Goal: Check status: Check status

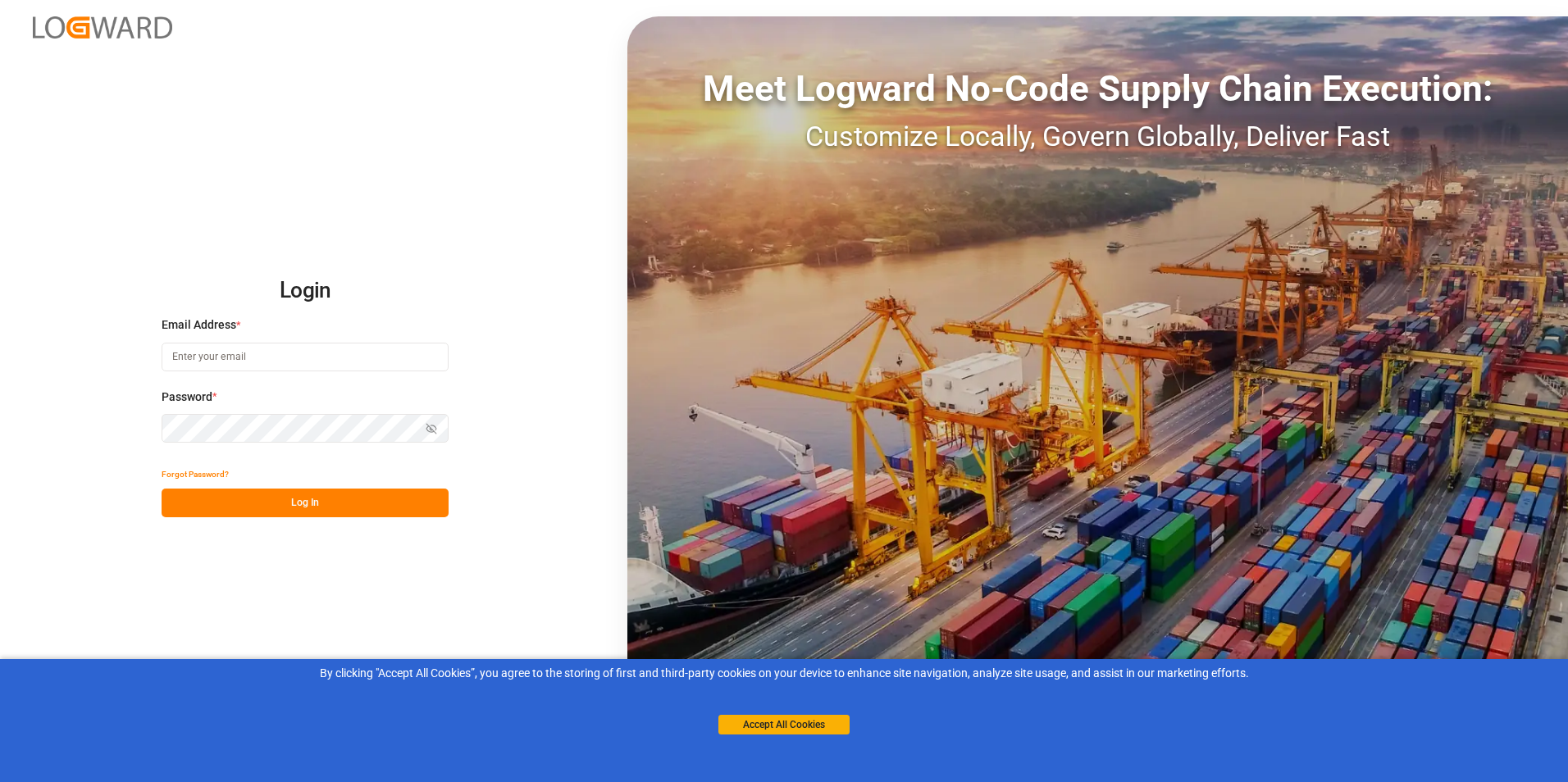
type input "[PERSON_NAME][EMAIL_ADDRESS][DOMAIN_NAME]"
click at [302, 502] on button "Log In" at bounding box center [305, 502] width 287 height 28
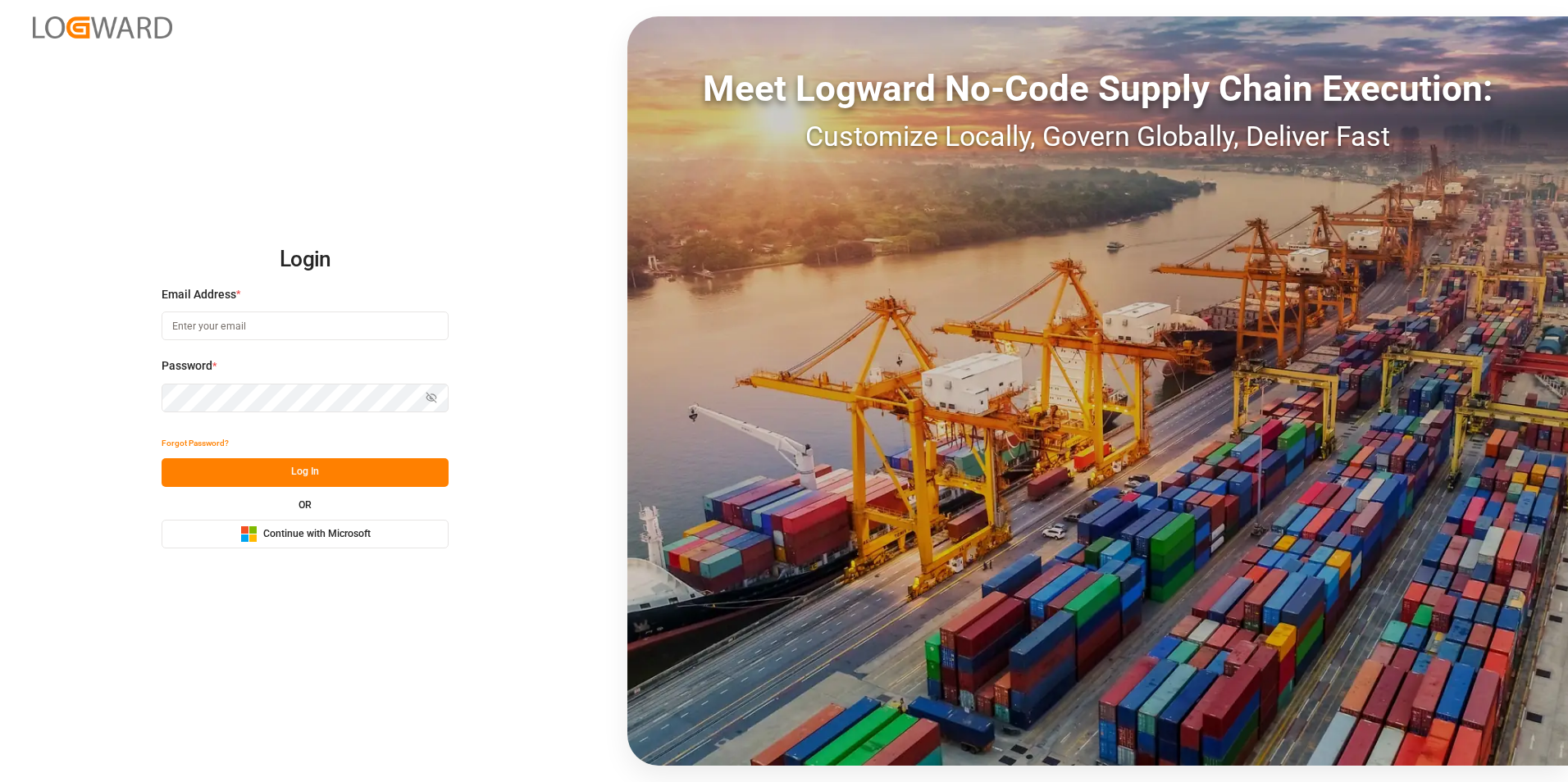
type input "michael.breed@leschaco.com"
click at [305, 469] on button "Log In" at bounding box center [305, 472] width 287 height 28
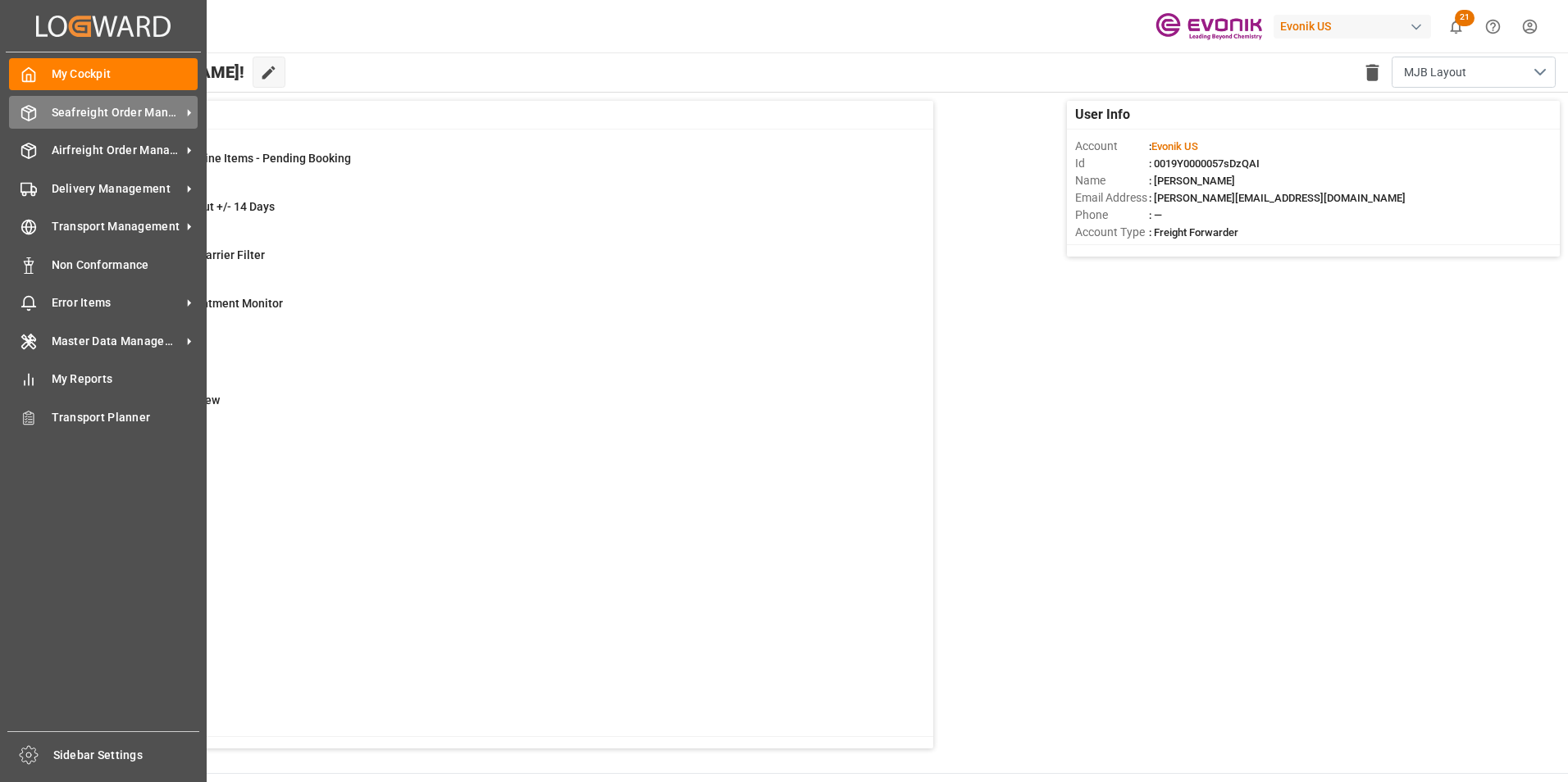
click at [141, 107] on span "Seafreight Order Management" at bounding box center [116, 112] width 129 height 17
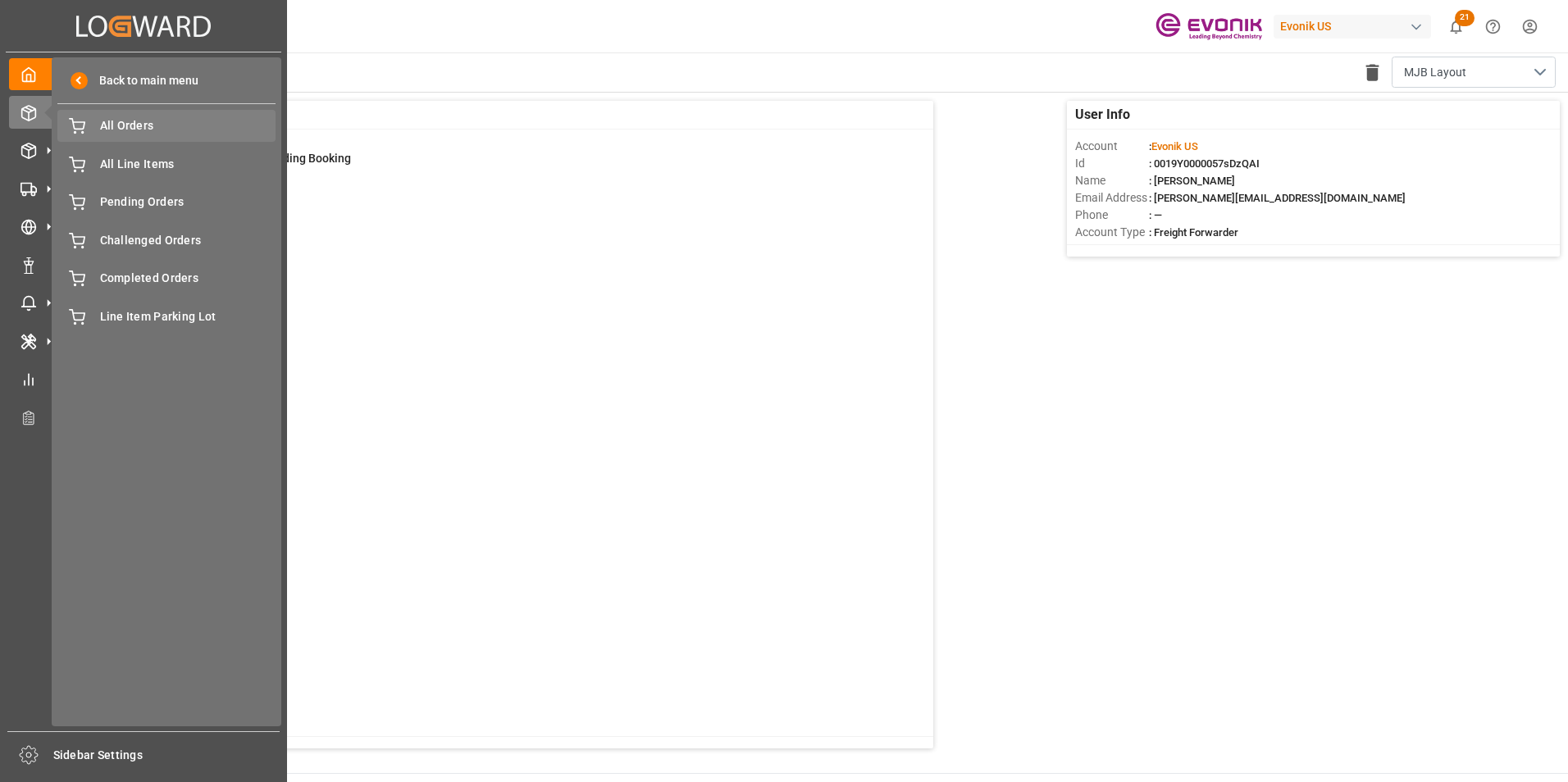
click at [130, 125] on span "All Orders" at bounding box center [188, 126] width 176 height 17
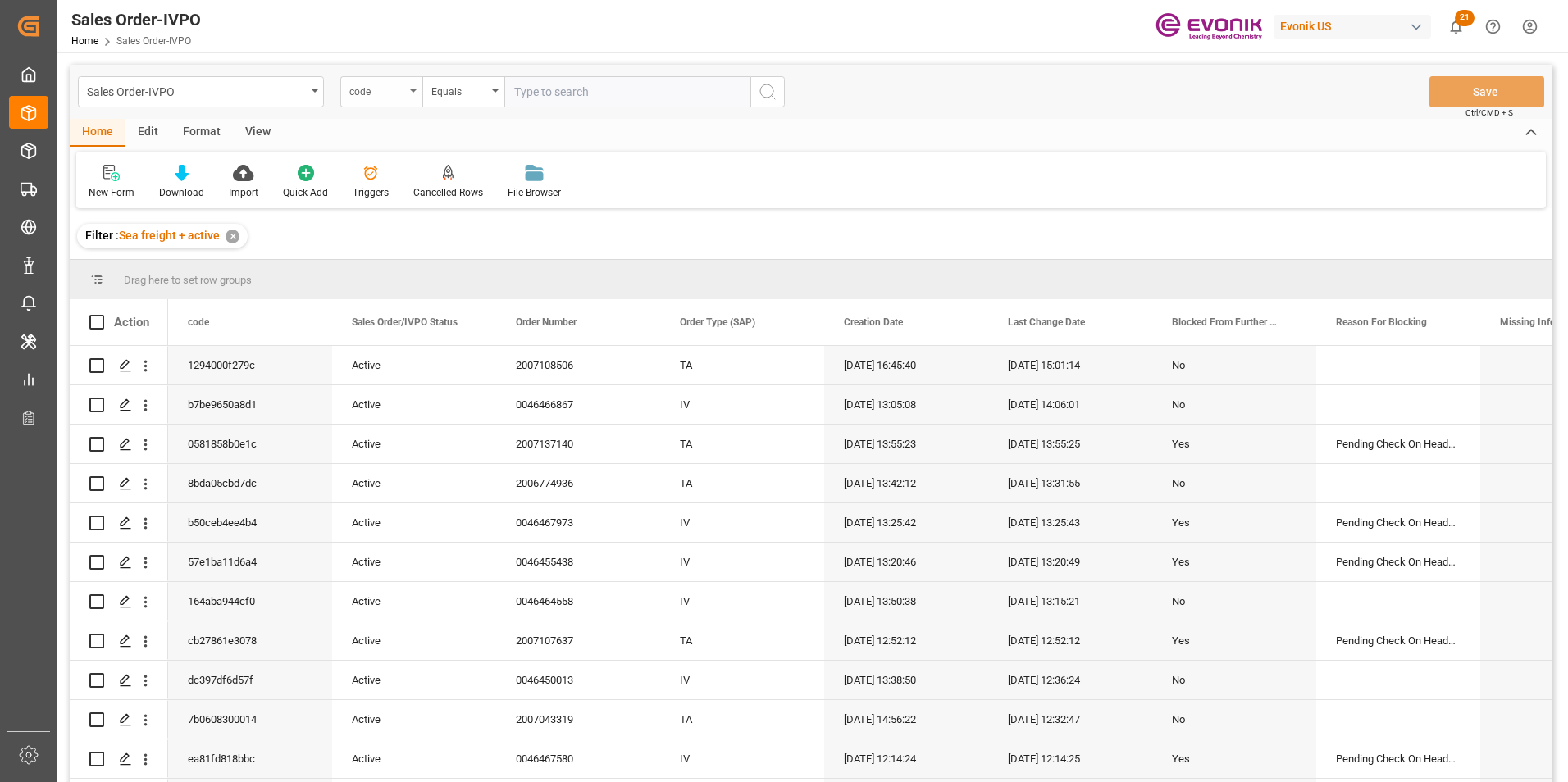
click at [411, 88] on div "code" at bounding box center [381, 91] width 82 height 31
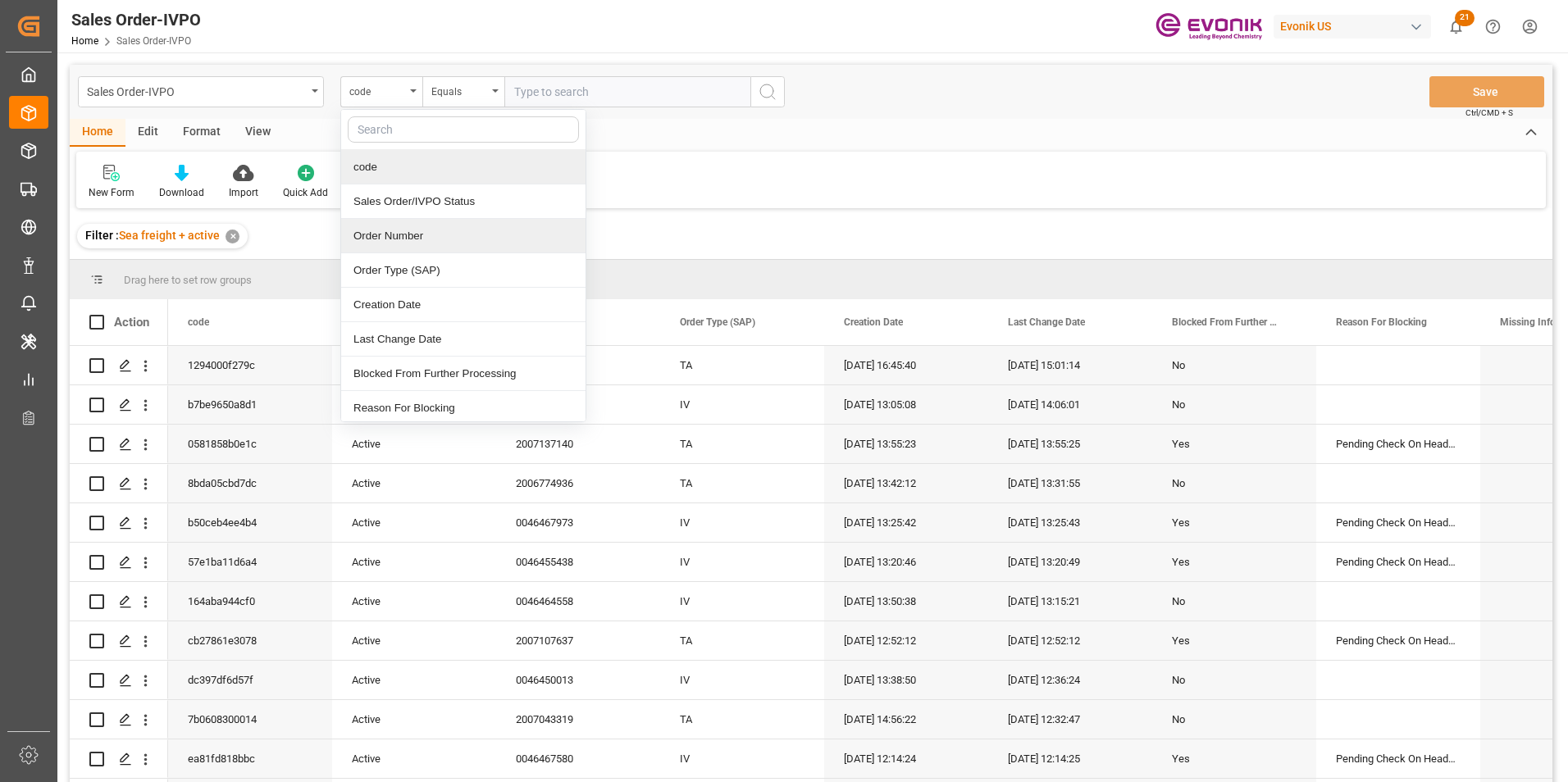
click at [403, 230] on div "Order Number" at bounding box center [464, 235] width 244 height 34
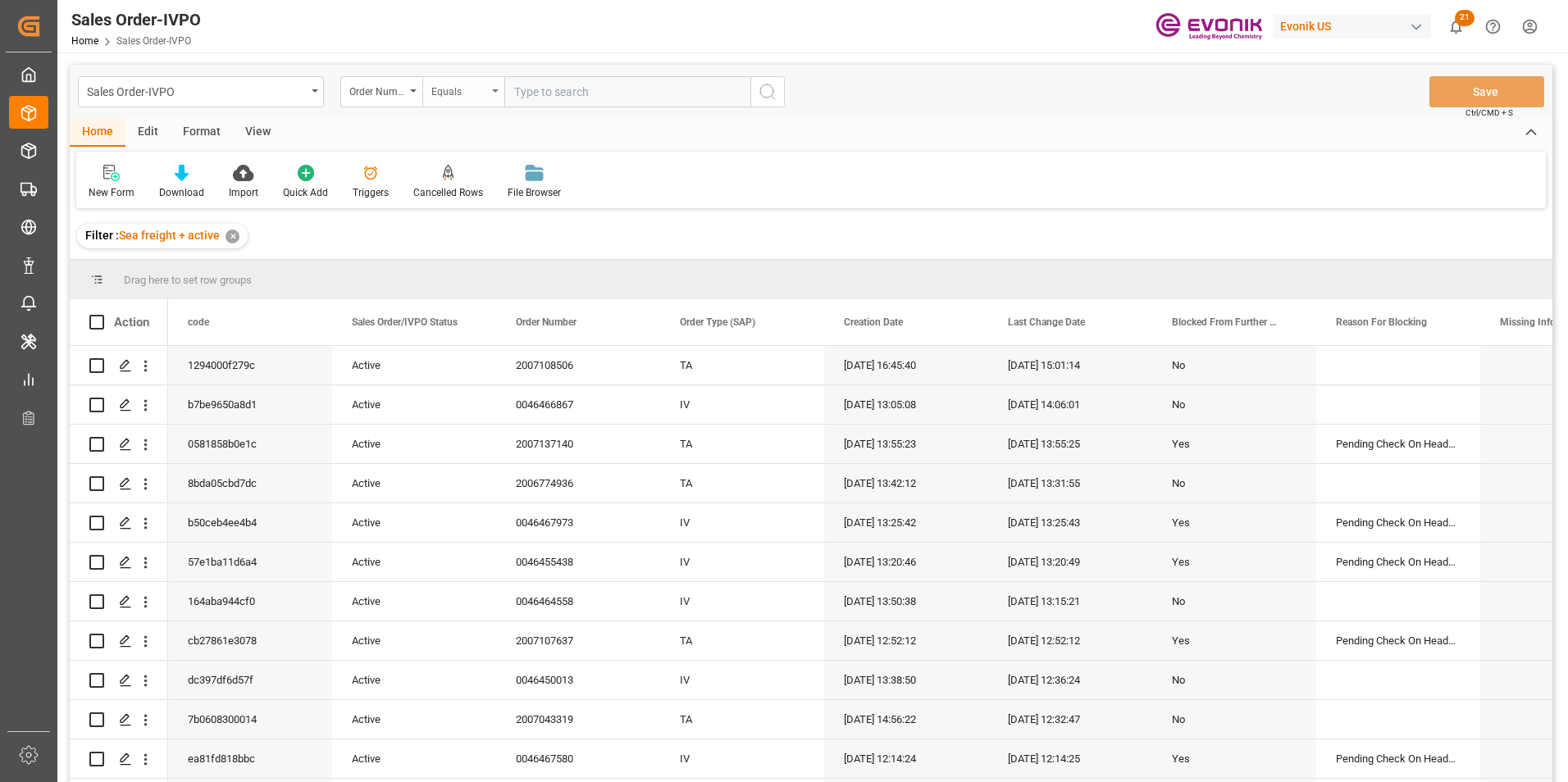
click at [496, 85] on div "Equals" at bounding box center [463, 91] width 82 height 31
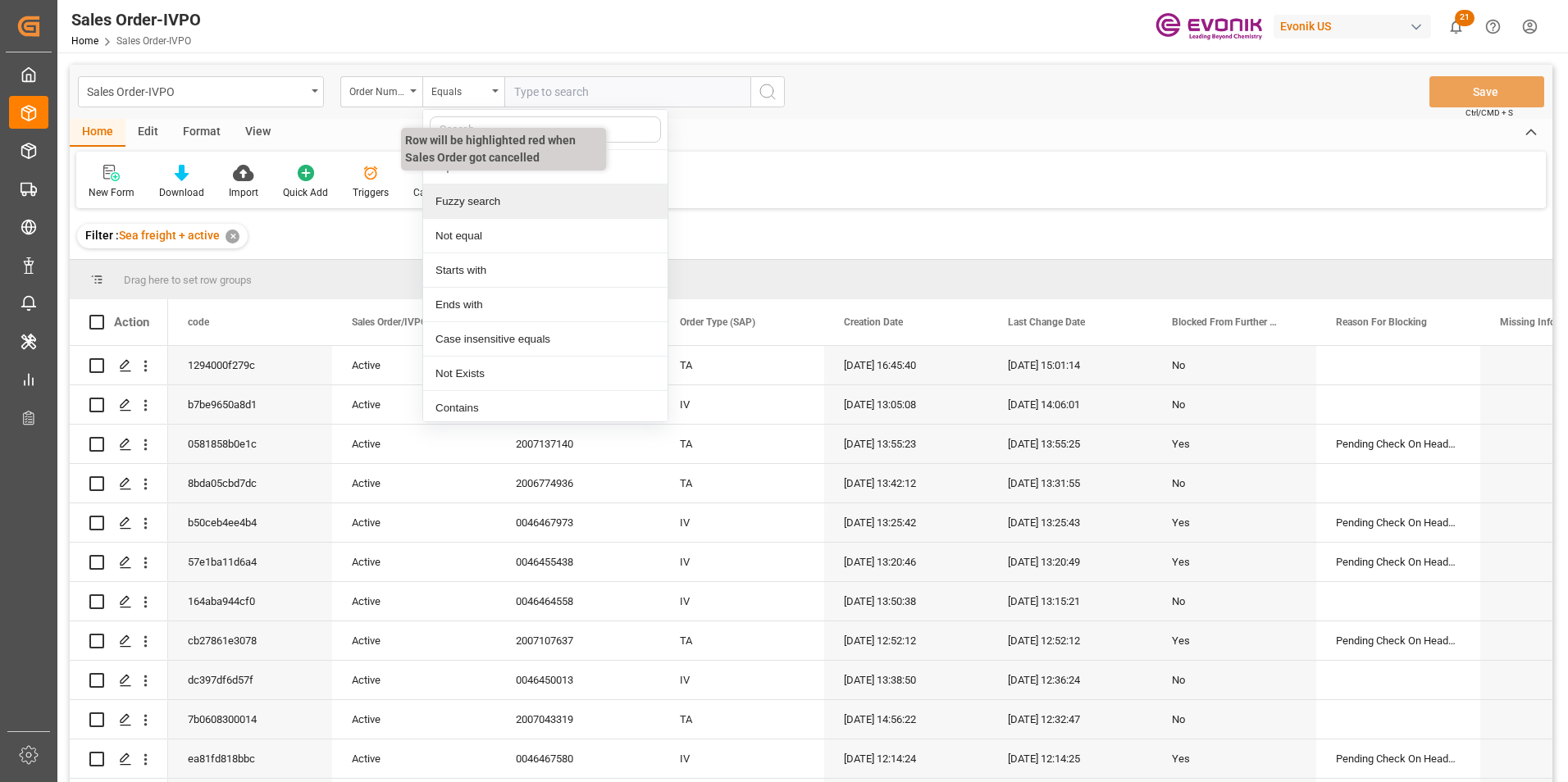
click at [483, 200] on div "Fuzzy search" at bounding box center [545, 202] width 244 height 34
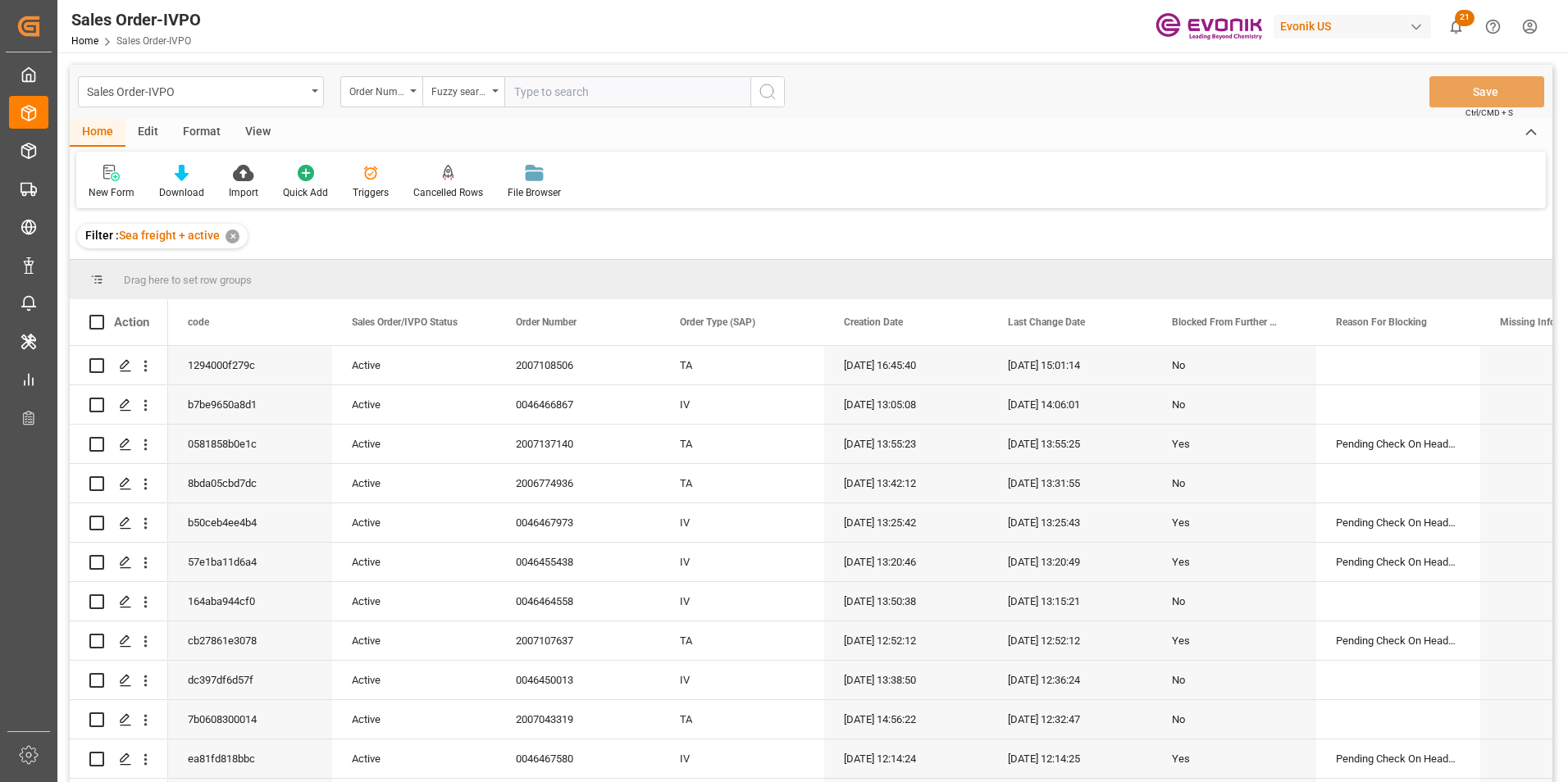
click at [542, 93] on input "text" at bounding box center [627, 91] width 246 height 31
paste input "45455385"
type input "45455385"
click at [774, 85] on icon "search button" at bounding box center [767, 92] width 19 height 19
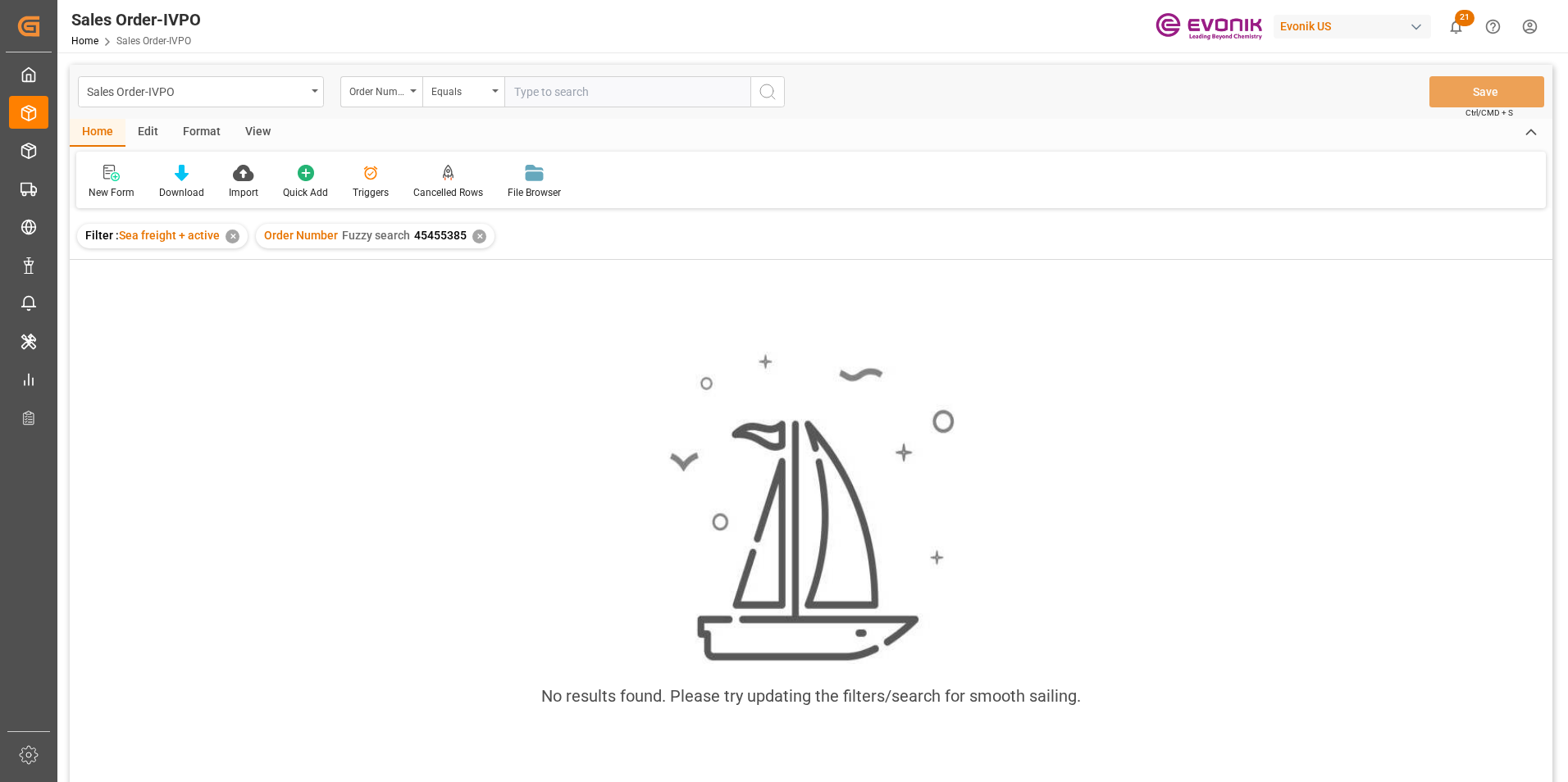
click at [476, 236] on div "✕" at bounding box center [480, 237] width 14 height 14
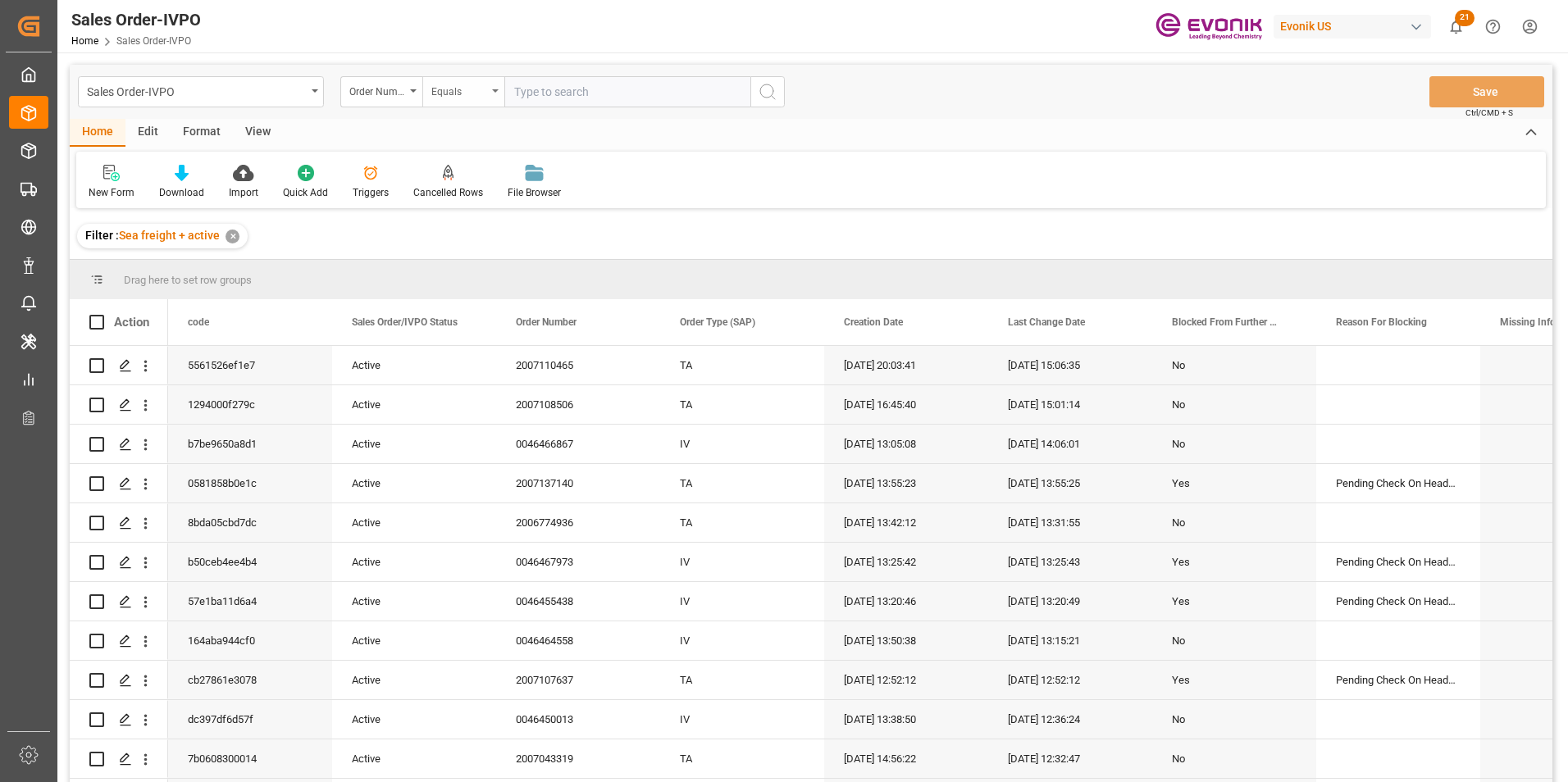
click at [497, 85] on div "Equals" at bounding box center [463, 91] width 82 height 31
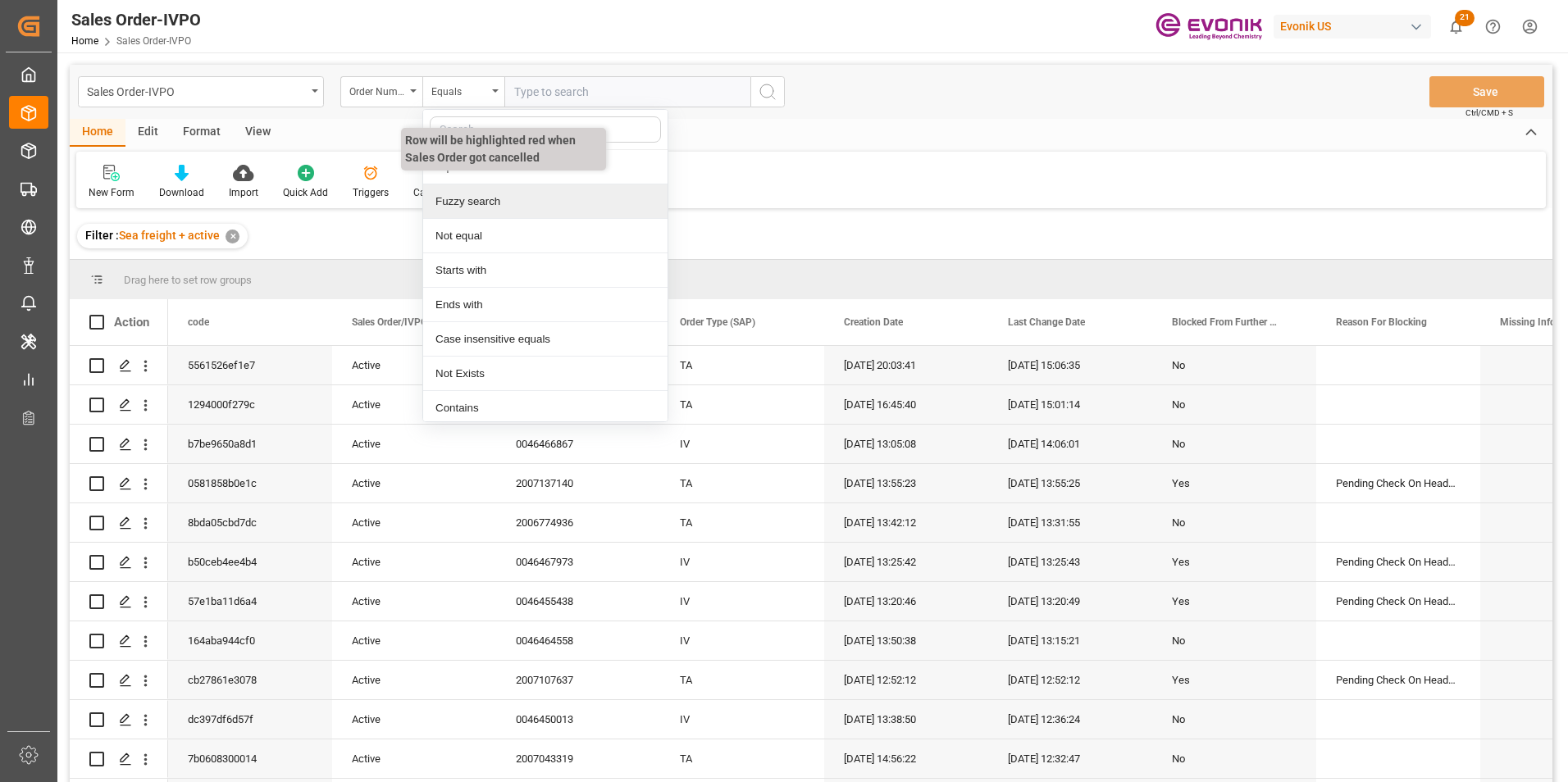
click at [466, 199] on div "Fuzzy search" at bounding box center [545, 202] width 244 height 34
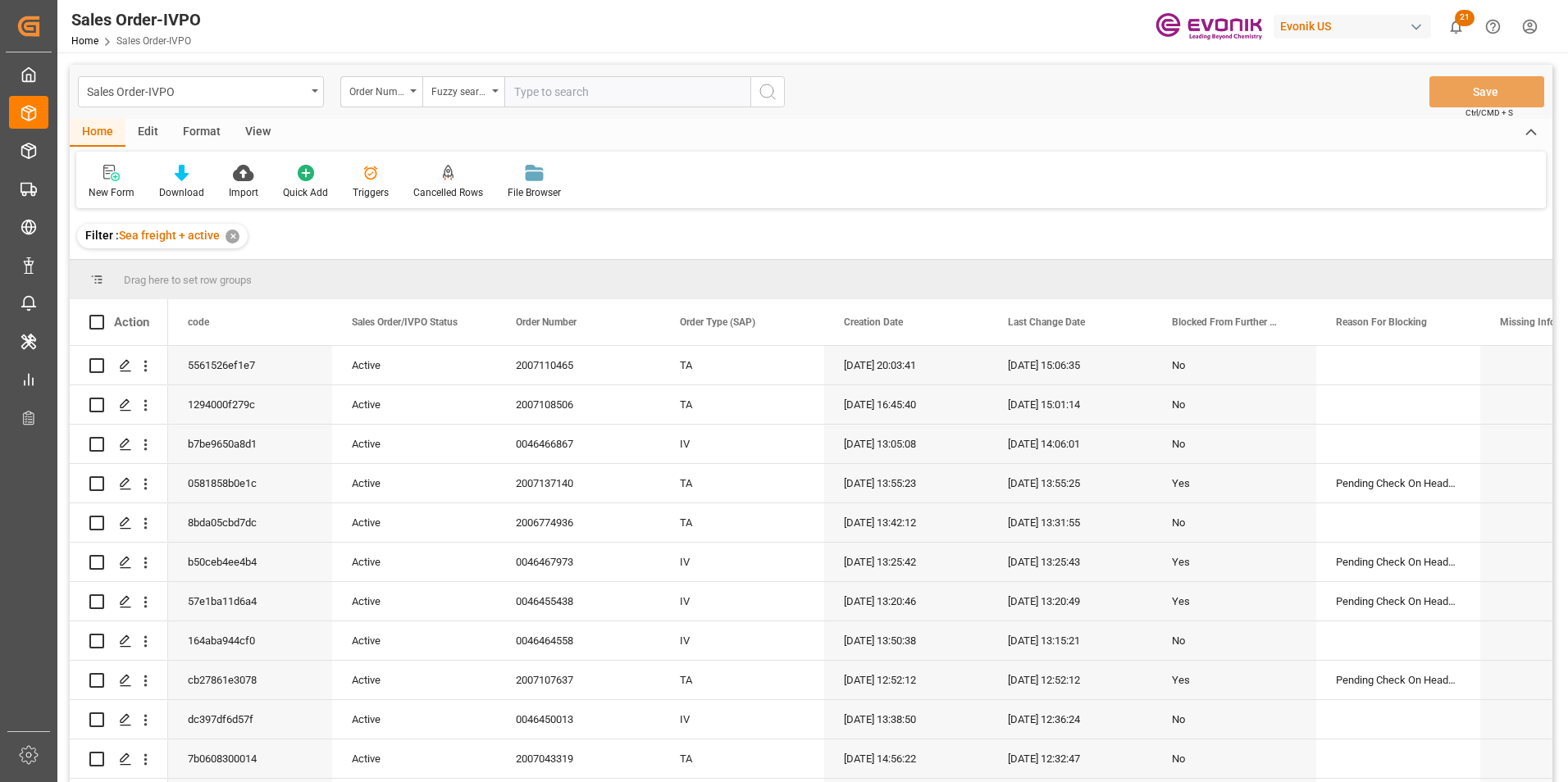
click at [525, 92] on input "text" at bounding box center [627, 91] width 246 height 31
paste input "45455385"
type input "45455385"
click at [761, 93] on icon "search button" at bounding box center [767, 92] width 19 height 19
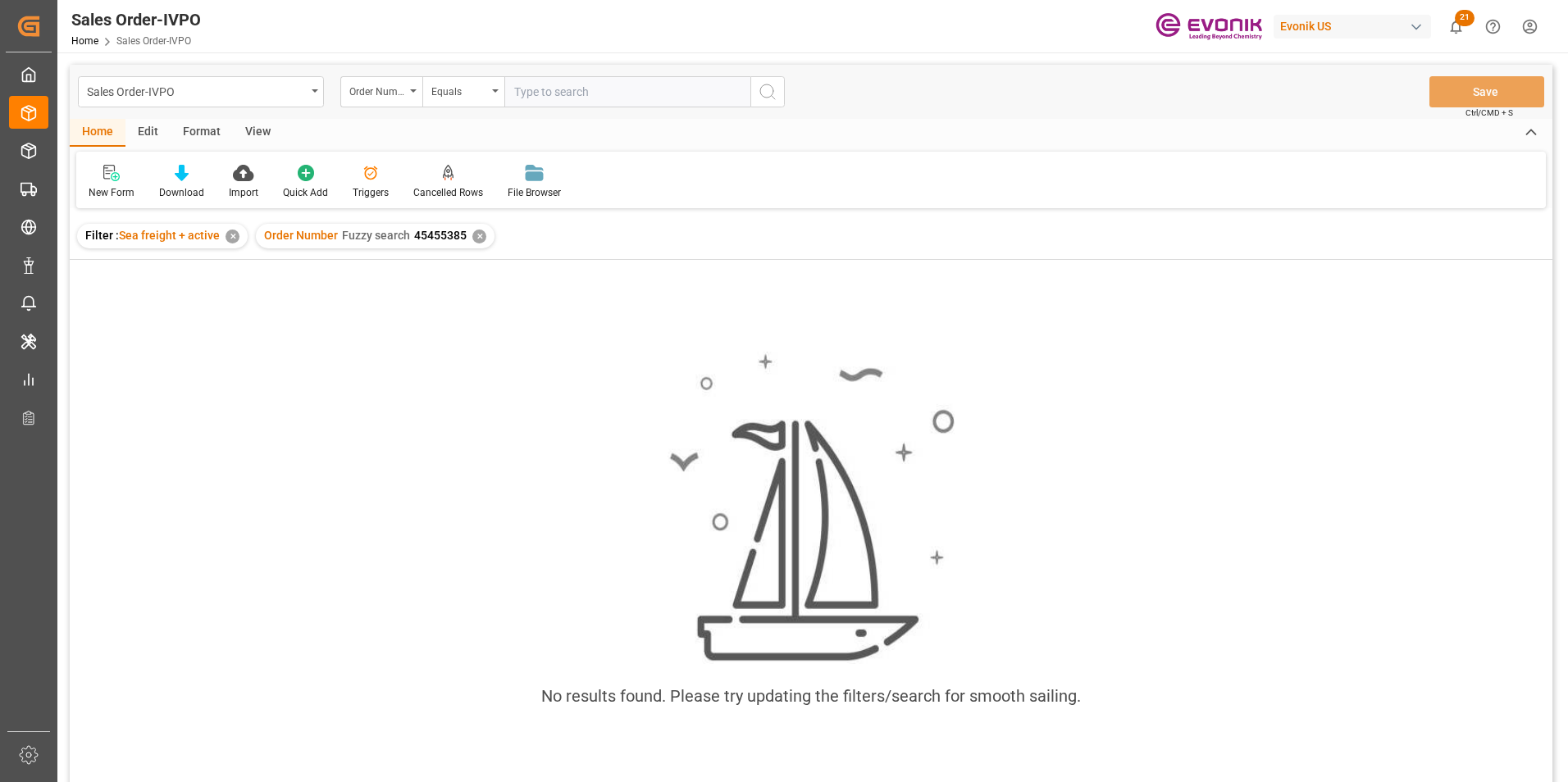
click at [236, 234] on div "✕" at bounding box center [233, 237] width 14 height 14
click at [500, 233] on div "✕" at bounding box center [505, 237] width 14 height 14
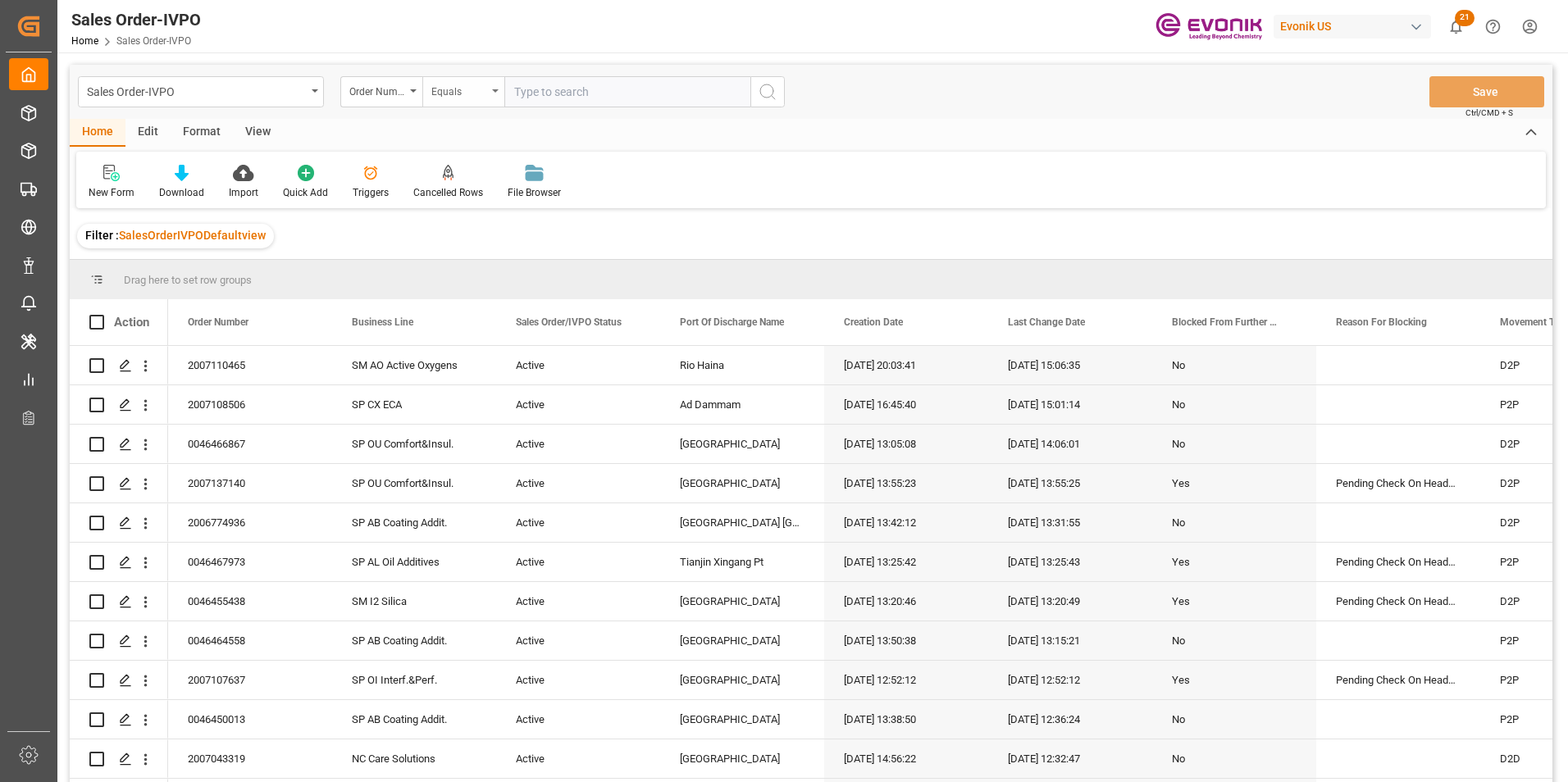
click at [488, 94] on div "Equals" at bounding box center [463, 91] width 82 height 31
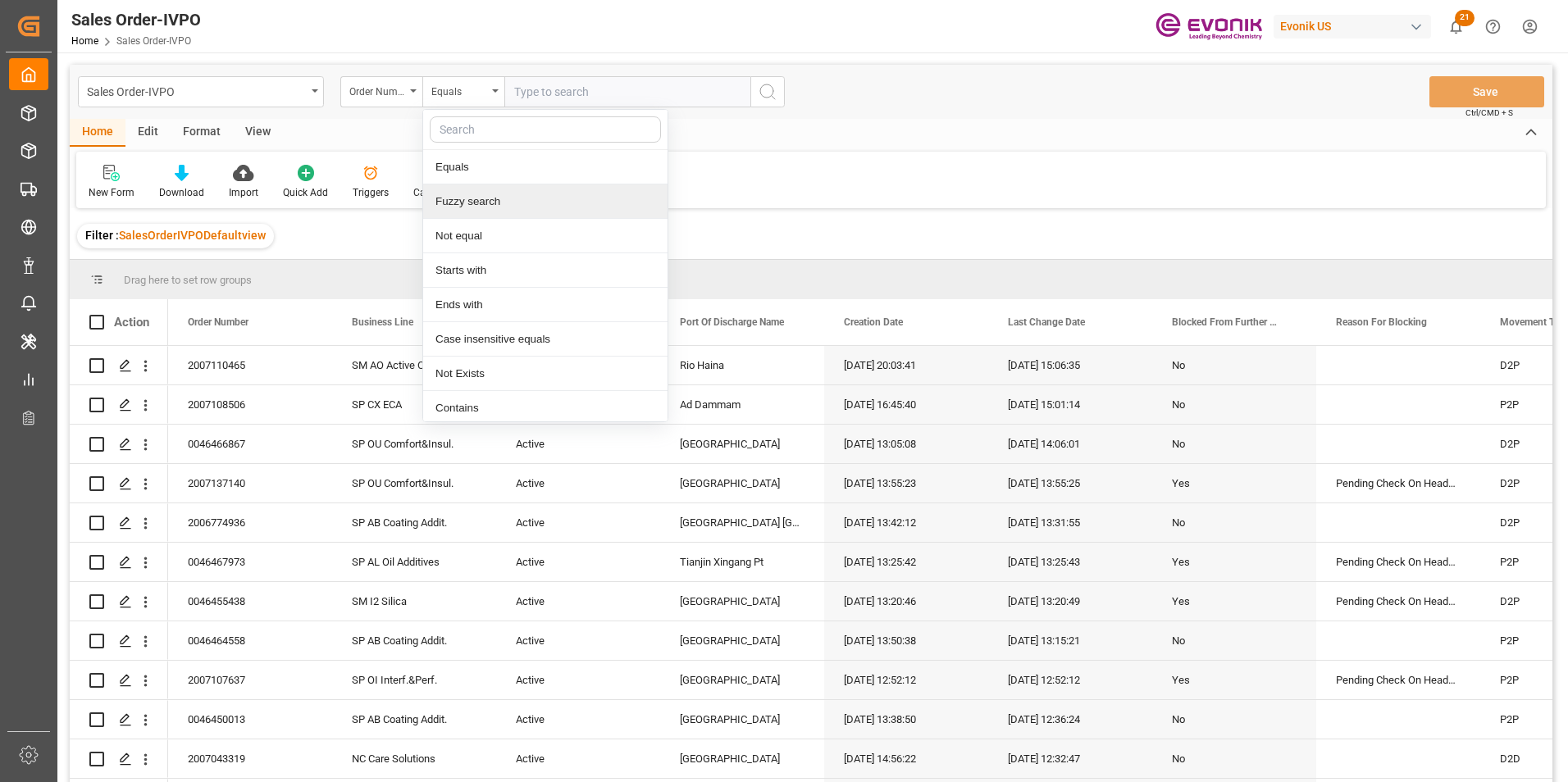
click at [469, 204] on div "Fuzzy search" at bounding box center [545, 202] width 244 height 34
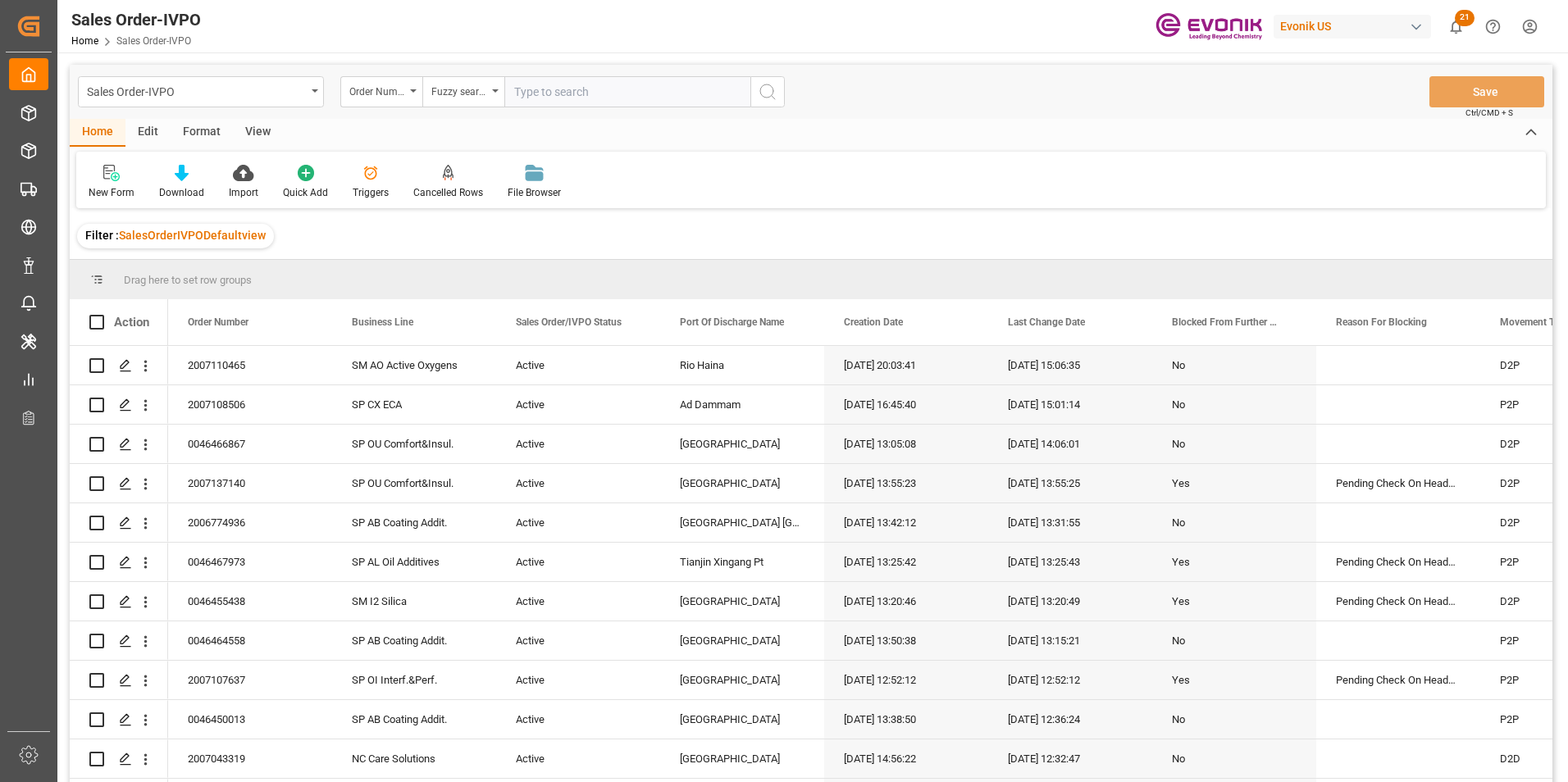
click at [525, 96] on input "text" at bounding box center [627, 91] width 246 height 31
paste input "45455385"
click at [529, 87] on input "45455385" at bounding box center [627, 91] width 246 height 31
type input "46455385"
click at [767, 87] on icon "search button" at bounding box center [767, 92] width 19 height 19
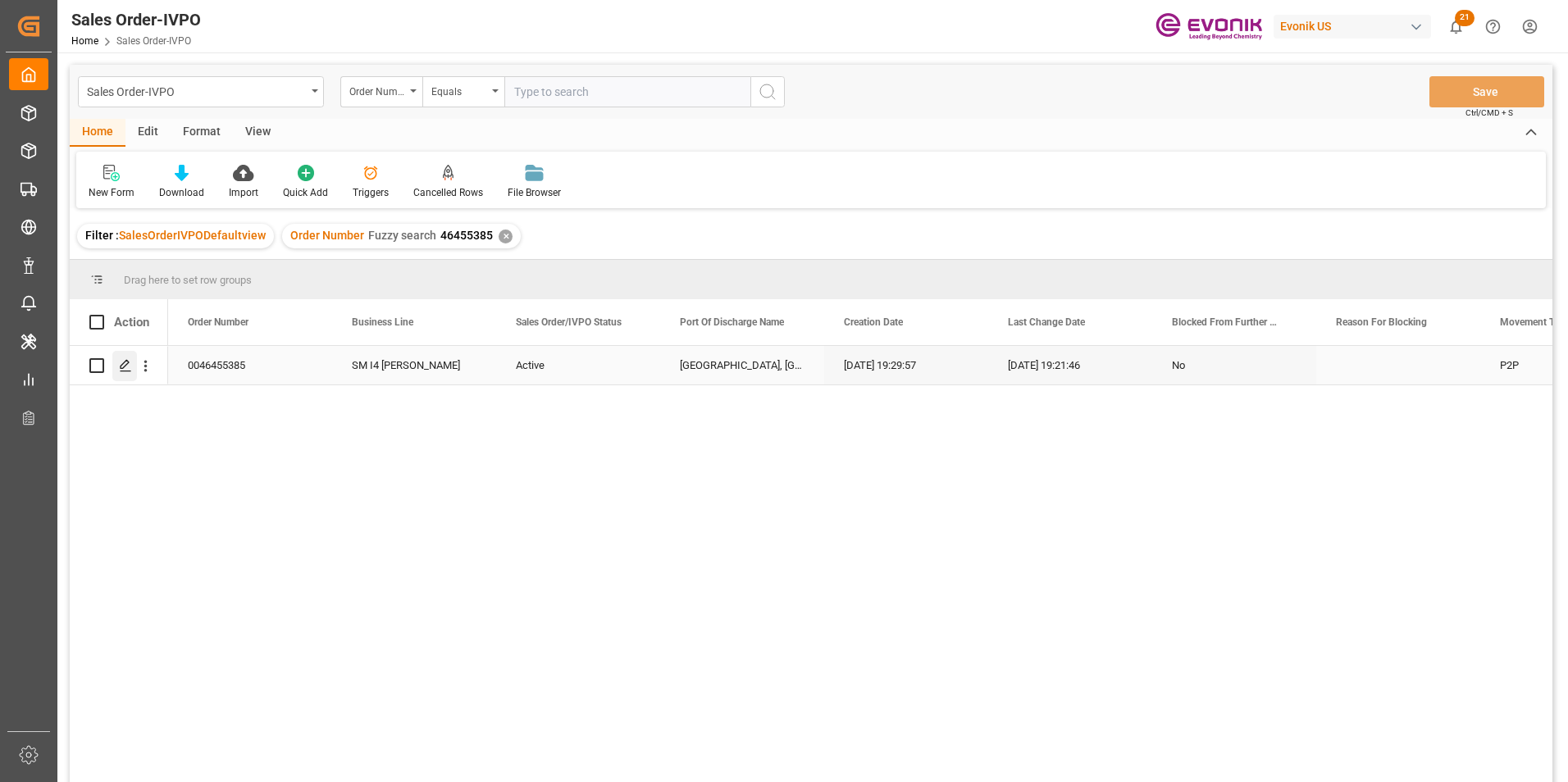
click at [125, 367] on polygon "Press SPACE to select this row." at bounding box center [124, 364] width 8 height 8
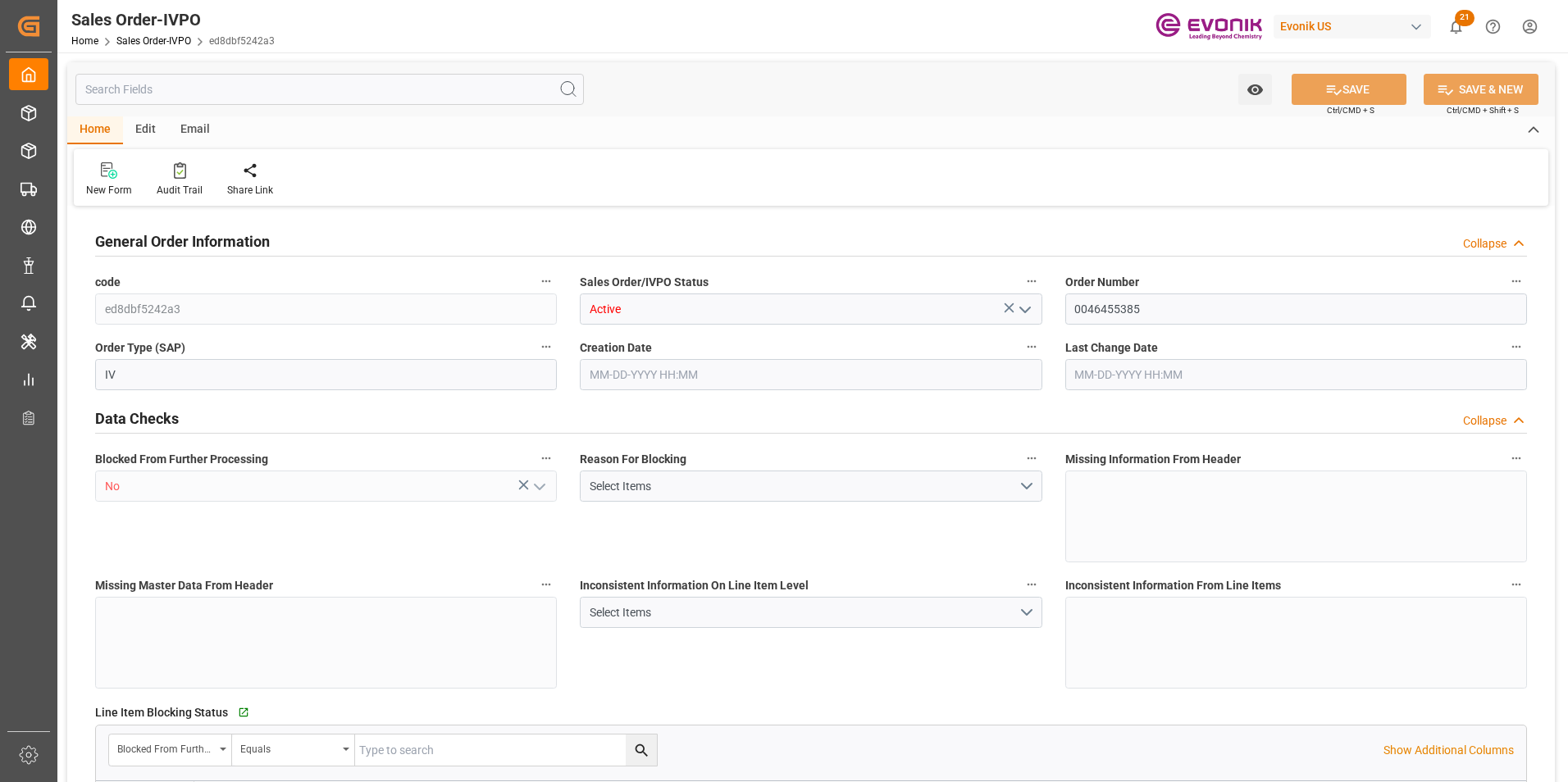
type input "JPNGO"
type input "0"
type input "1"
type input "2910.84"
type input "07-08-2025 19:29"
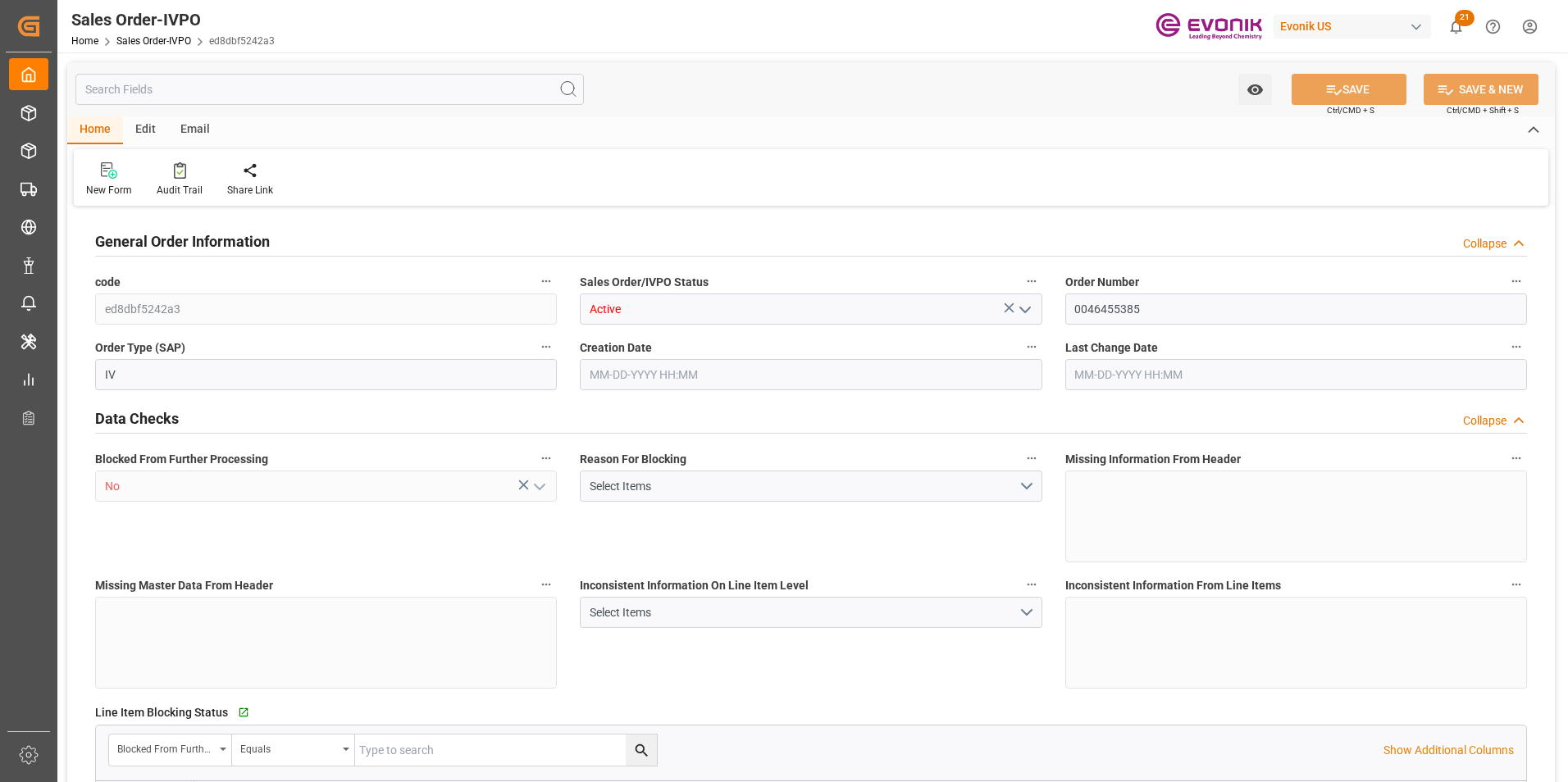
type input "08-07-2025 19:21"
click at [371, 172] on icon at bounding box center [374, 171] width 12 height 17
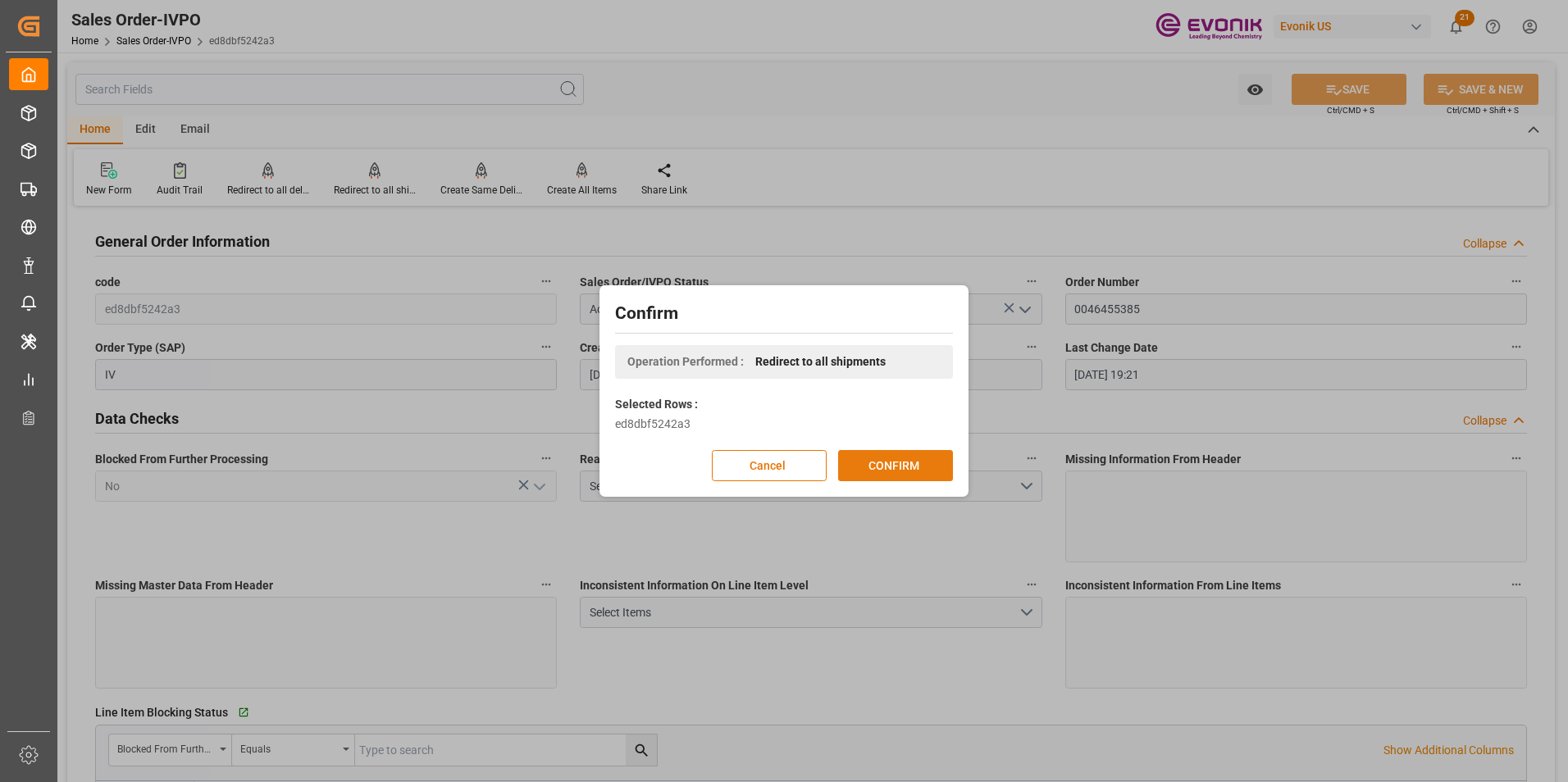
click at [895, 470] on button "CONFIRM" at bounding box center [895, 465] width 115 height 31
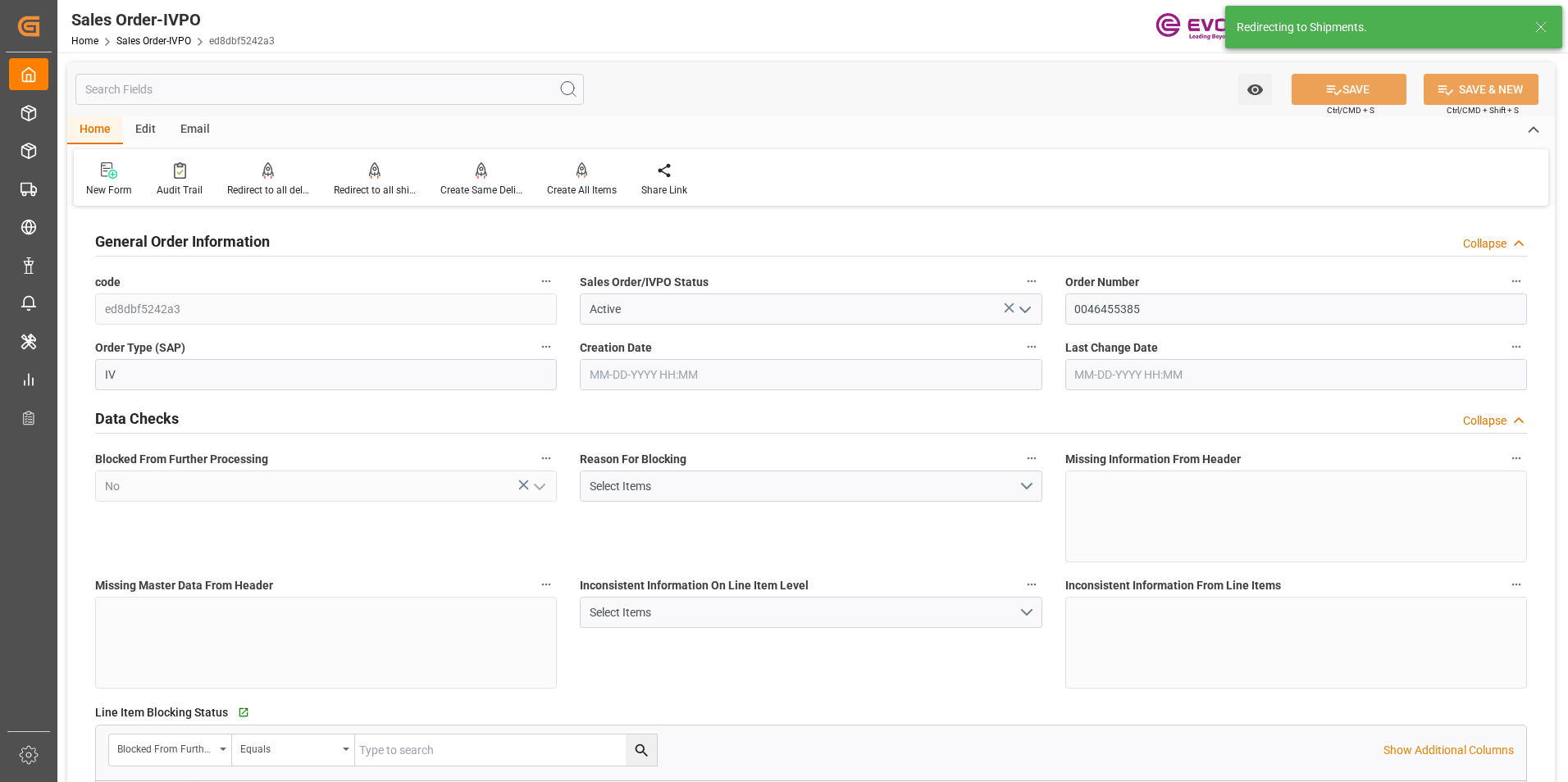
type input "JPNGO"
type input "0"
type input "1"
type input "2910.84"
type input "07-08-2025 19:29"
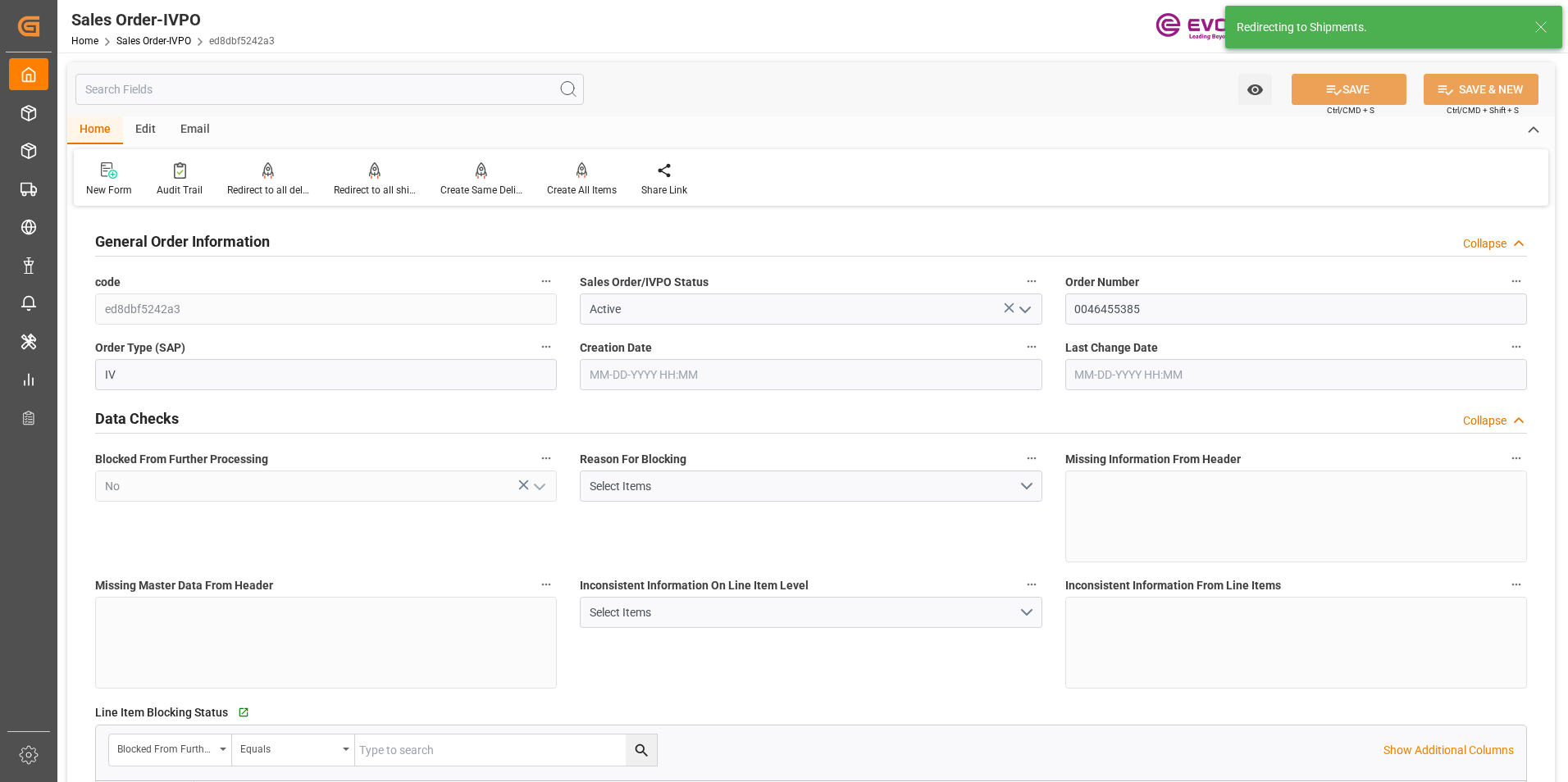
type input "08-07-2025 19:21"
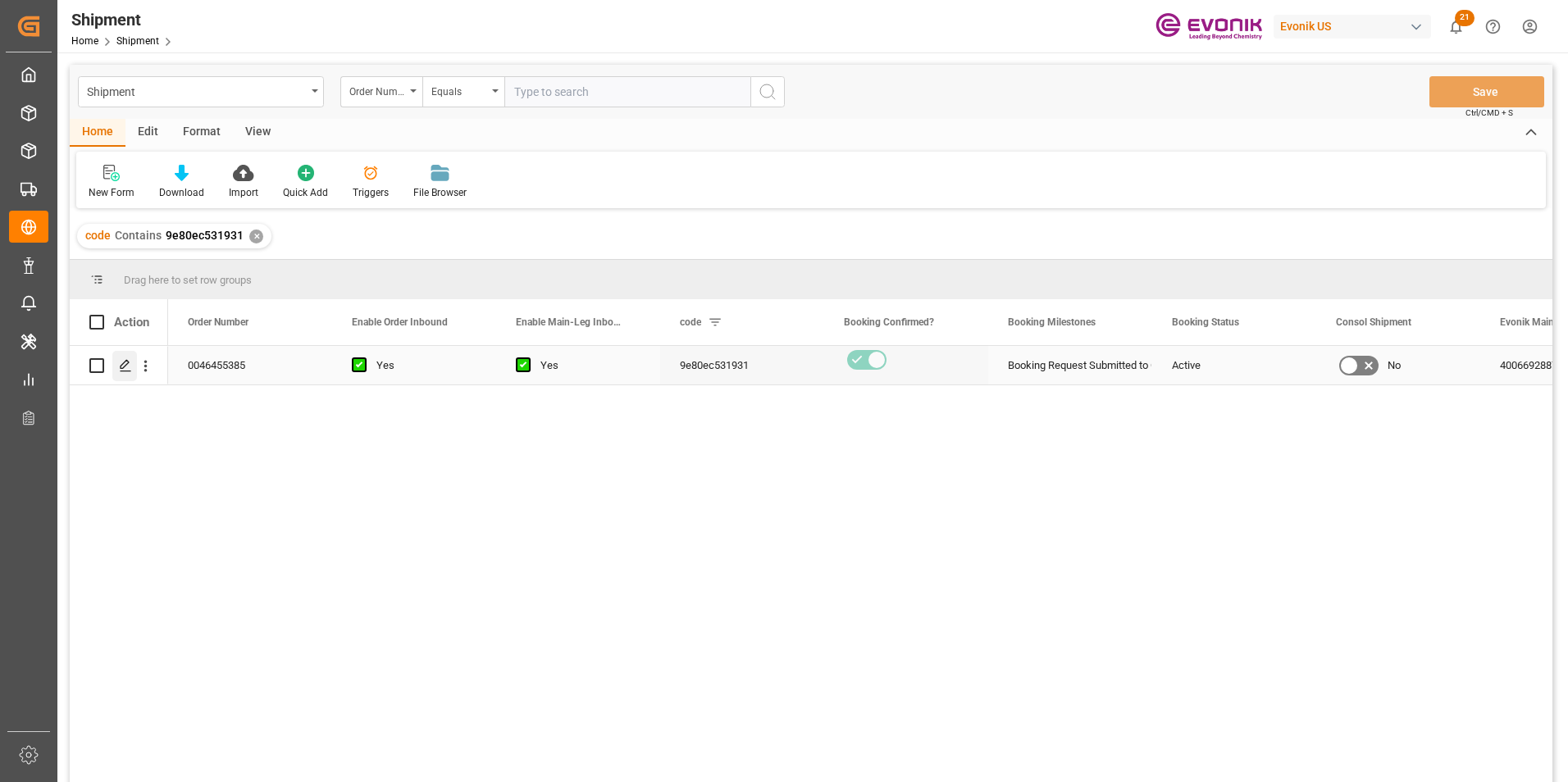
click at [118, 361] on div "Press SPACE to select this row." at bounding box center [125, 366] width 25 height 30
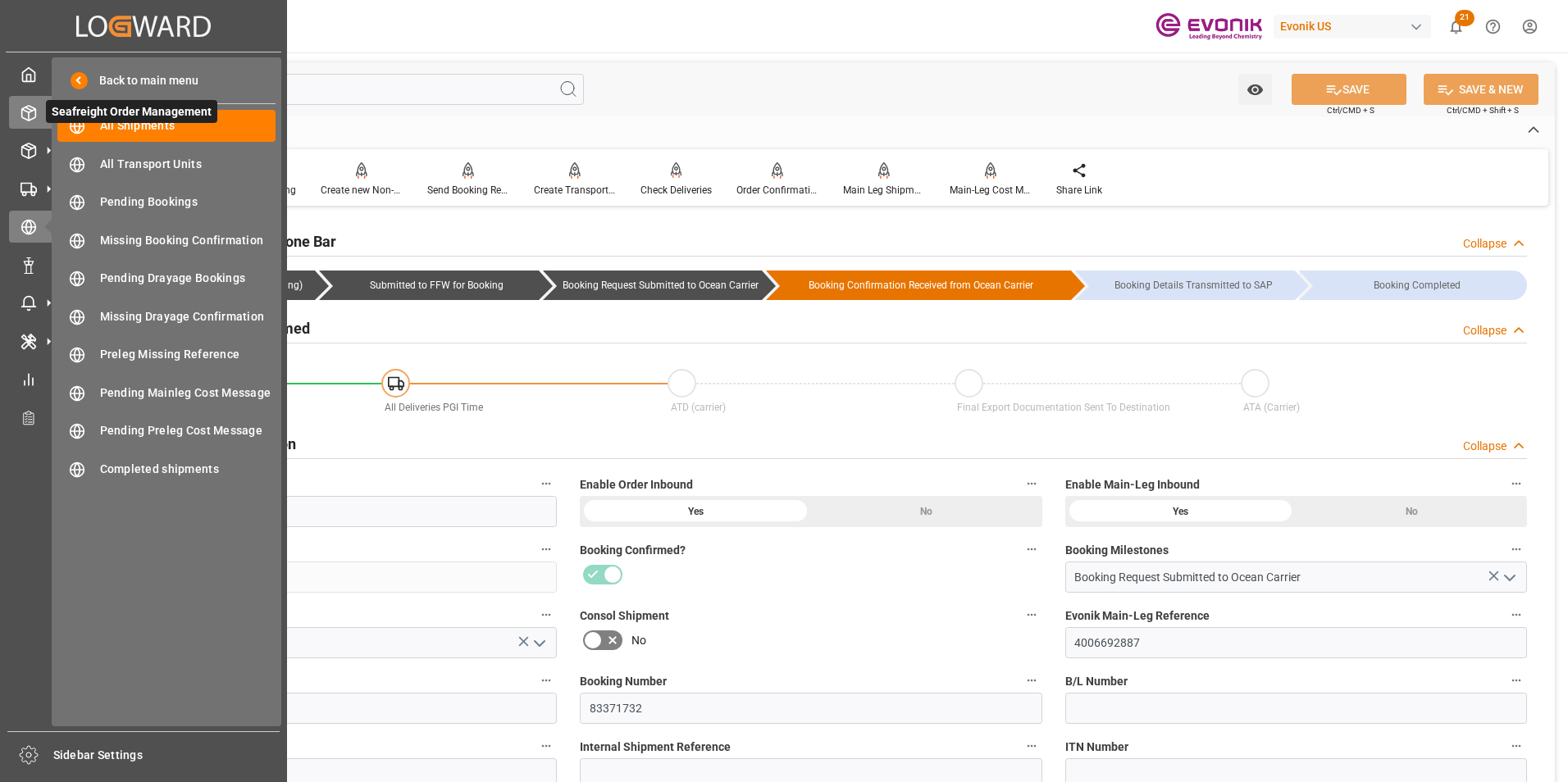
click at [19, 109] on div at bounding box center [23, 112] width 28 height 17
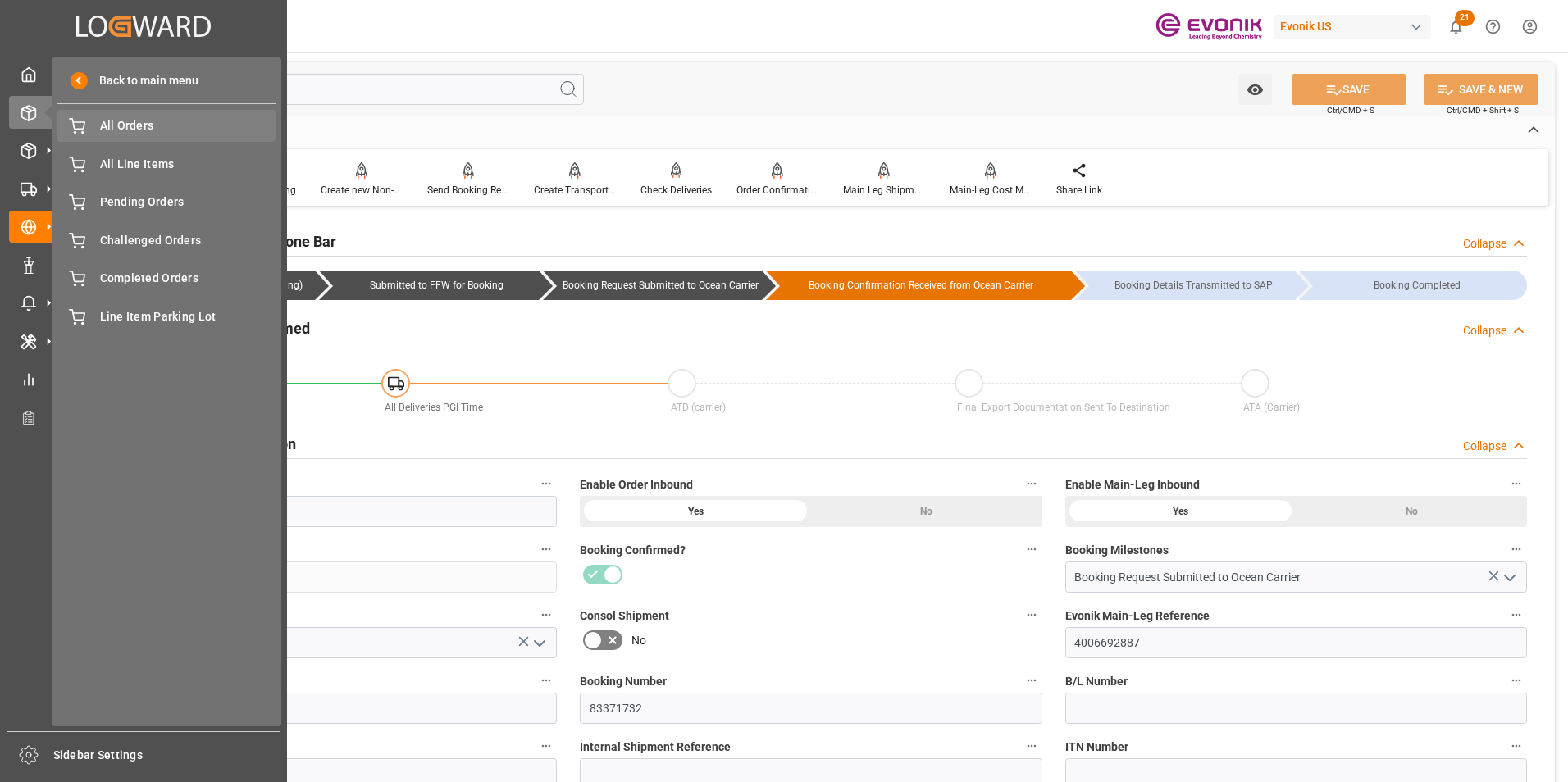
click at [122, 119] on span "All Orders" at bounding box center [188, 126] width 176 height 17
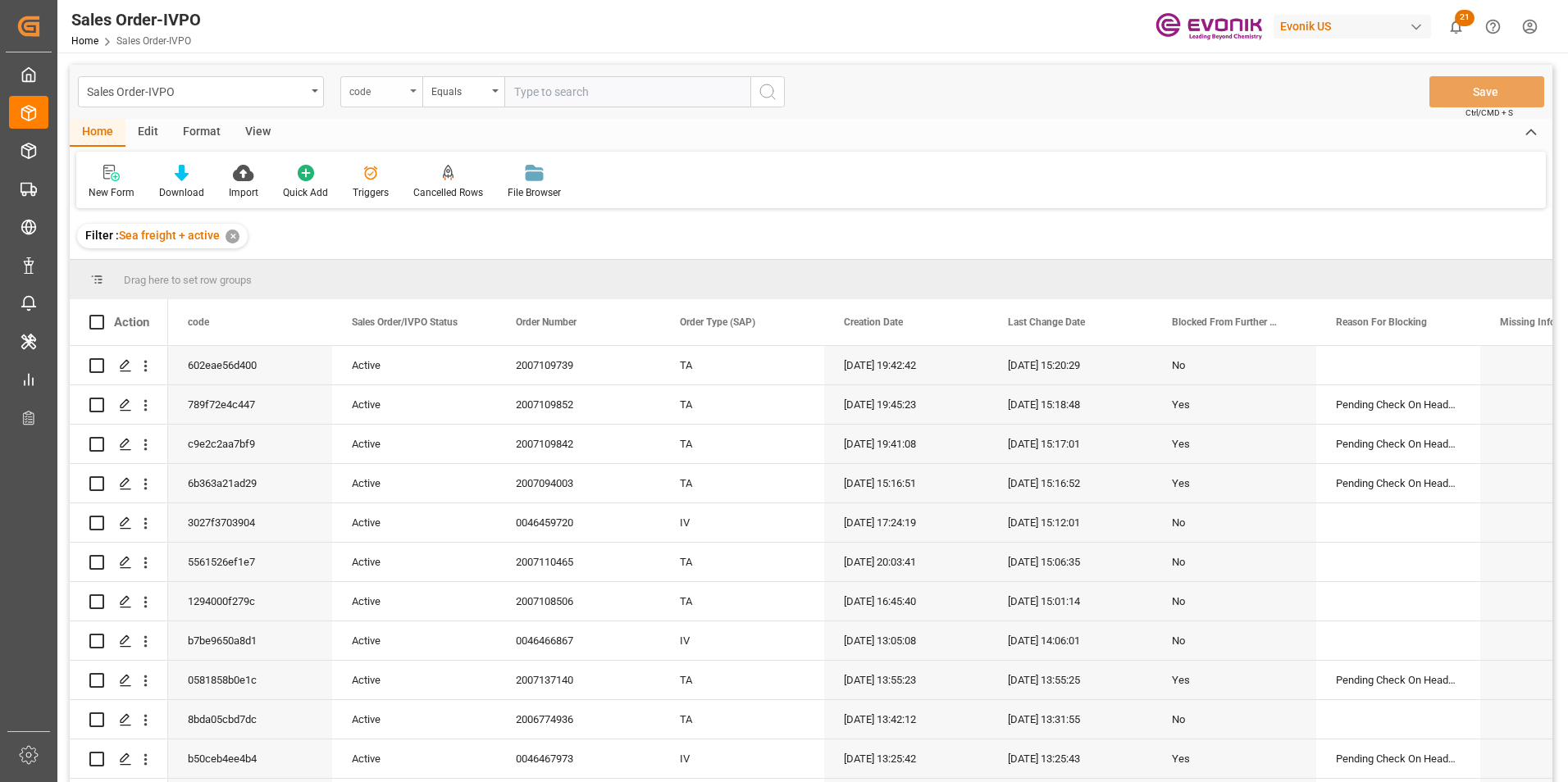
click at [413, 88] on div "code" at bounding box center [381, 91] width 82 height 31
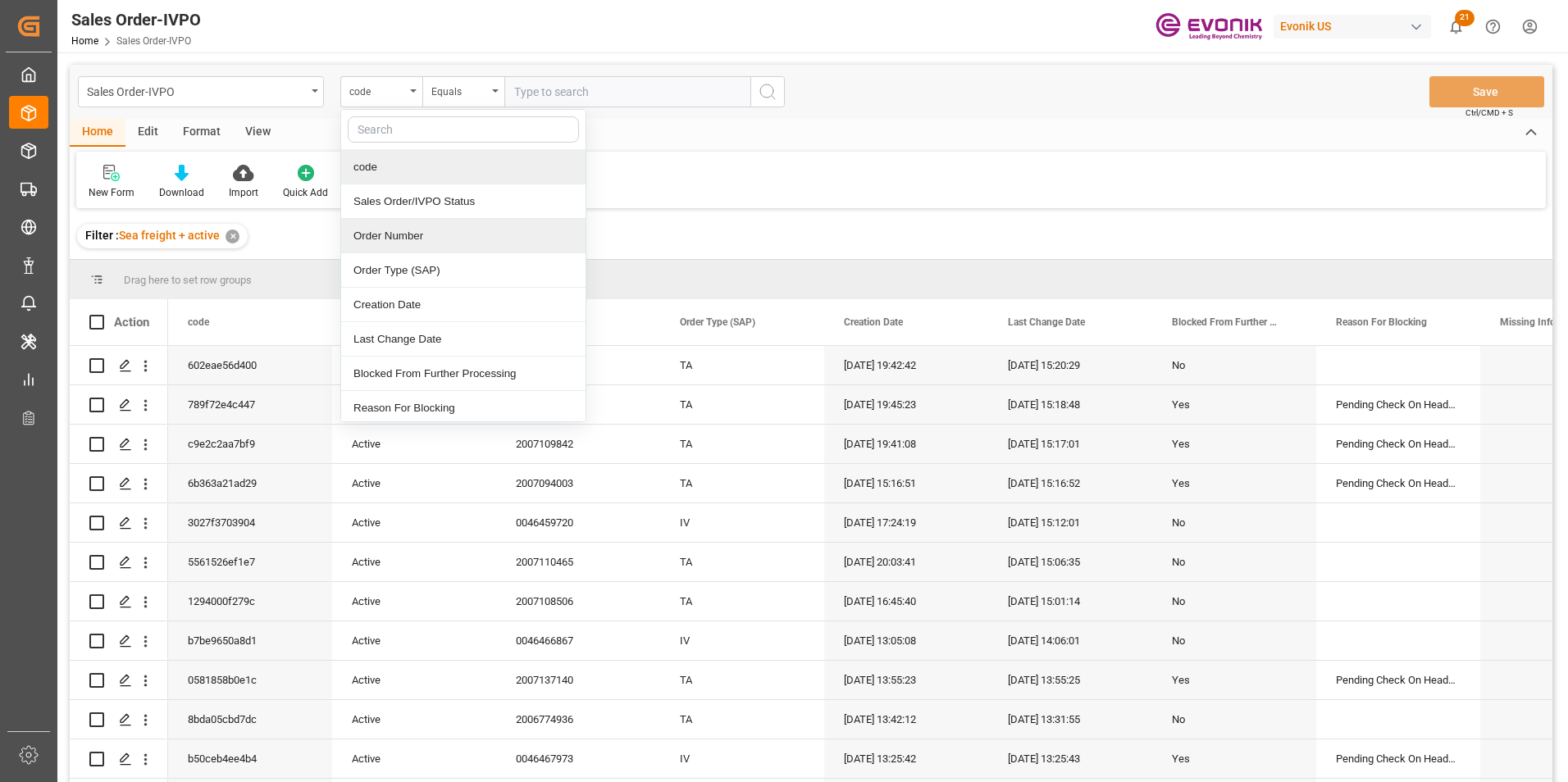
click at [395, 239] on div "Order Number" at bounding box center [464, 235] width 244 height 34
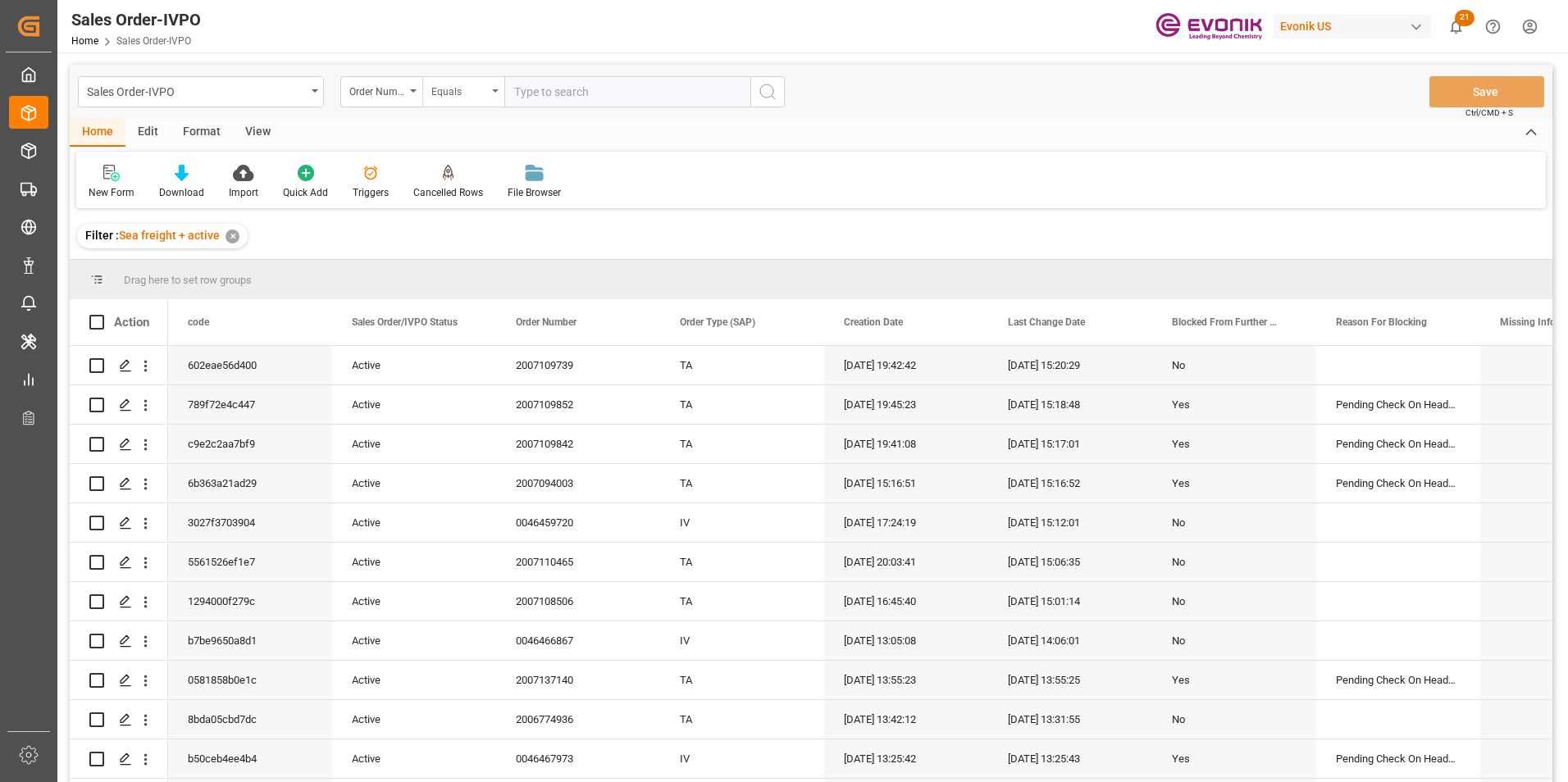
click at [494, 89] on icon "open menu" at bounding box center [495, 91] width 6 height 4
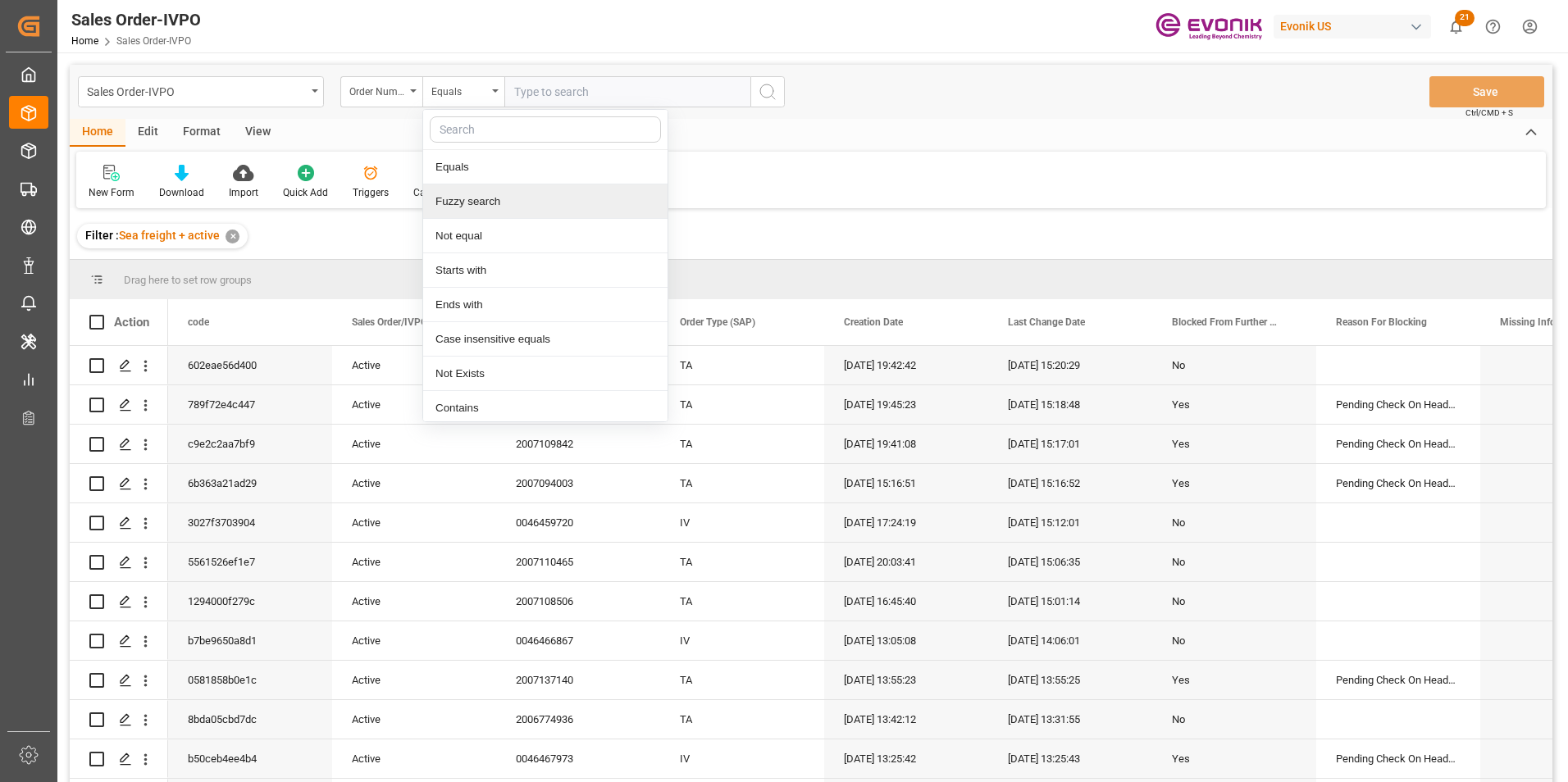
click at [472, 204] on div "Fuzzy search" at bounding box center [545, 202] width 244 height 34
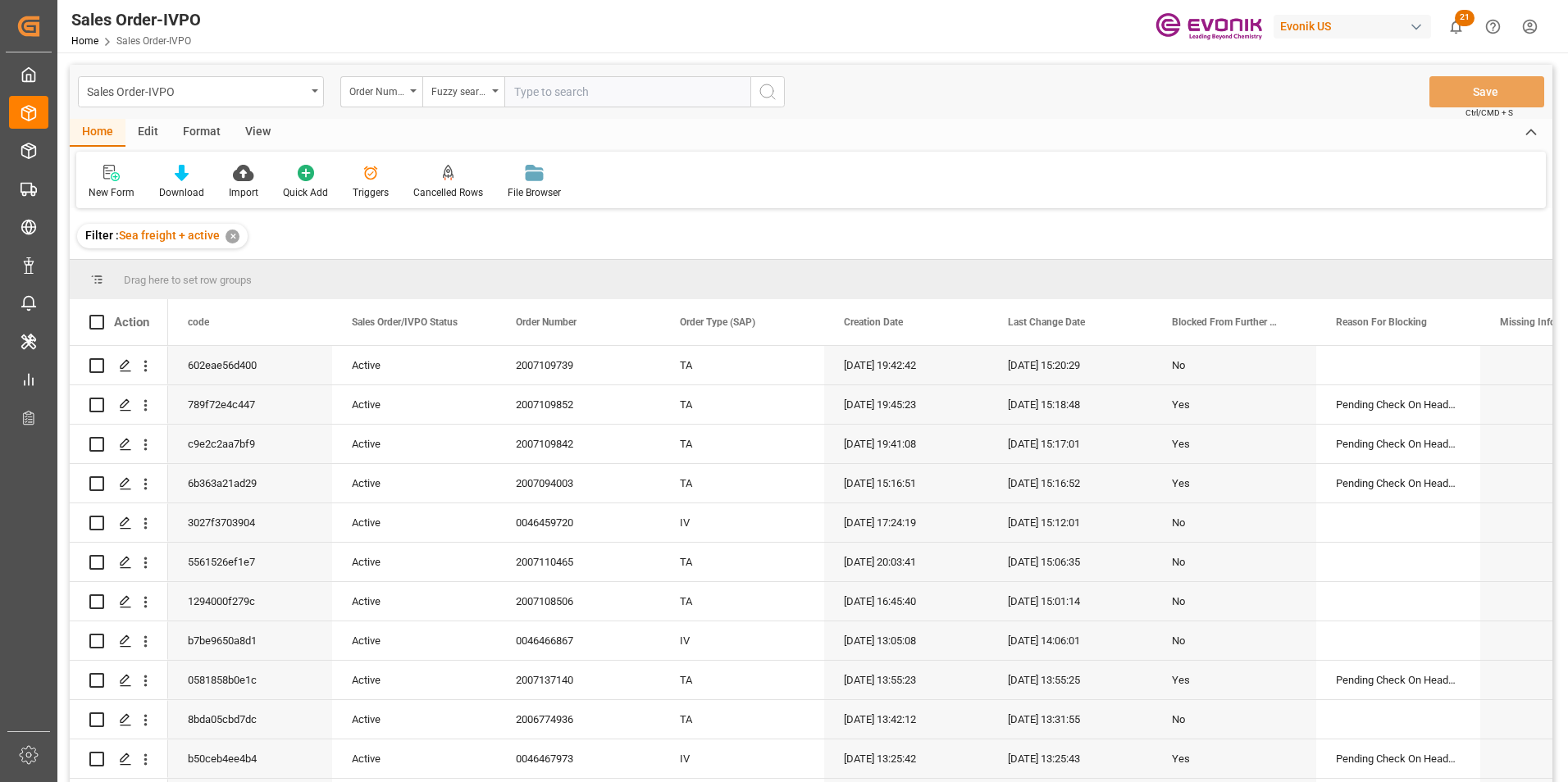
click at [541, 91] on input "text" at bounding box center [627, 91] width 246 height 31
paste input "46463279"
type input "46463279"
click at [765, 92] on icon "search button" at bounding box center [767, 92] width 19 height 19
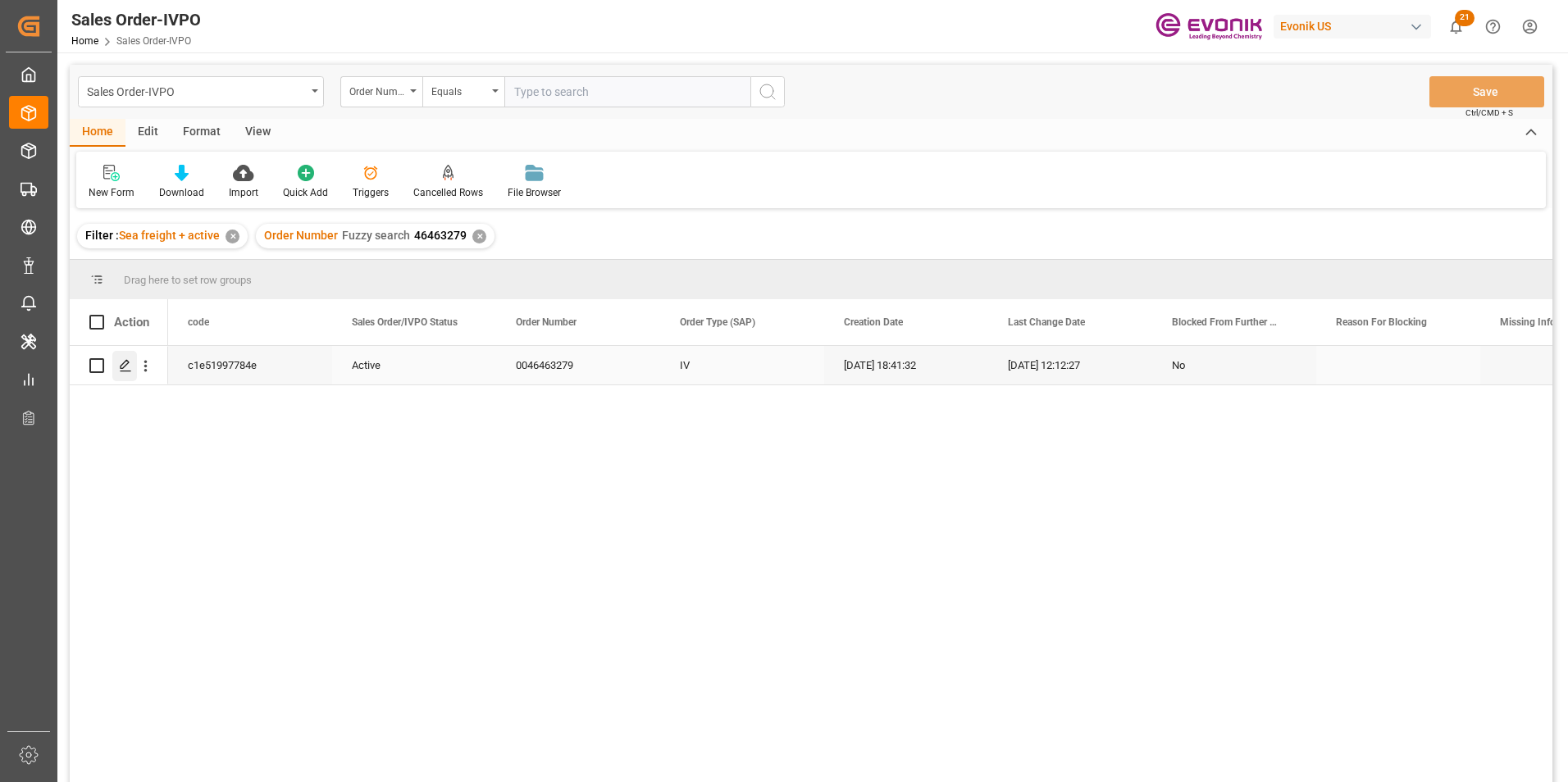
click at [125, 364] on icon "Press SPACE to select this row." at bounding box center [125, 365] width 13 height 13
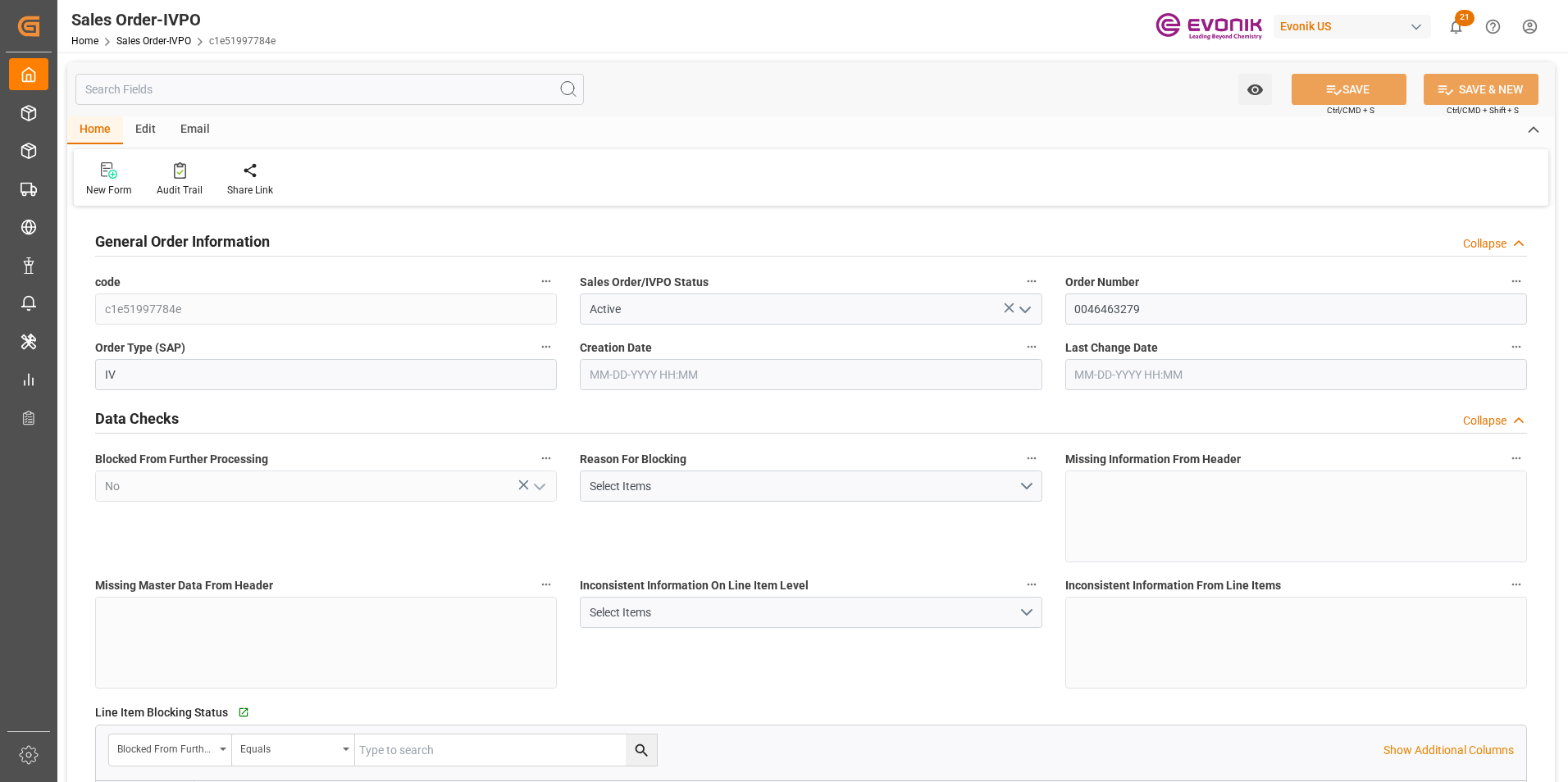
type input "BRSSZ"
type input "0"
type input "1"
type input "312.05"
type input "07-10-2025 18:41"
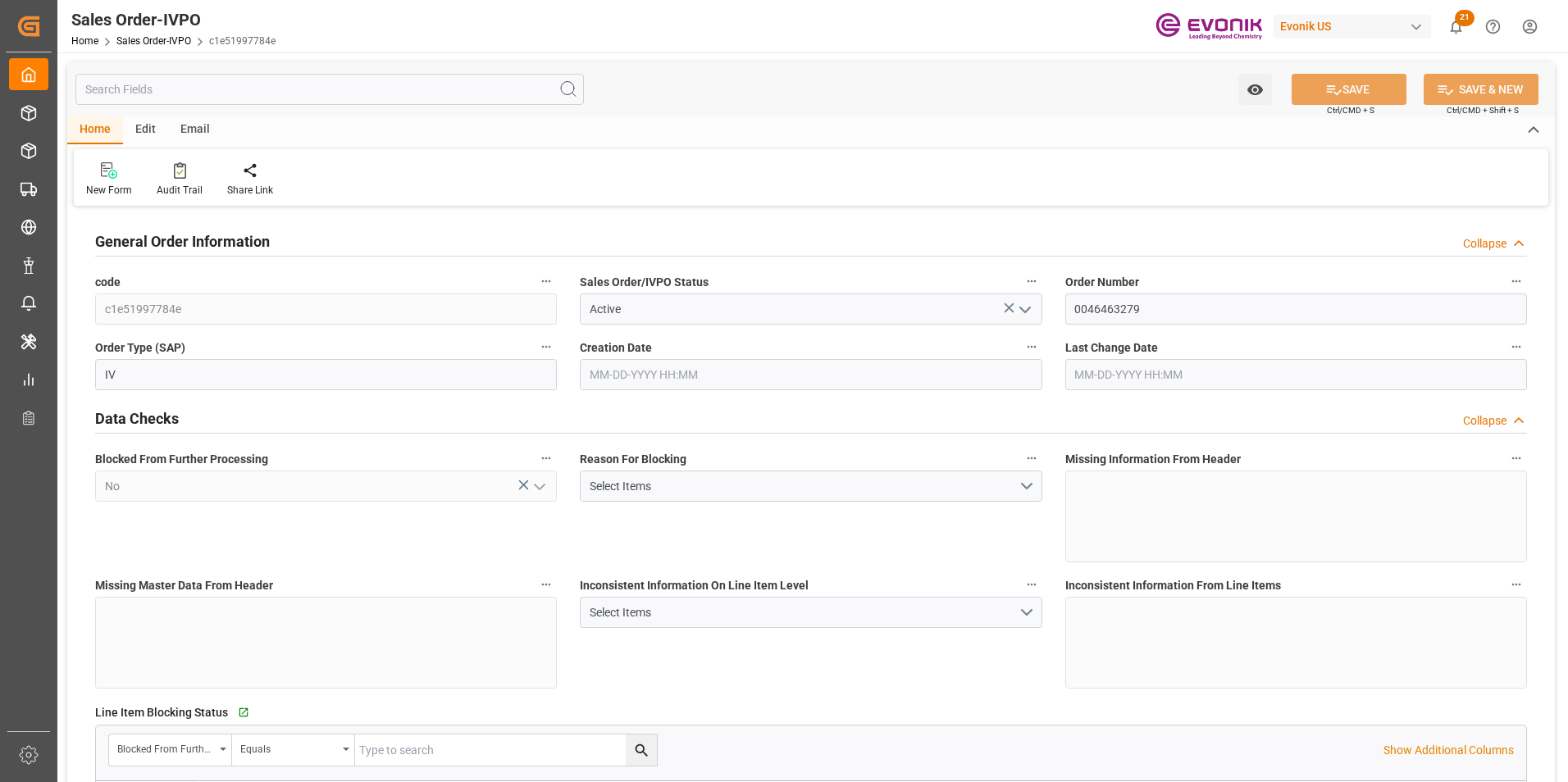
type input "08-05-2025 12:12"
click at [369, 170] on icon at bounding box center [374, 171] width 12 height 17
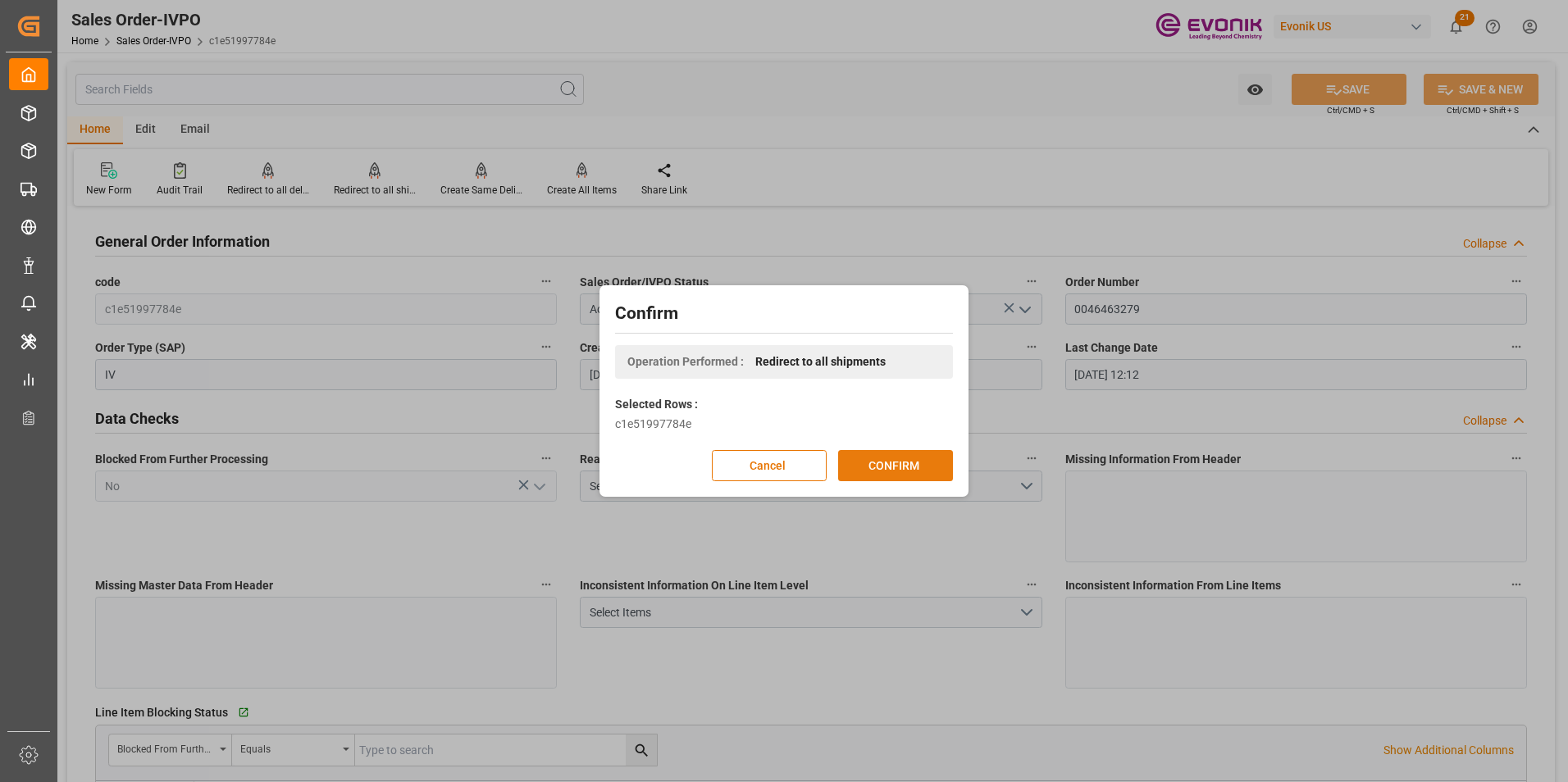
click at [888, 465] on button "CONFIRM" at bounding box center [895, 465] width 115 height 31
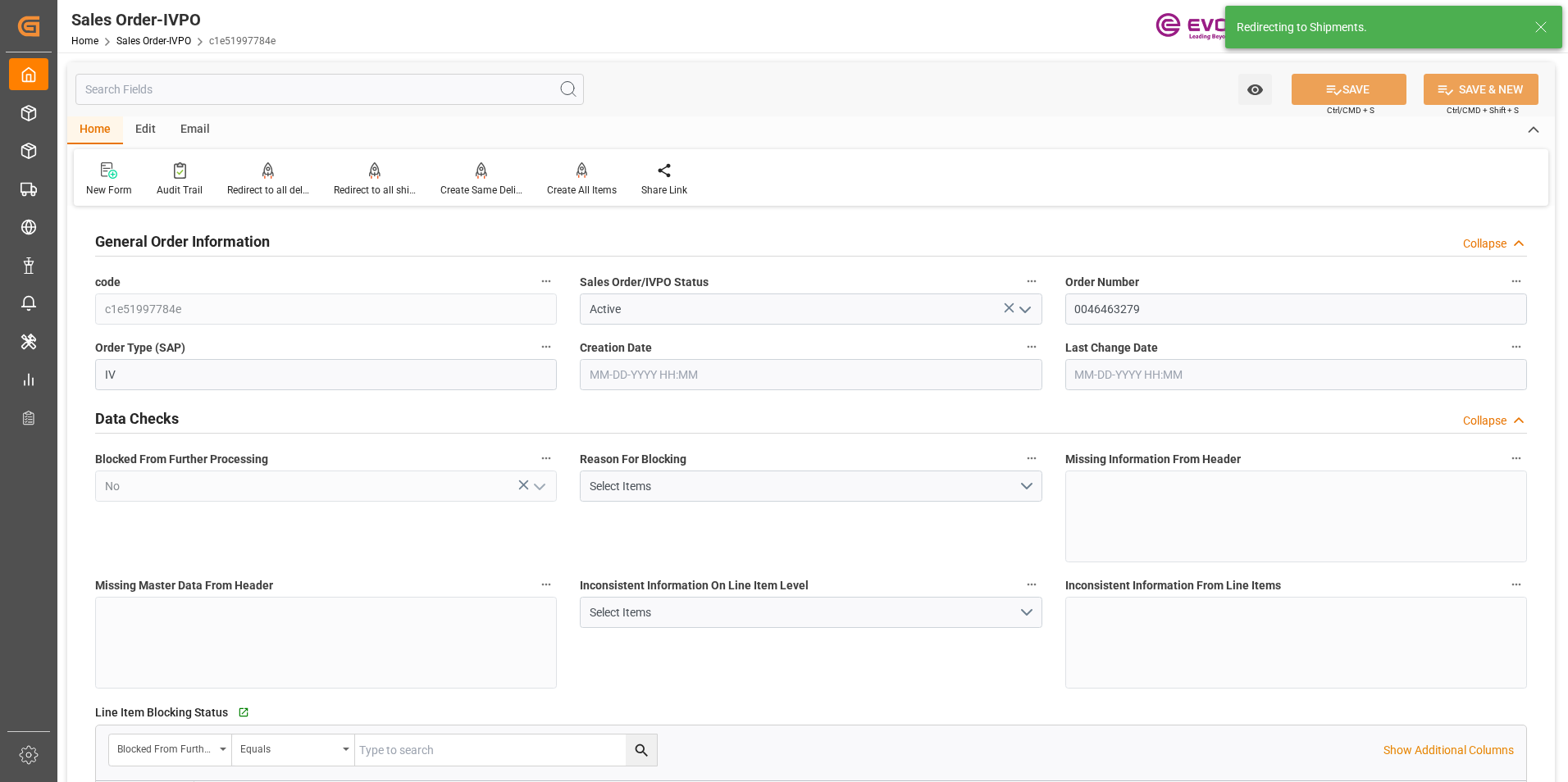
type input "BRSSZ"
type input "0"
type input "1"
type input "312.05"
type input "07-10-2025 18:41"
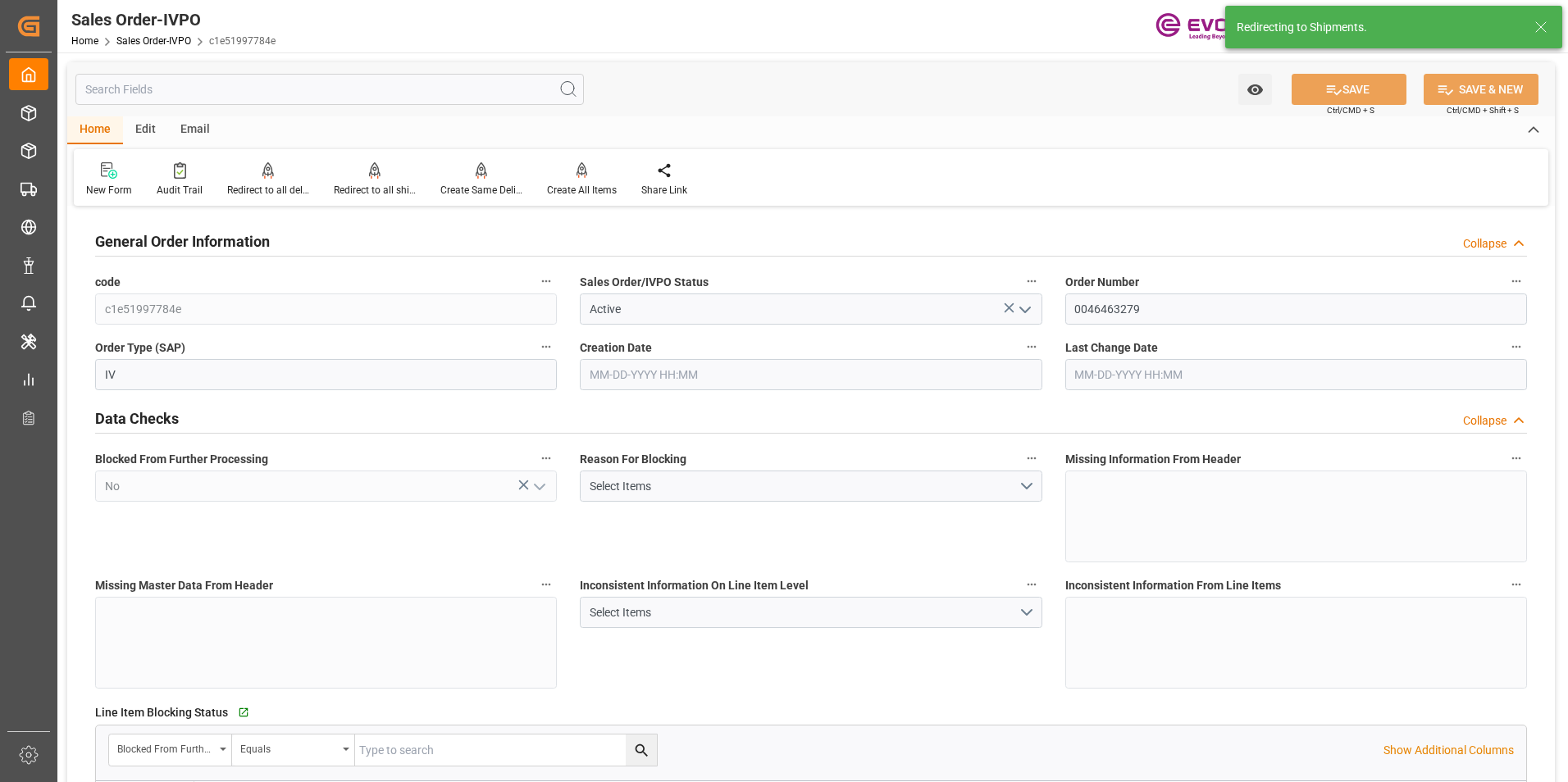
type input "08-05-2025 12:12"
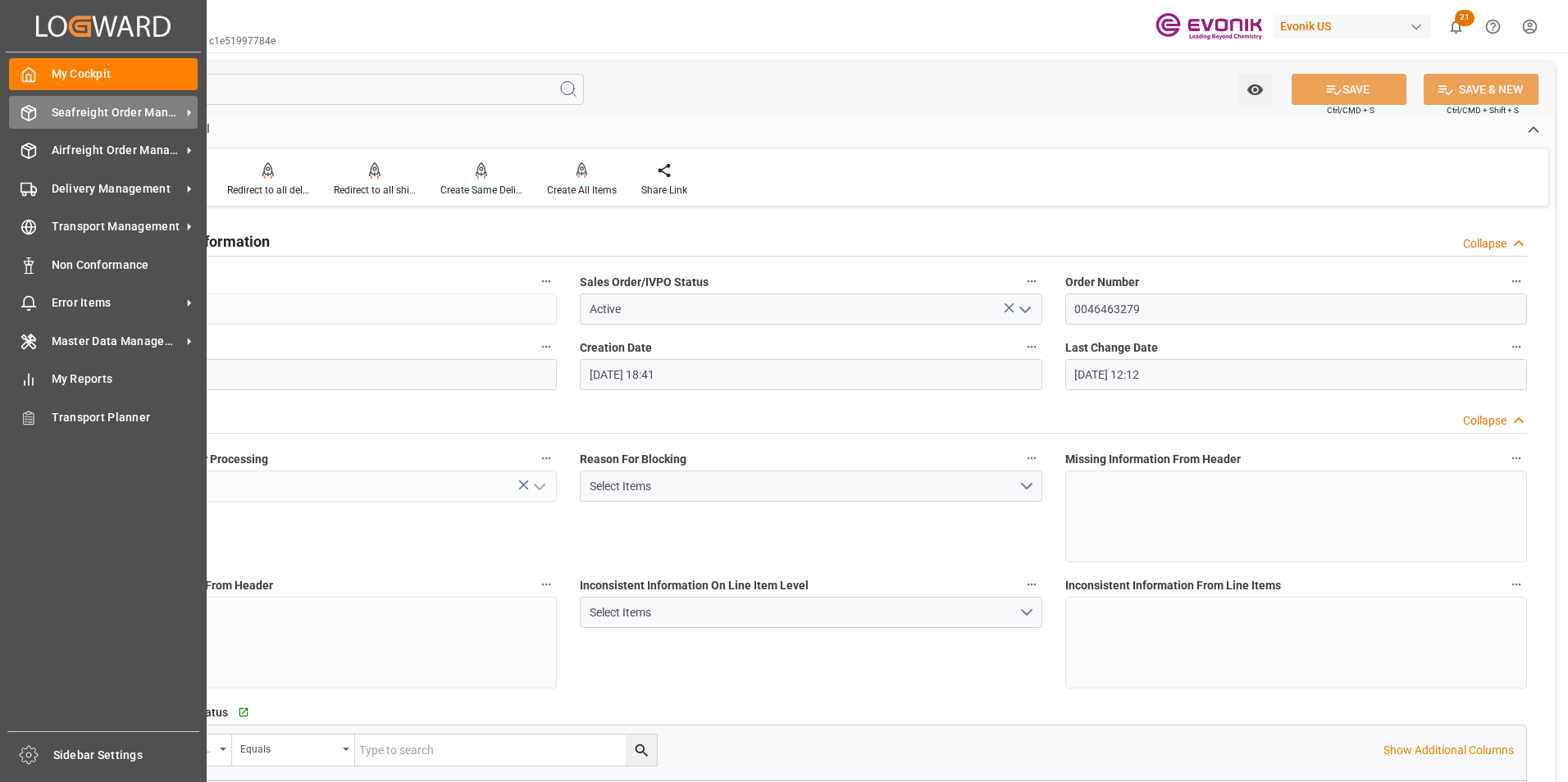
click at [98, 107] on span "Seafreight Order Management" at bounding box center [116, 112] width 129 height 17
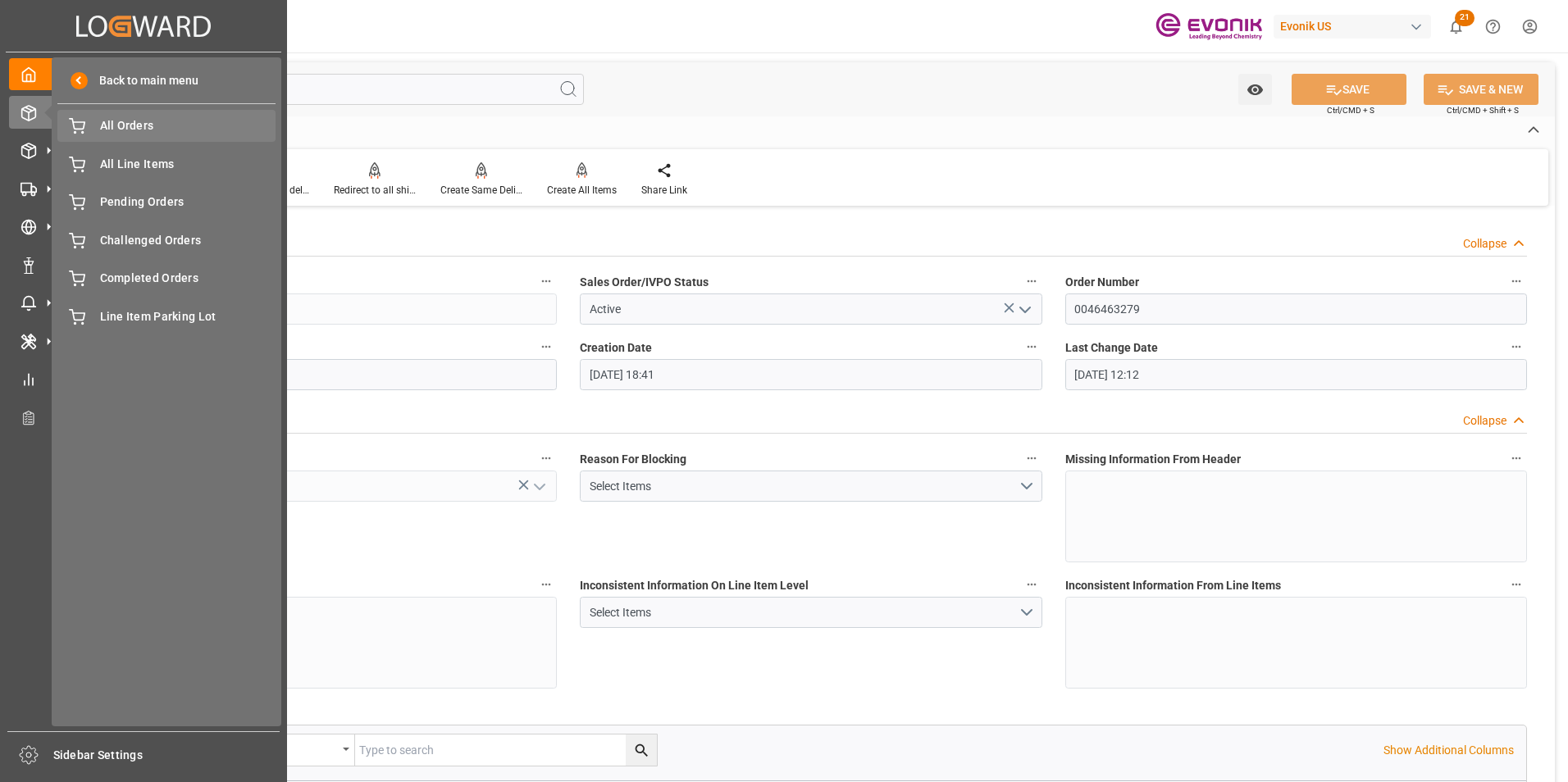
click at [110, 123] on span "All Orders" at bounding box center [188, 126] width 176 height 17
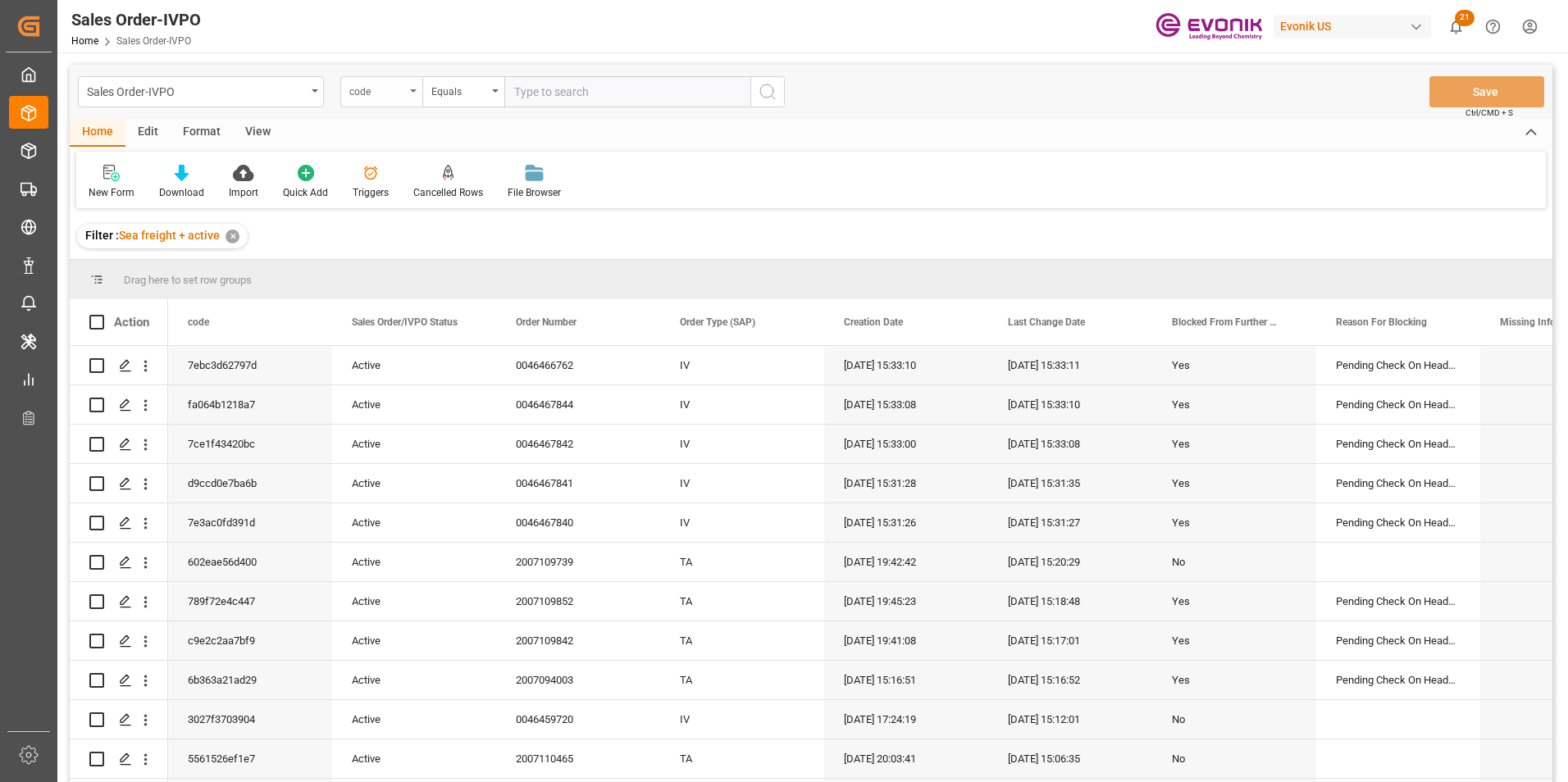
click at [412, 89] on icon "open menu" at bounding box center [412, 91] width 6 height 4
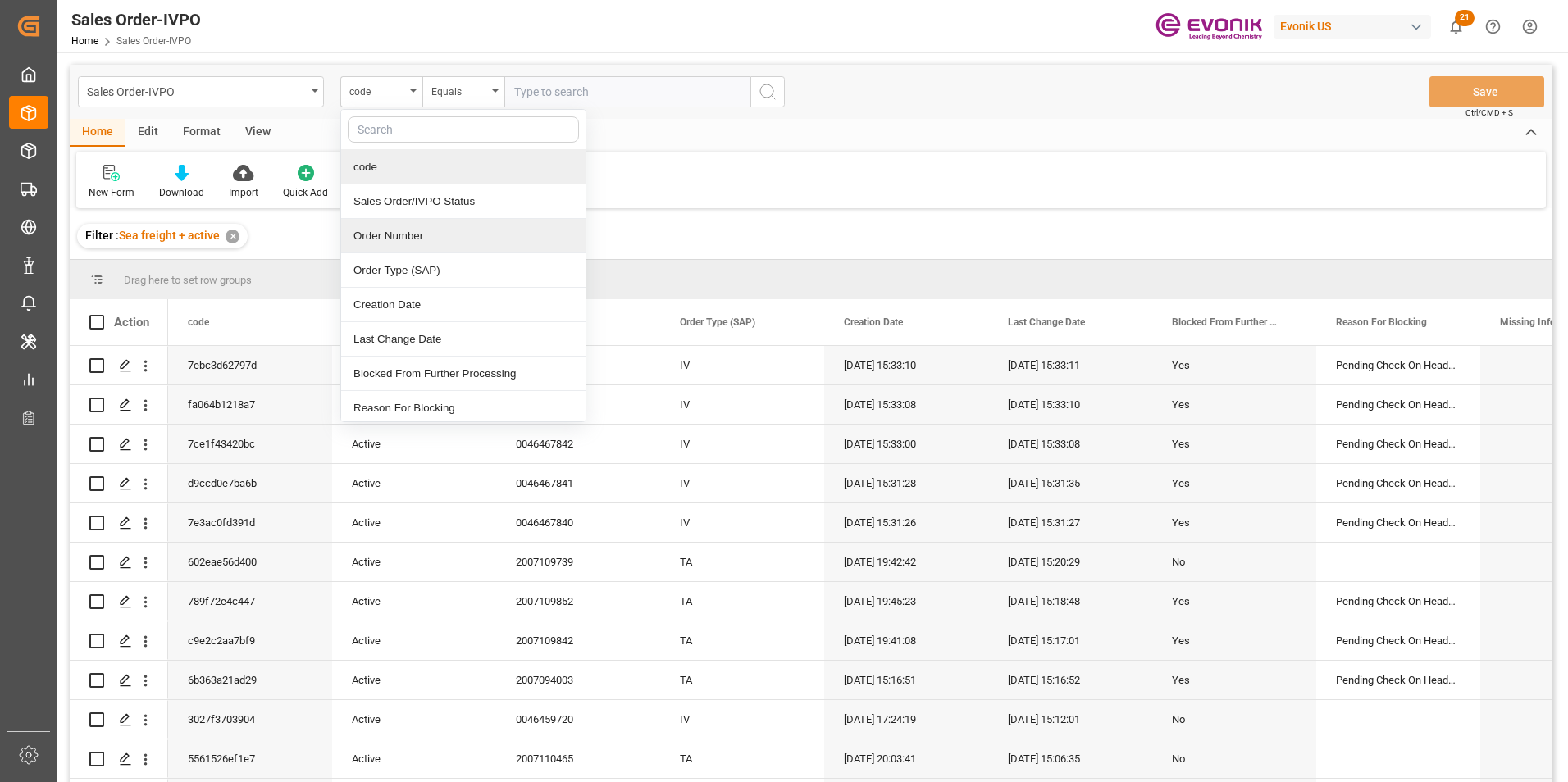
click at [393, 236] on div "Order Number" at bounding box center [464, 235] width 244 height 34
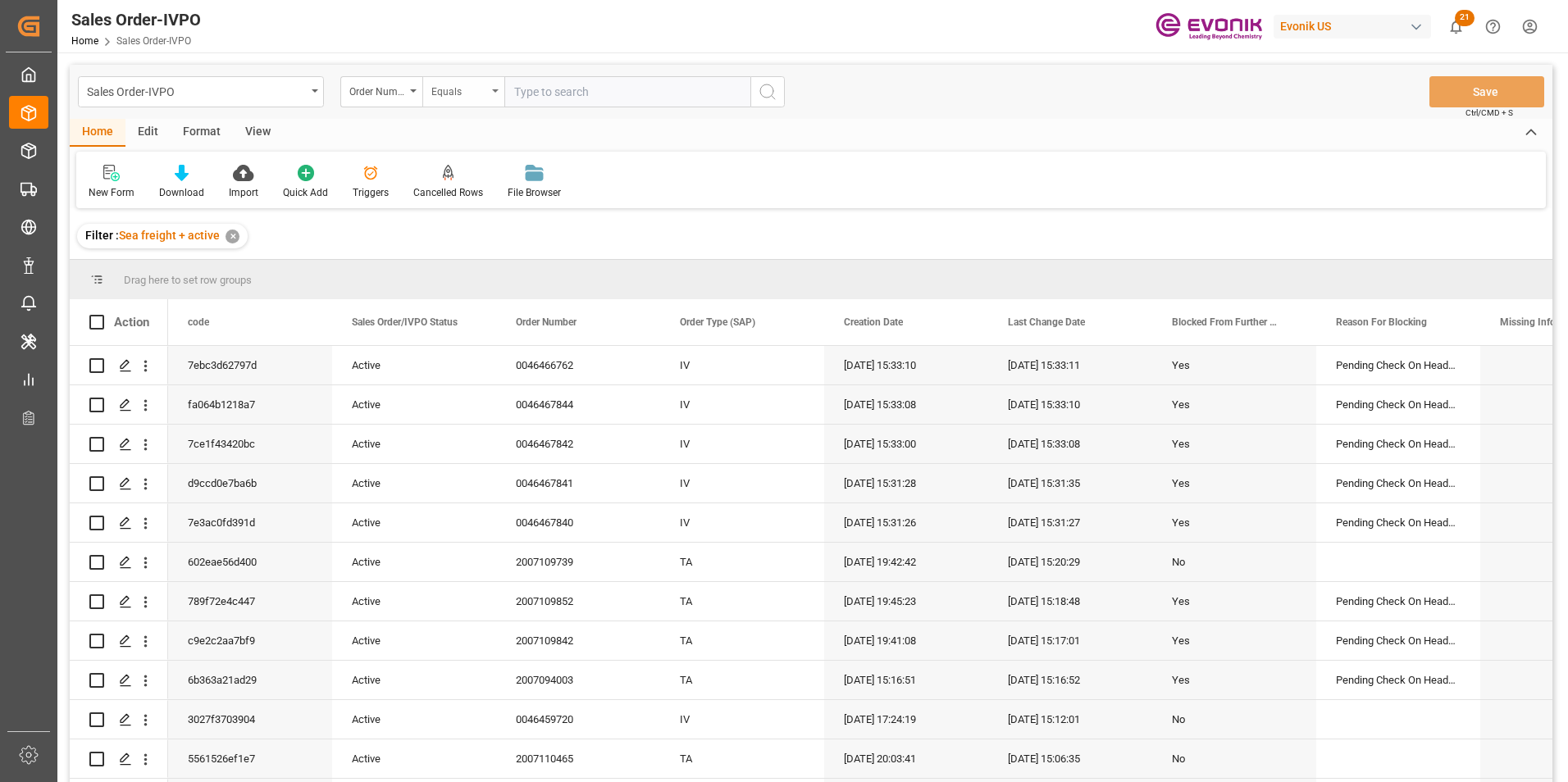
click at [495, 88] on div "Equals" at bounding box center [463, 91] width 82 height 31
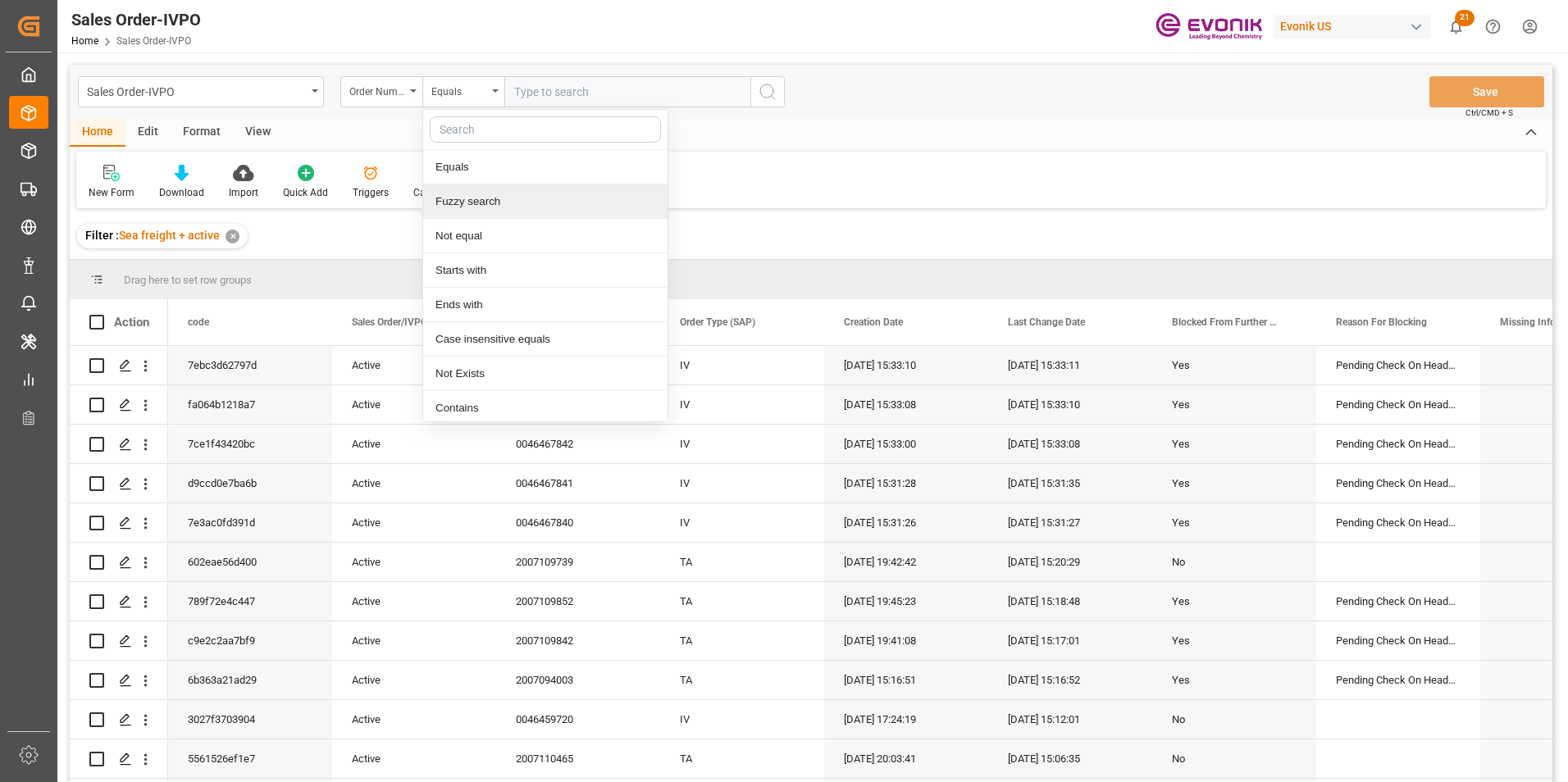
click at [466, 200] on div "Fuzzy search" at bounding box center [545, 202] width 244 height 34
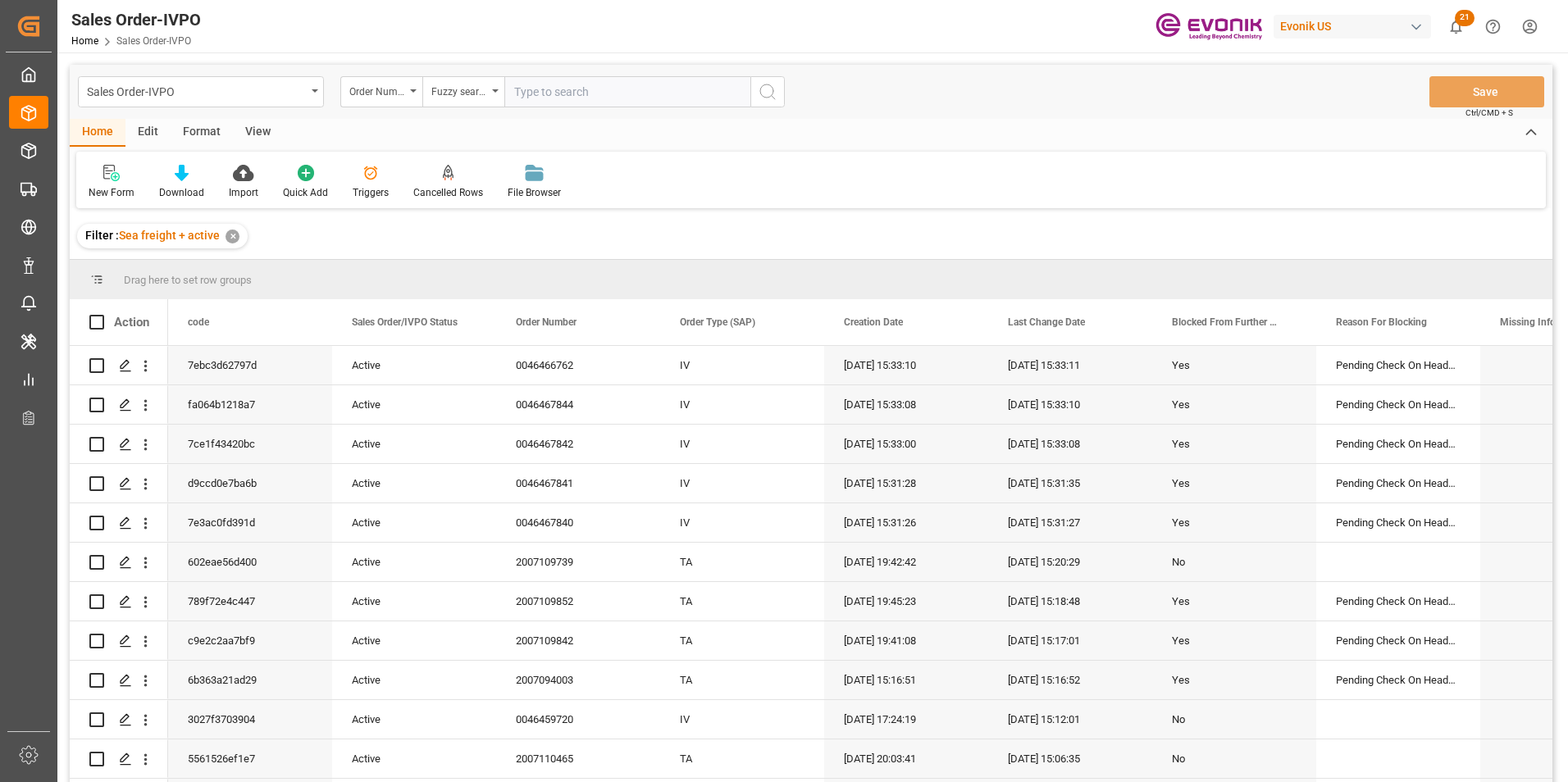
click at [543, 91] on input "text" at bounding box center [627, 91] width 246 height 31
paste input "2007009066"
type input "2007009066"
click at [771, 92] on icon "search button" at bounding box center [767, 92] width 19 height 19
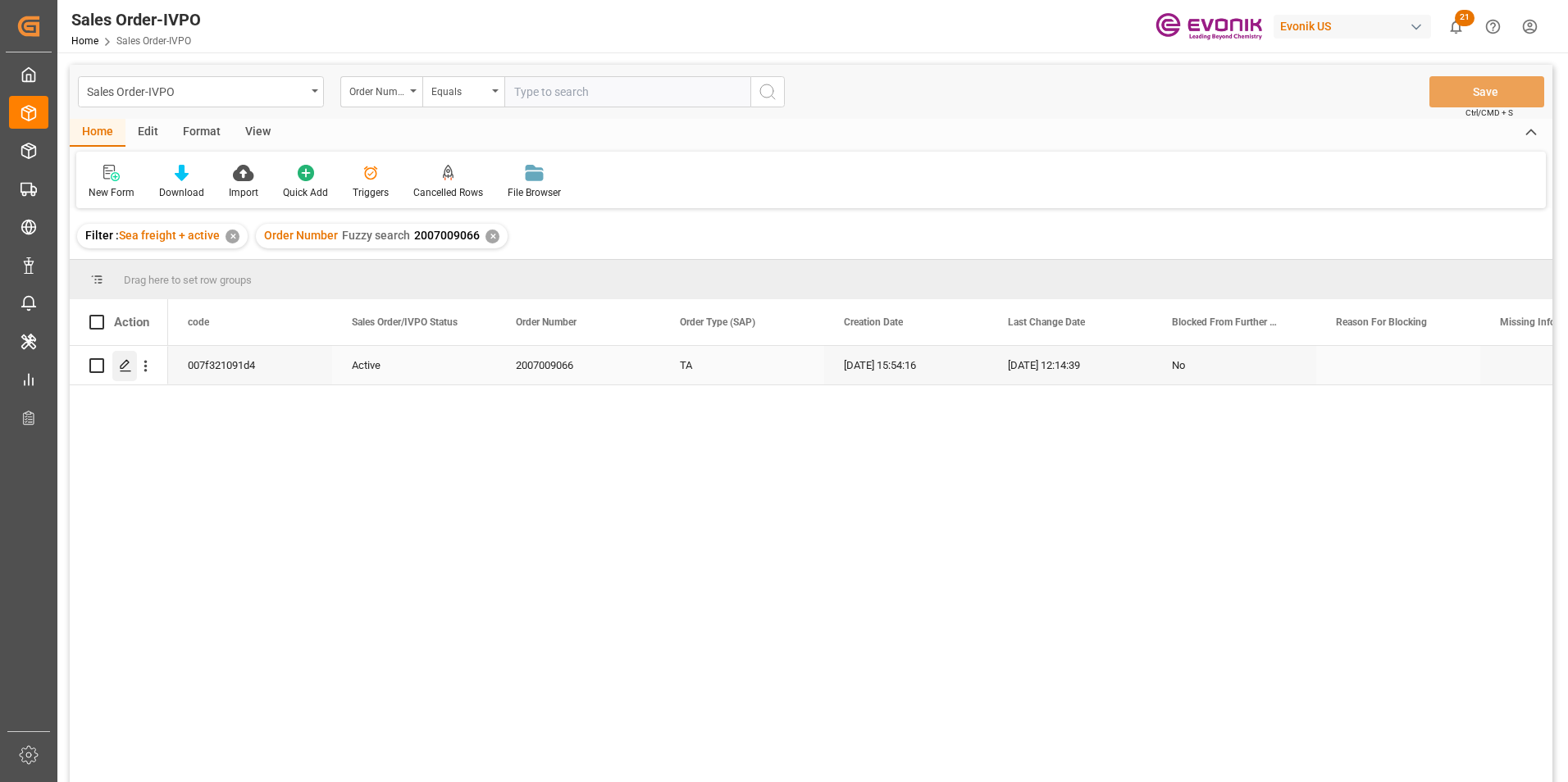
click at [127, 367] on icon "Press SPACE to select this row." at bounding box center [125, 365] width 13 height 13
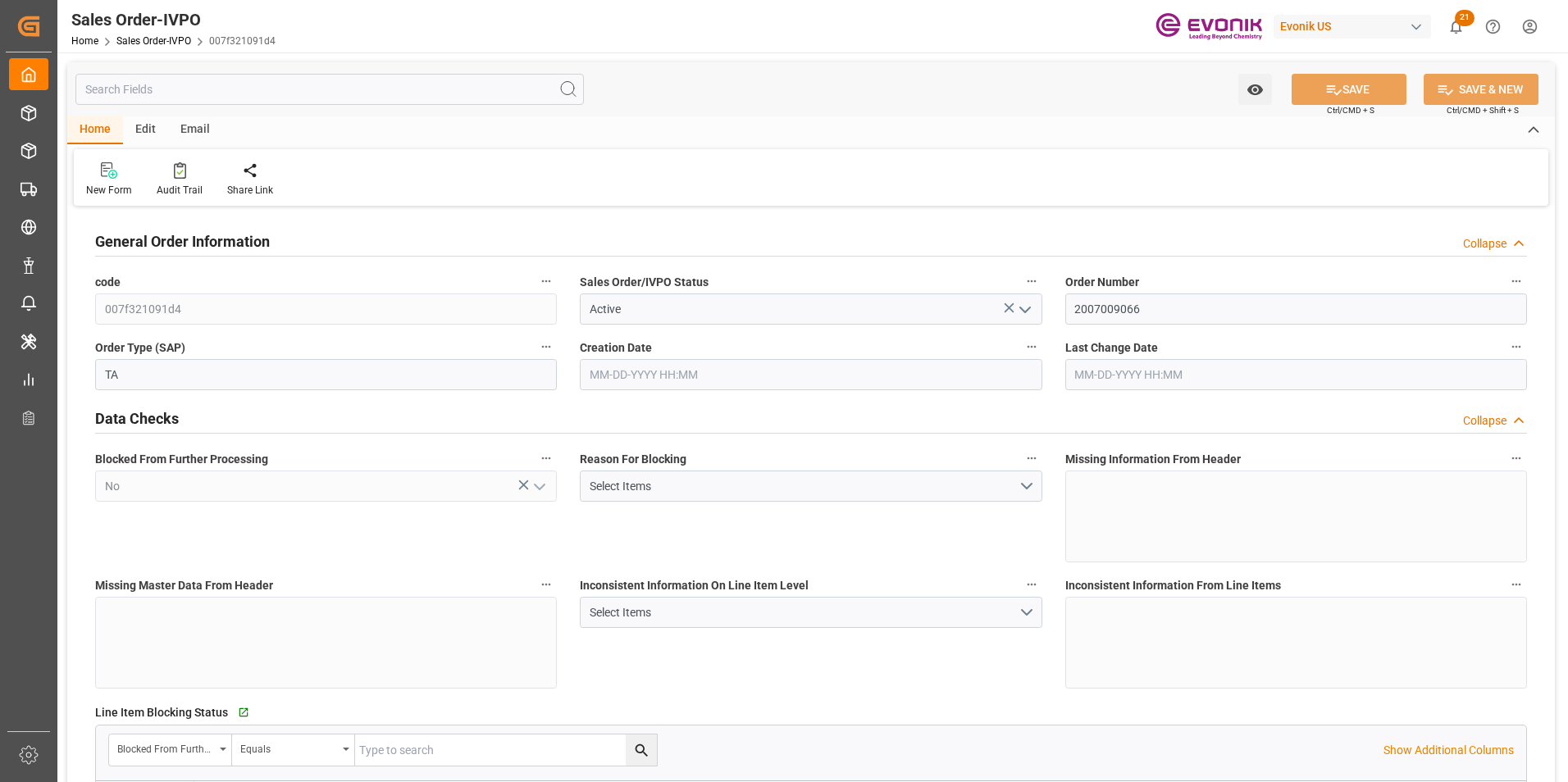
type input "ECGYE"
type input "0"
type input "1"
type input "5290"
type input "05-16-2025 15:54"
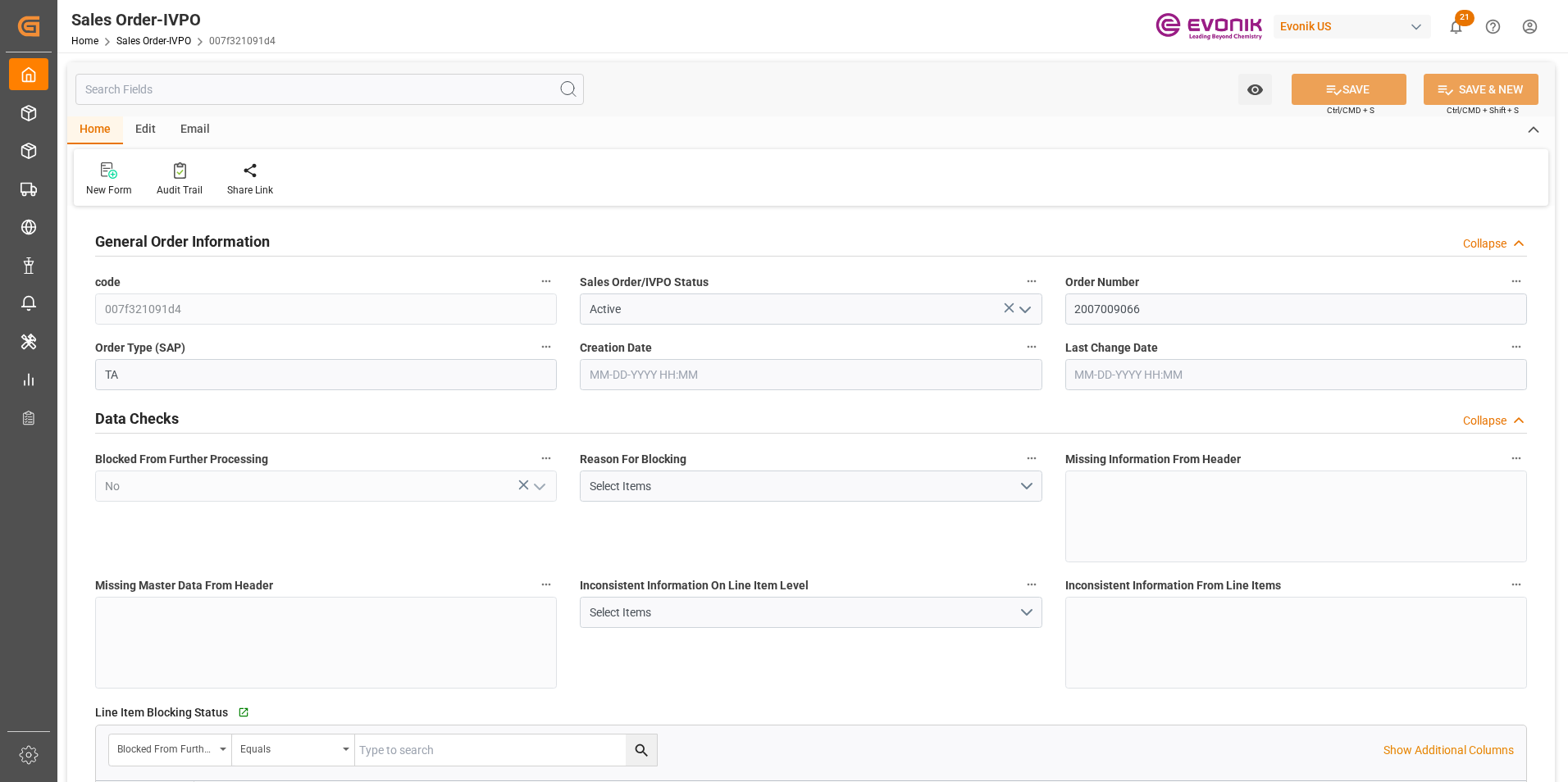
type input "08-05-2025 12:14"
click at [373, 171] on icon at bounding box center [374, 170] width 12 height 14
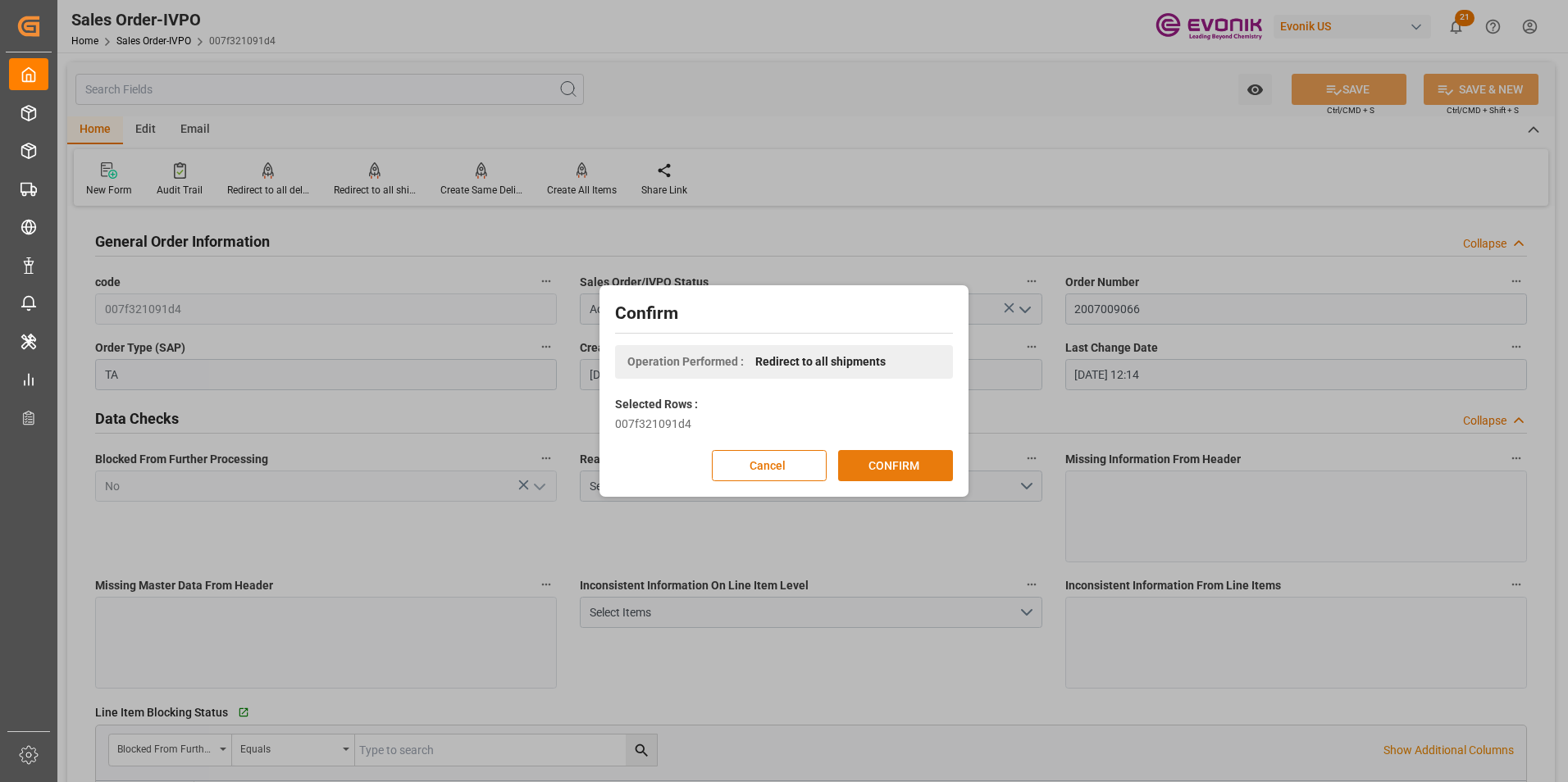
click at [918, 464] on button "CONFIRM" at bounding box center [895, 465] width 115 height 31
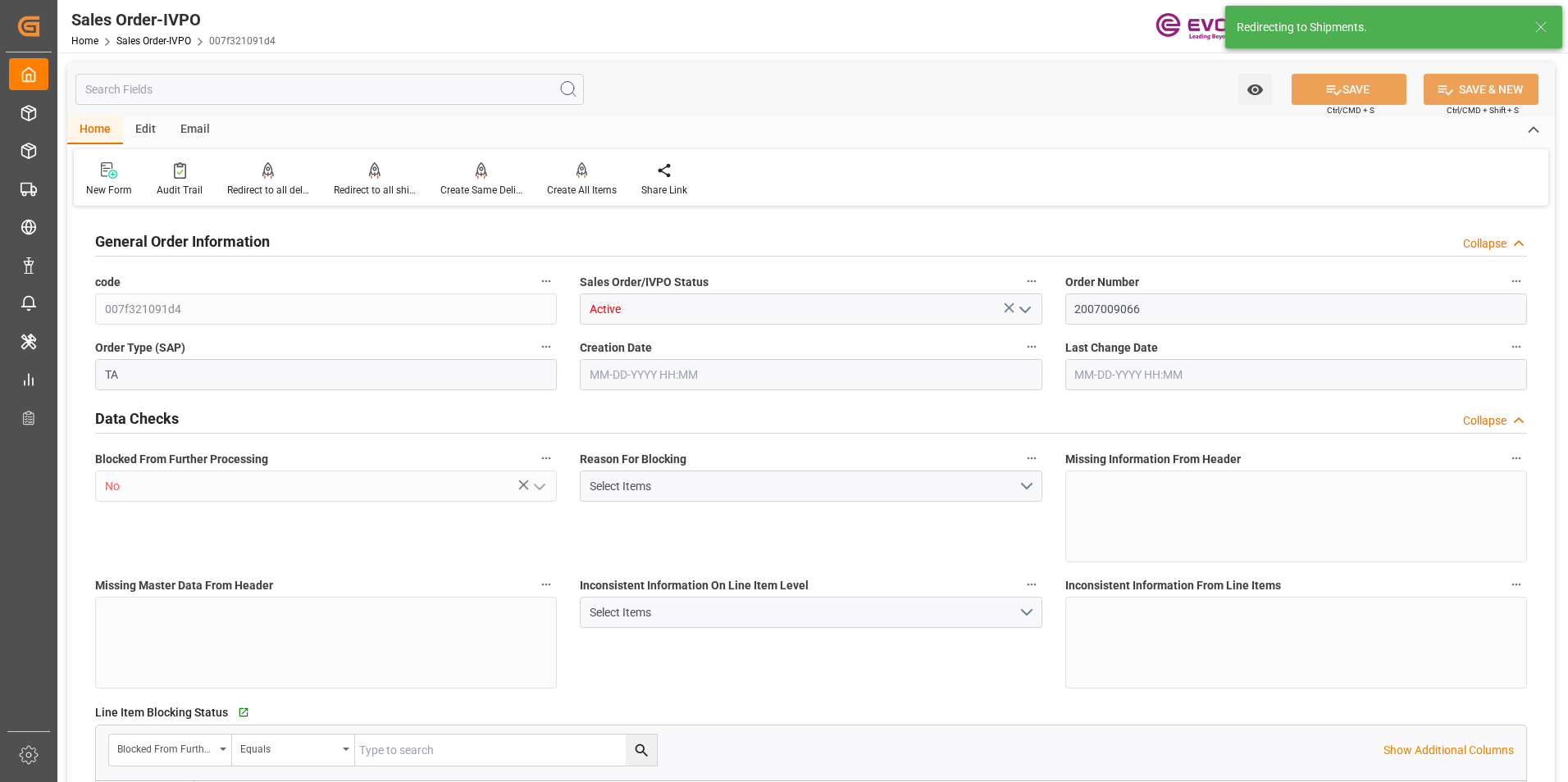
type input "ECGYE"
type input "0"
type input "1"
type input "5290"
type input "05-16-2025 15:54"
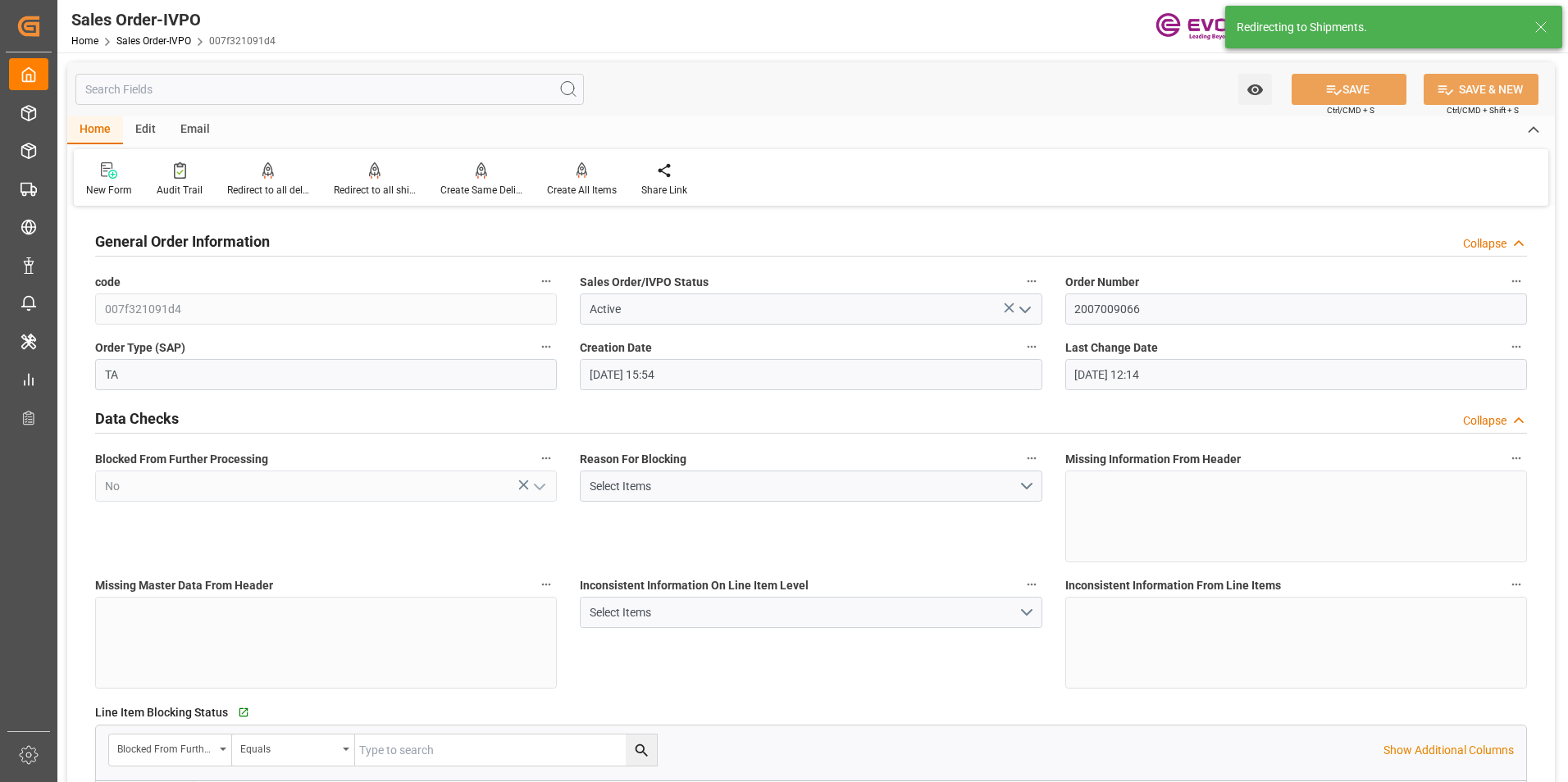
type input "08-05-2025 12:14"
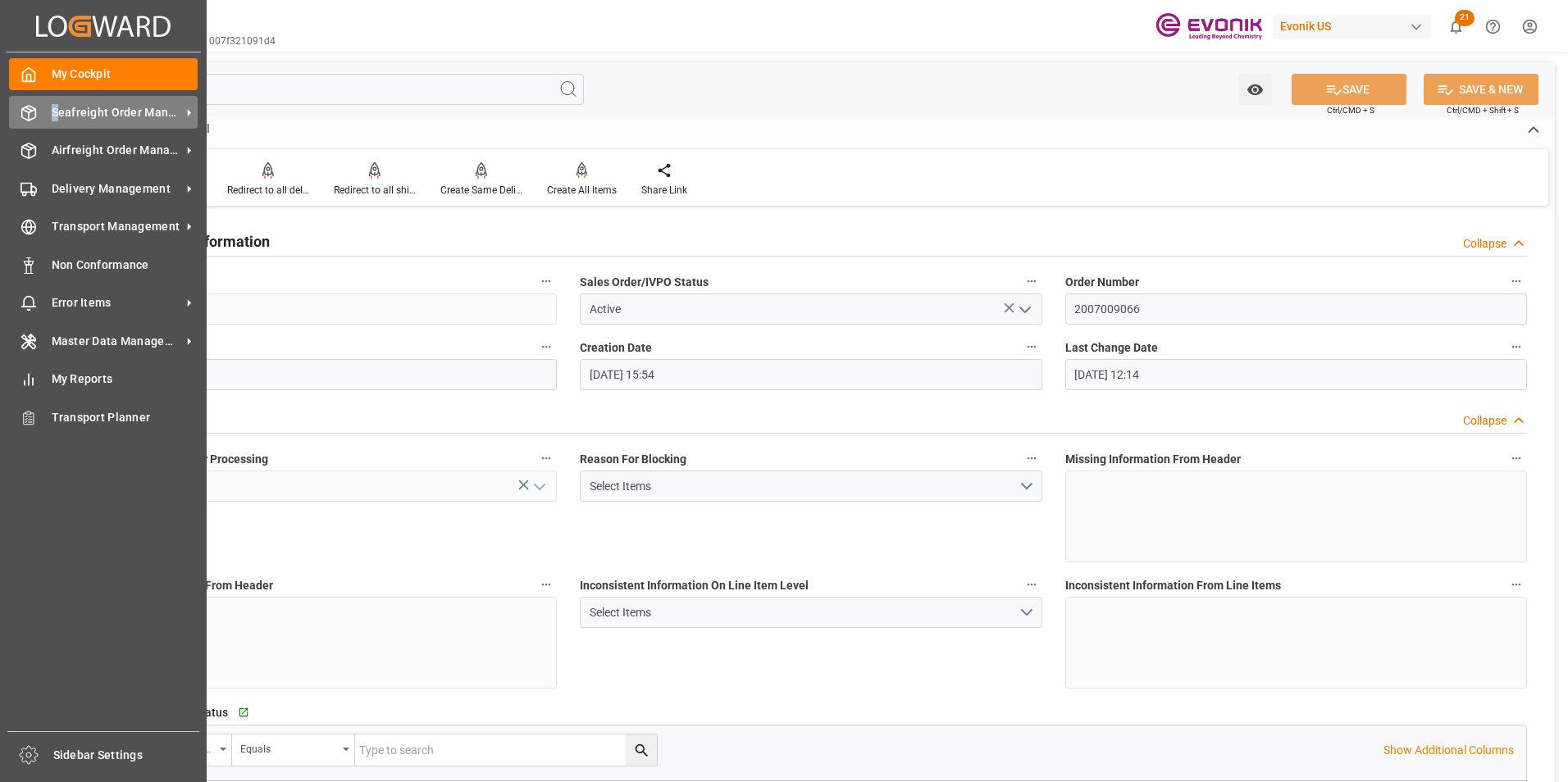
click at [57, 112] on span "Seafreight Order Management" at bounding box center [116, 112] width 129 height 17
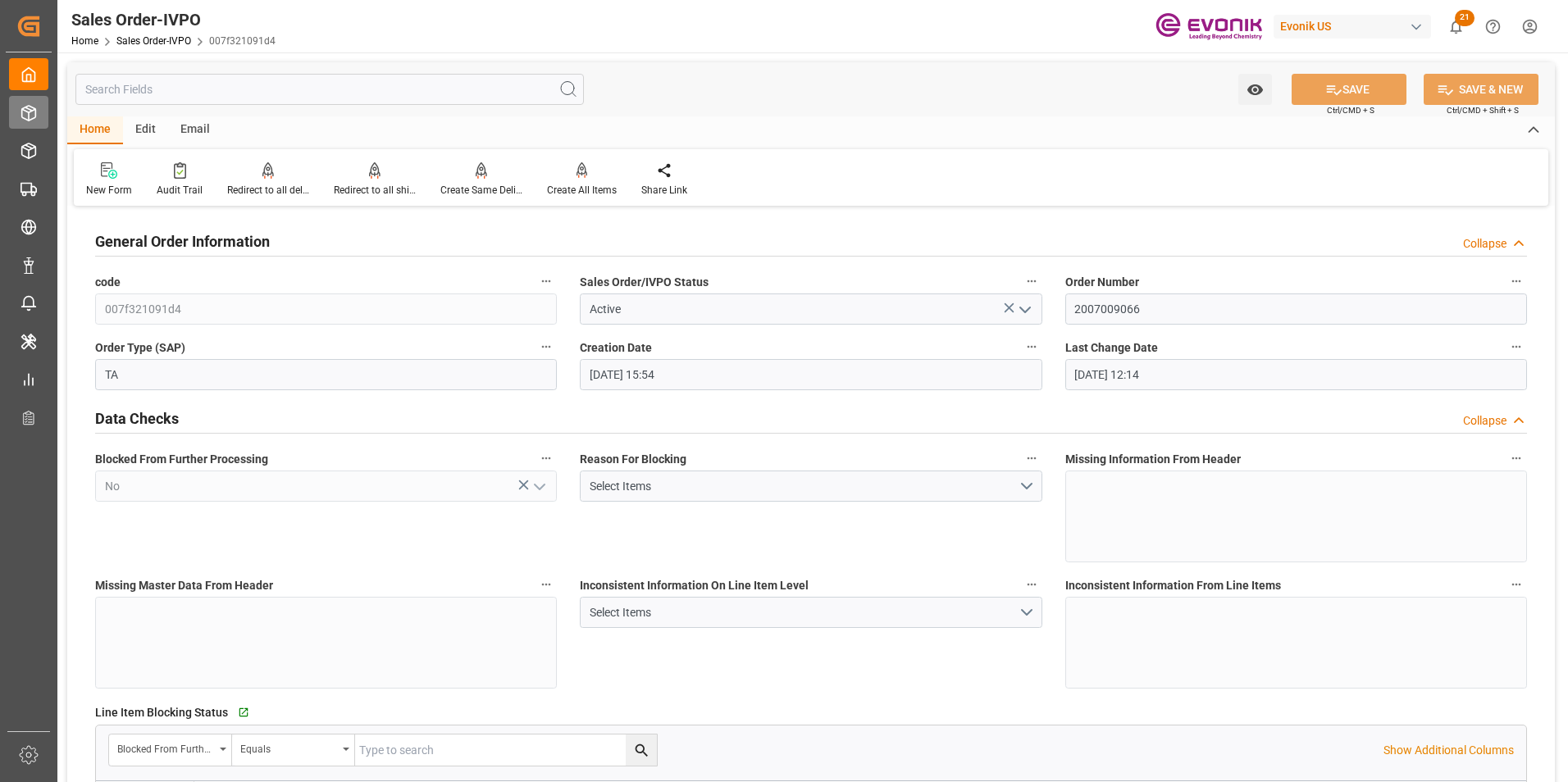
drag, startPoint x: 60, startPoint y: 115, endPoint x: 25, endPoint y: 115, distance: 35.0
click at [25, 115] on icon at bounding box center [28, 113] width 17 height 17
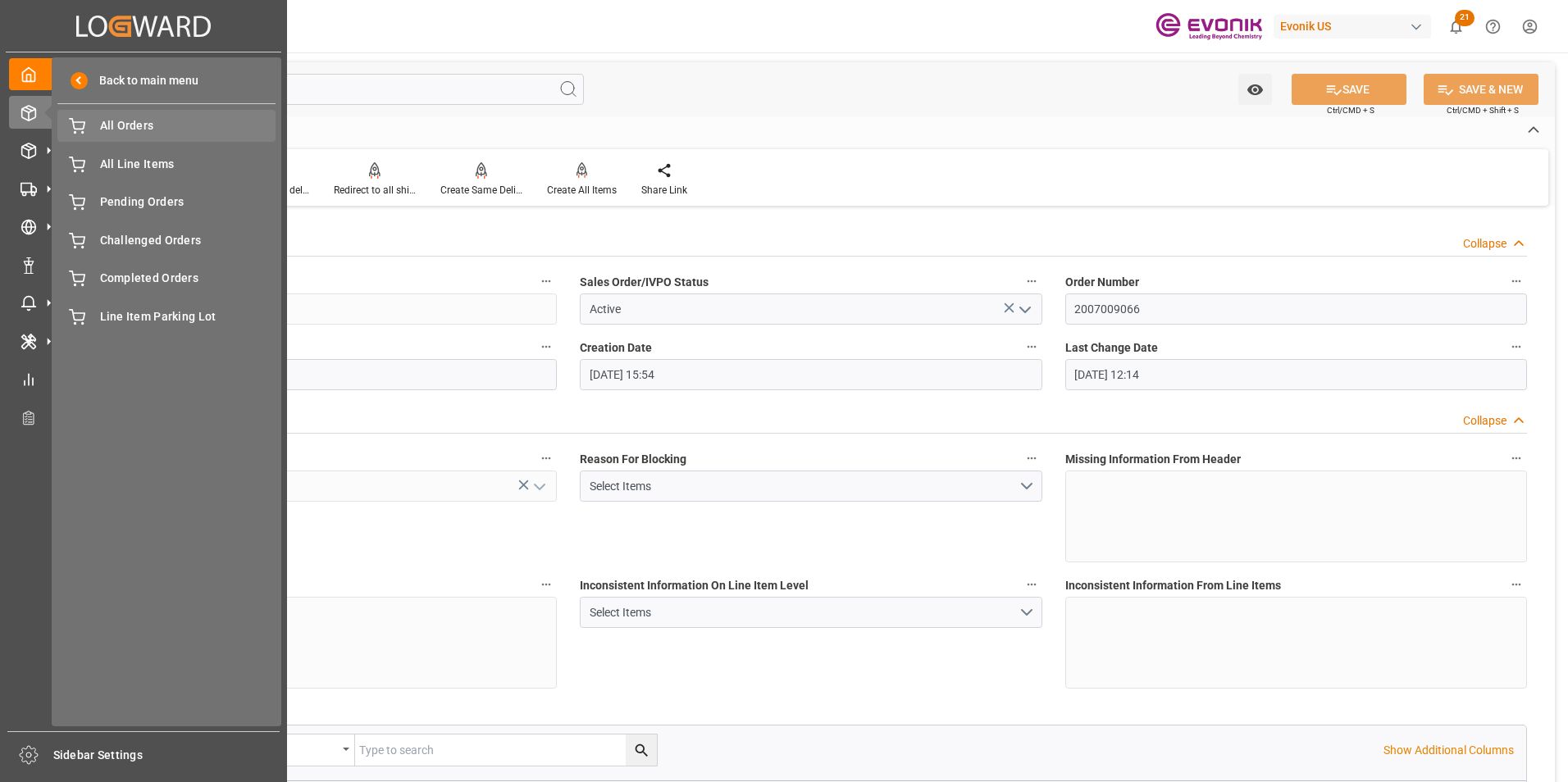
click at [129, 129] on span "All Orders" at bounding box center [188, 126] width 176 height 17
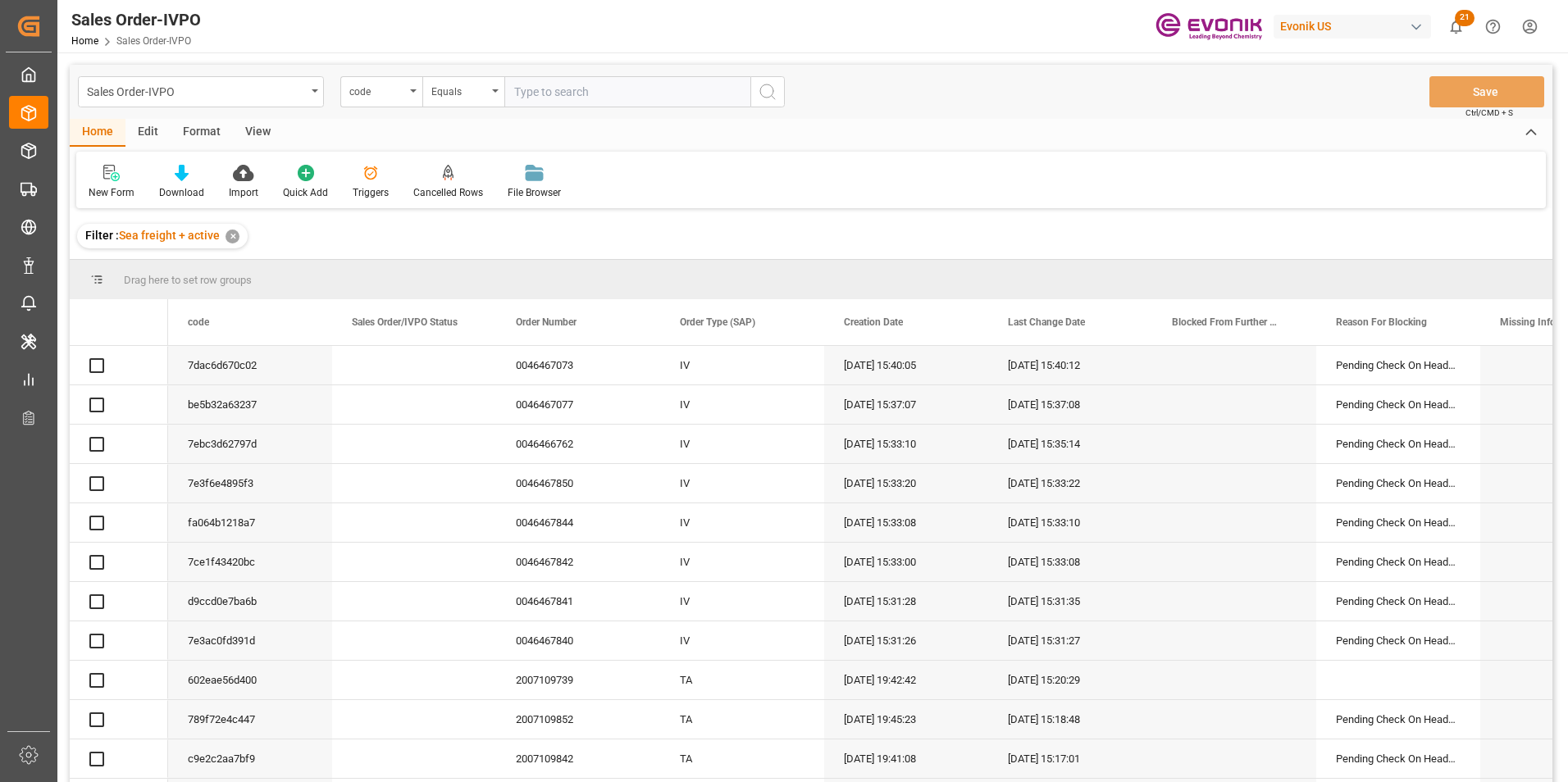
click at [411, 88] on div "code" at bounding box center [381, 91] width 82 height 31
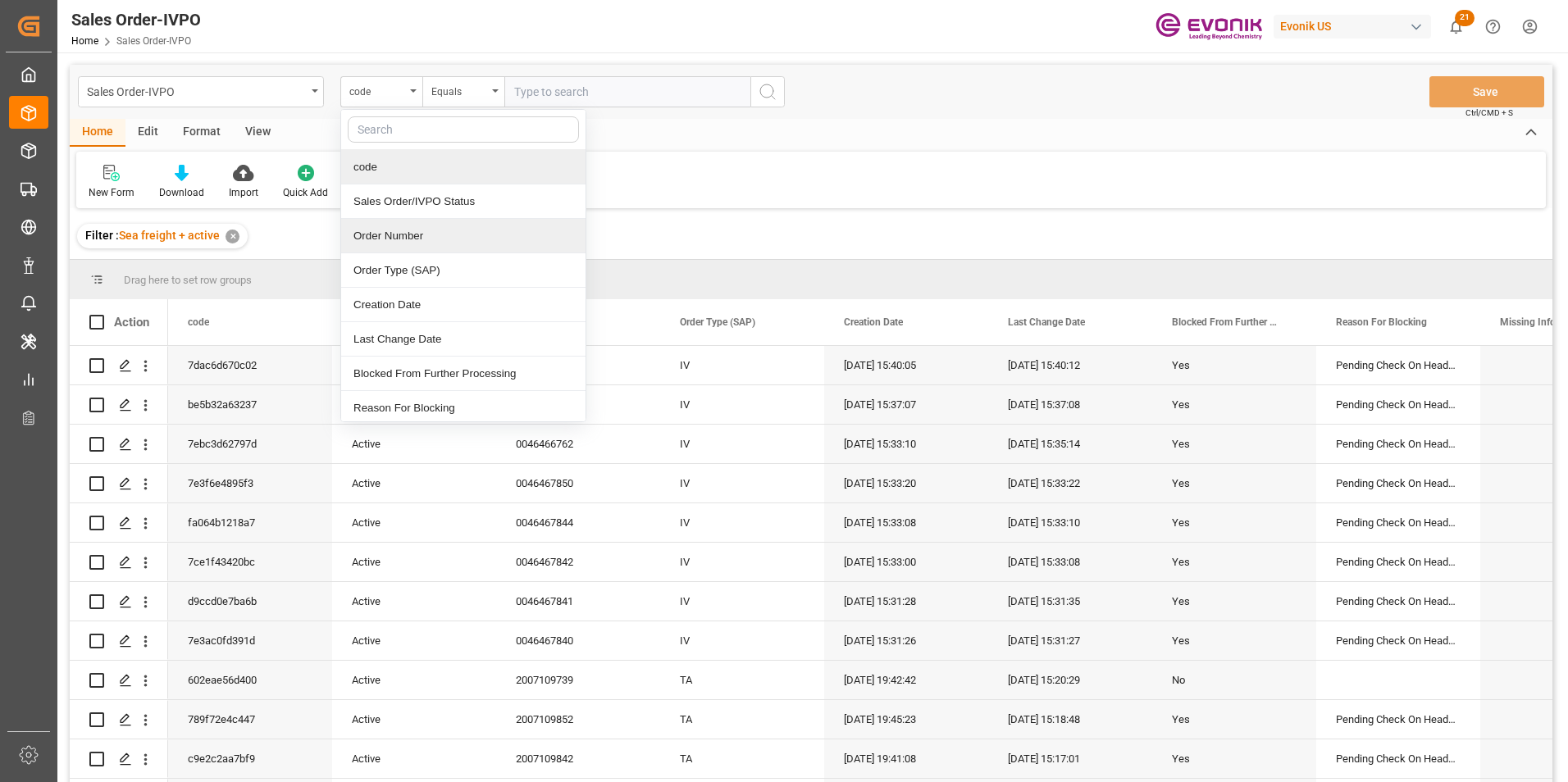
click at [388, 237] on div "Order Number" at bounding box center [464, 235] width 244 height 34
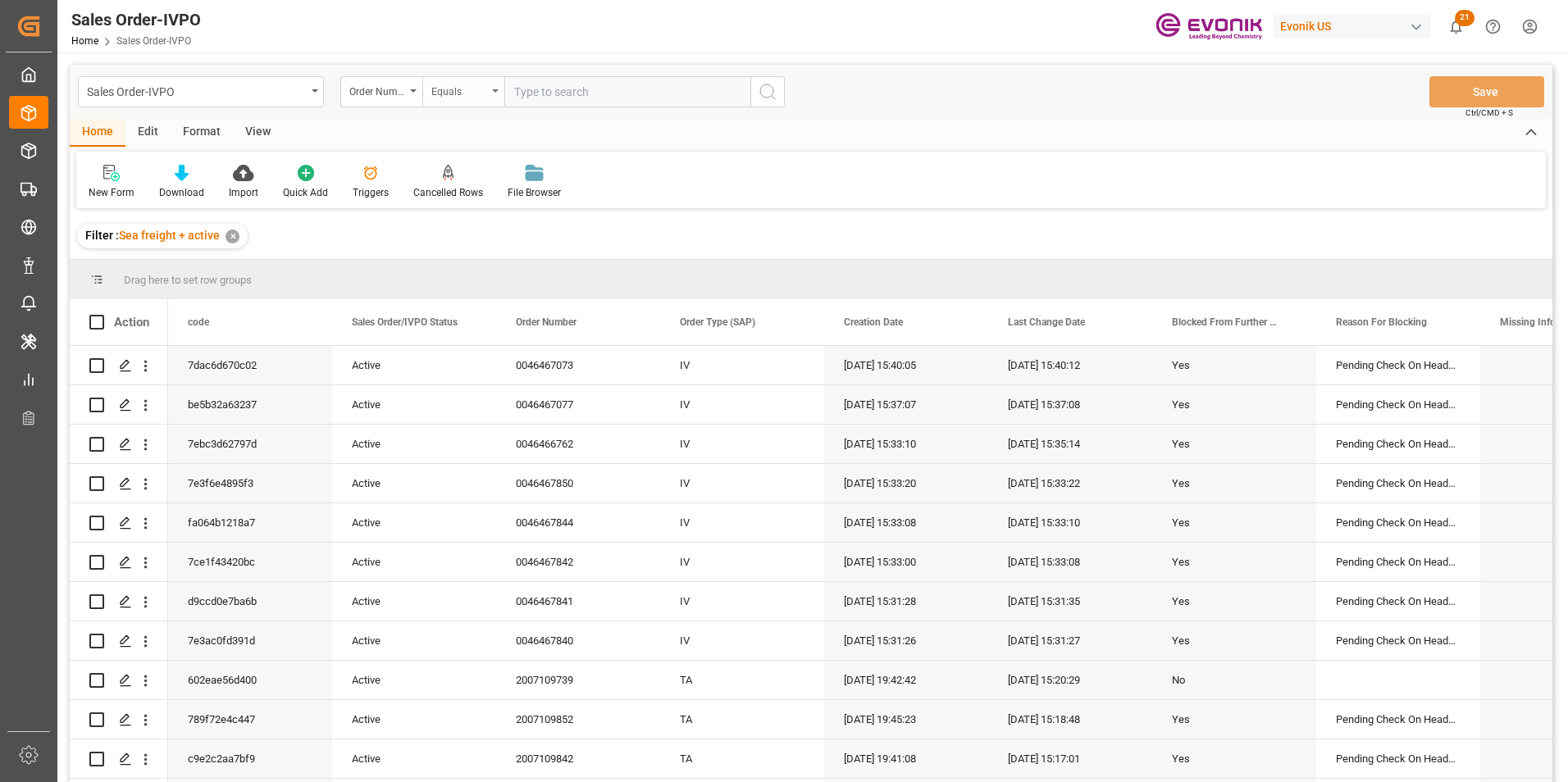
click at [495, 93] on div "Equals" at bounding box center [463, 91] width 82 height 31
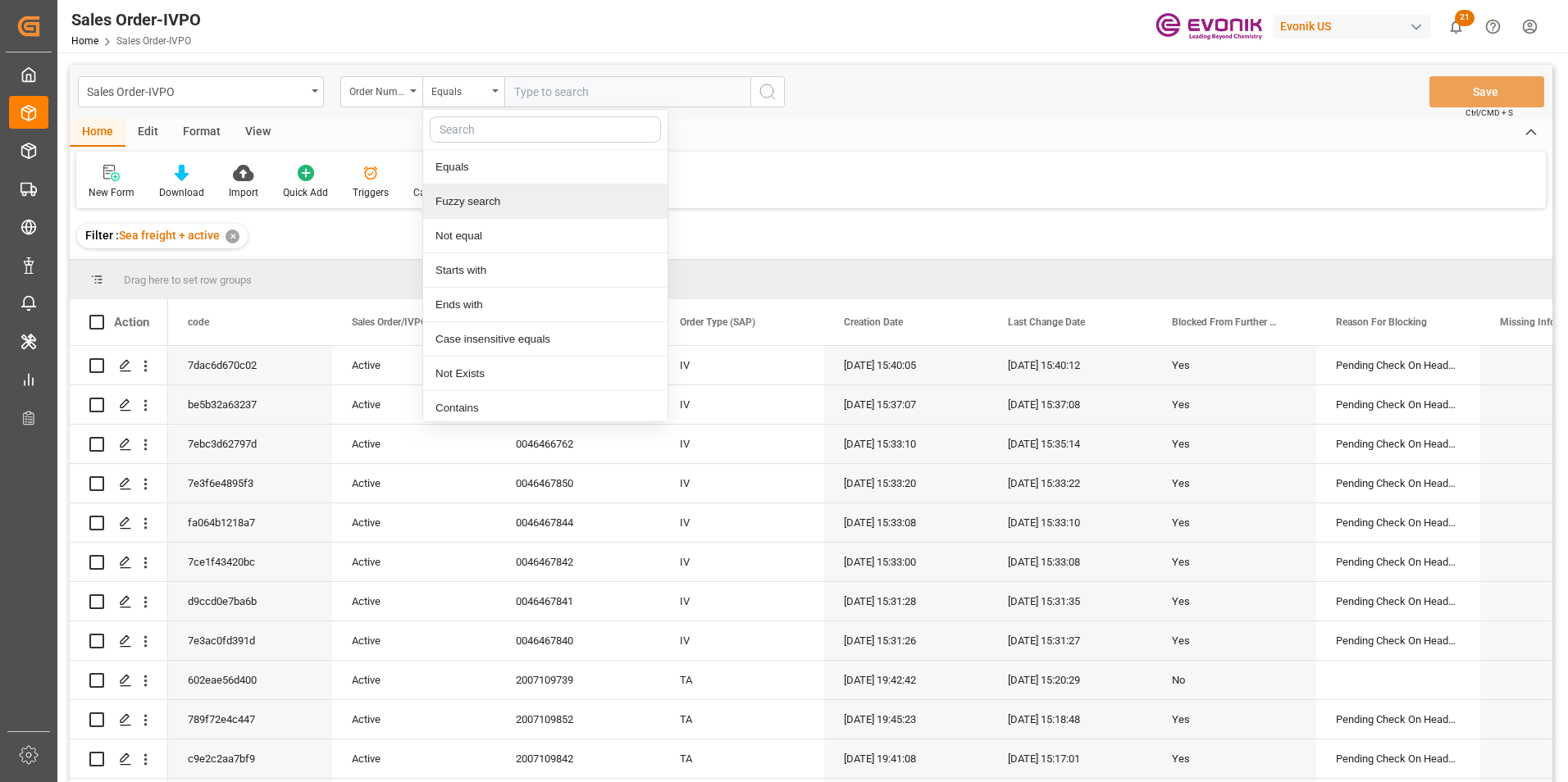
click at [470, 200] on div "Fuzzy search" at bounding box center [545, 202] width 244 height 34
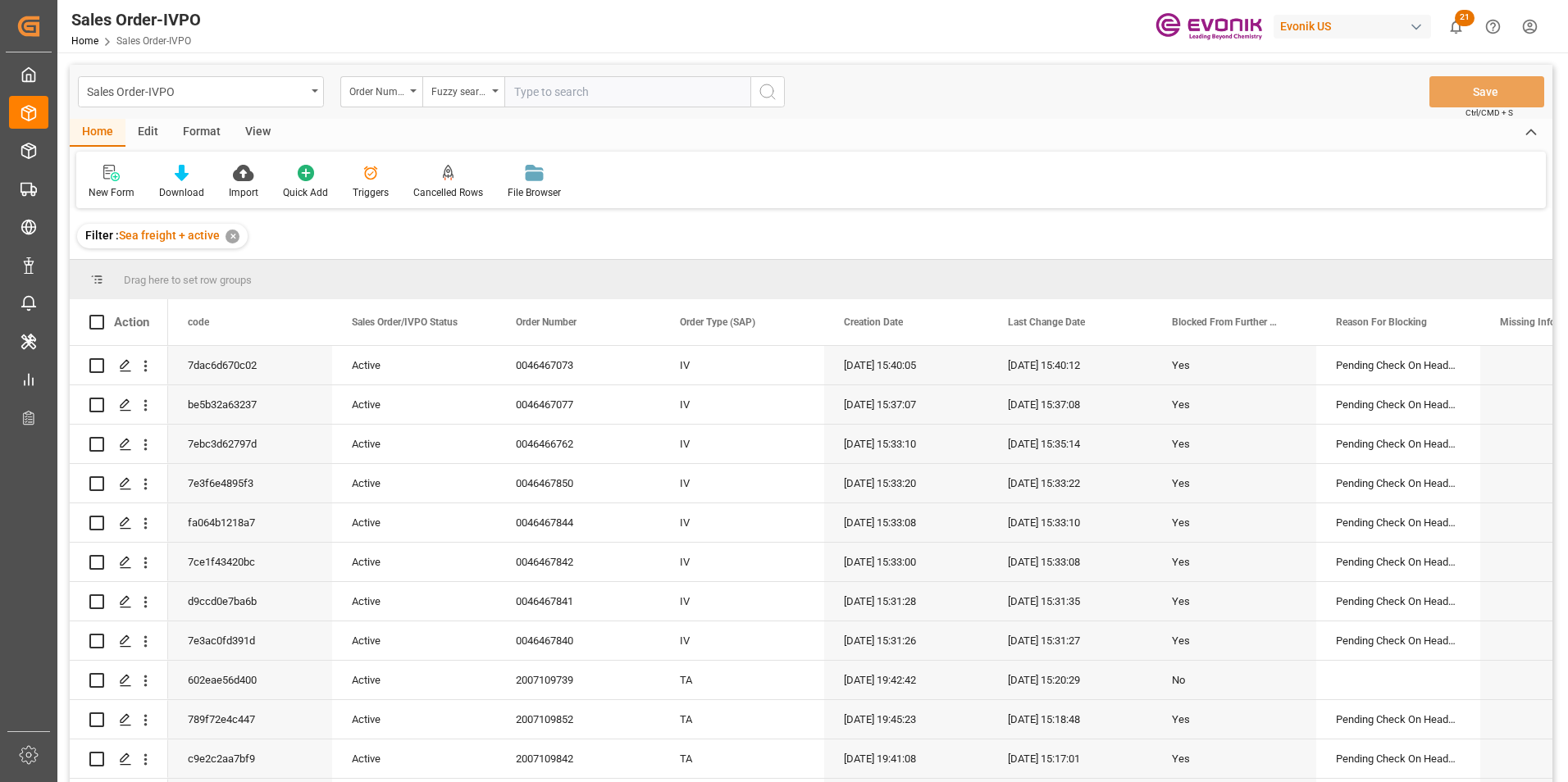
click at [559, 89] on input "text" at bounding box center [627, 91] width 246 height 31
paste input "2007110465"
type input "2007110465"
click at [765, 90] on icon "search button" at bounding box center [767, 92] width 19 height 19
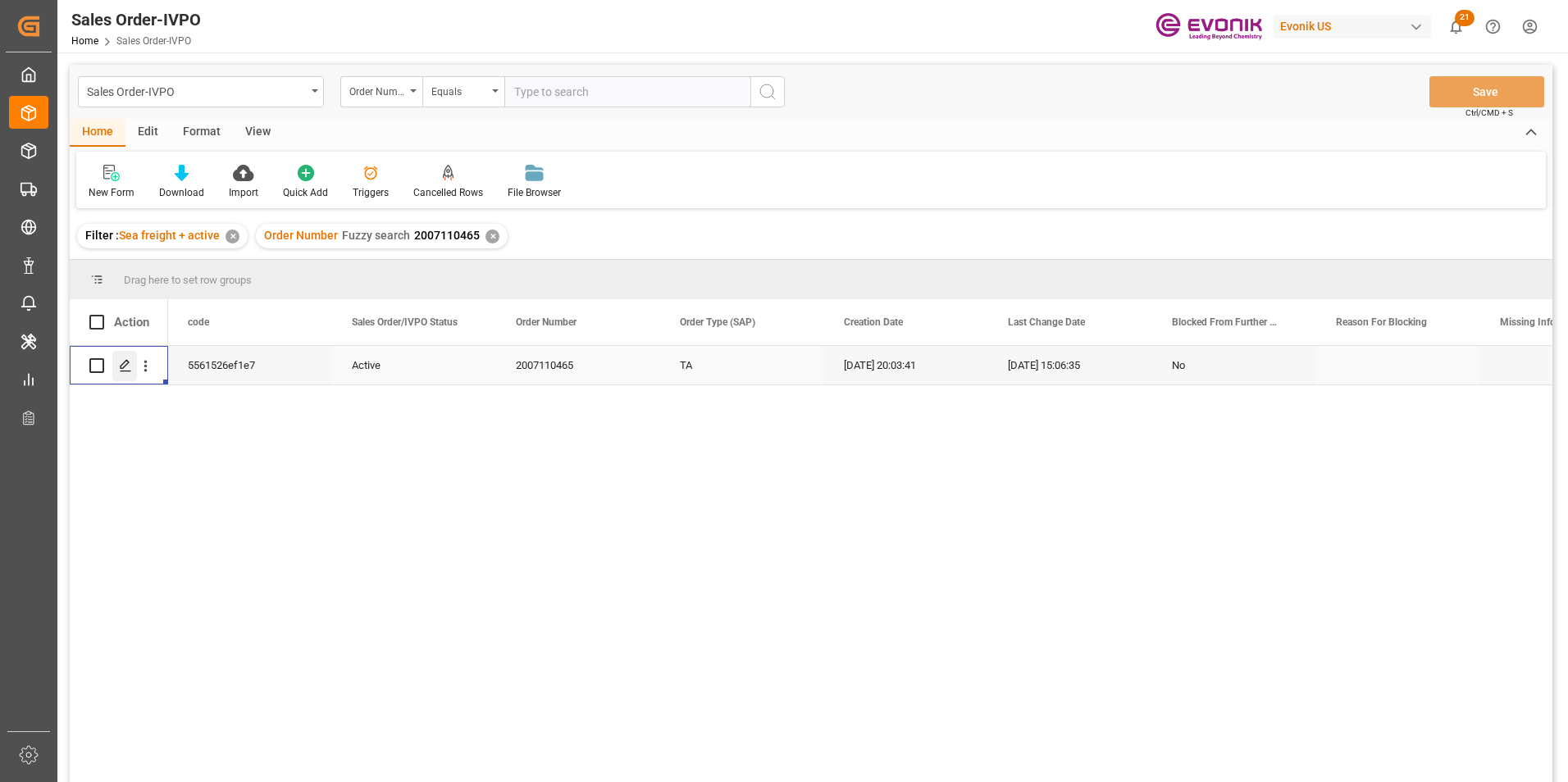
click at [127, 364] on icon "Press SPACE to select this row." at bounding box center [125, 365] width 13 height 13
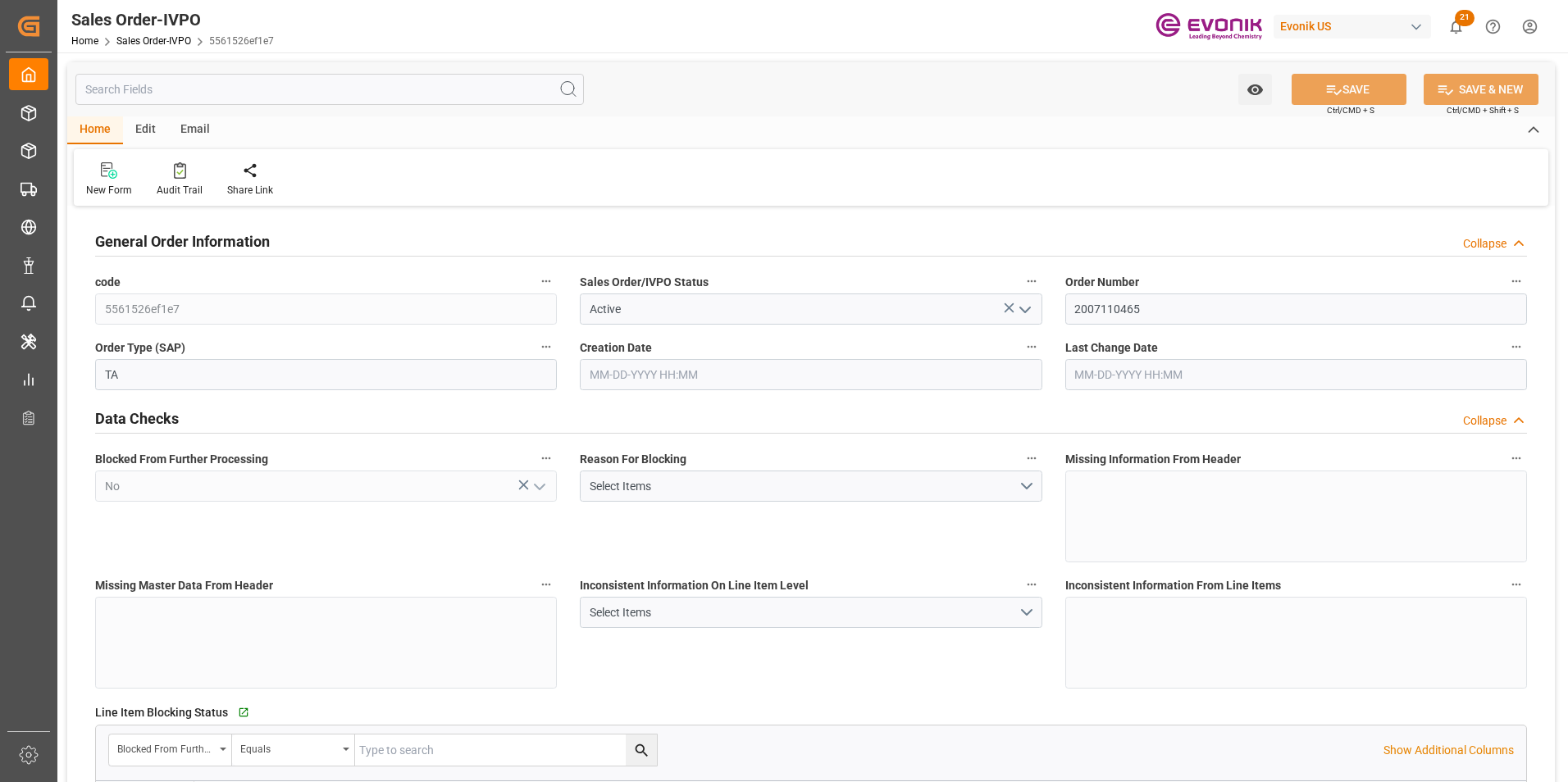
type input "DOHAI"
type input "0"
type input "1"
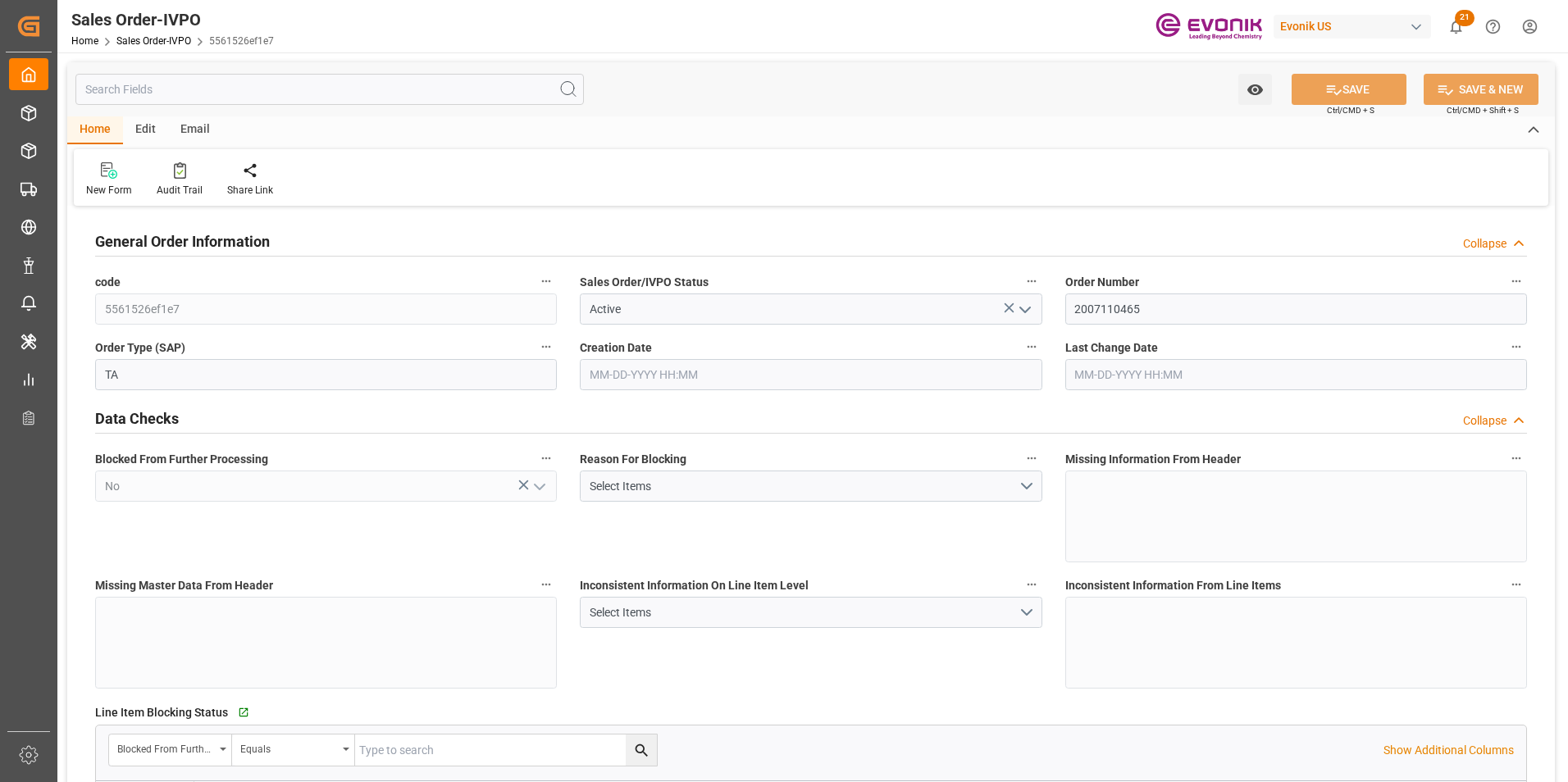
type input "5305.116"
type input "14.058"
type input "17000"
type input "30"
type input "07-25-2025 20:03"
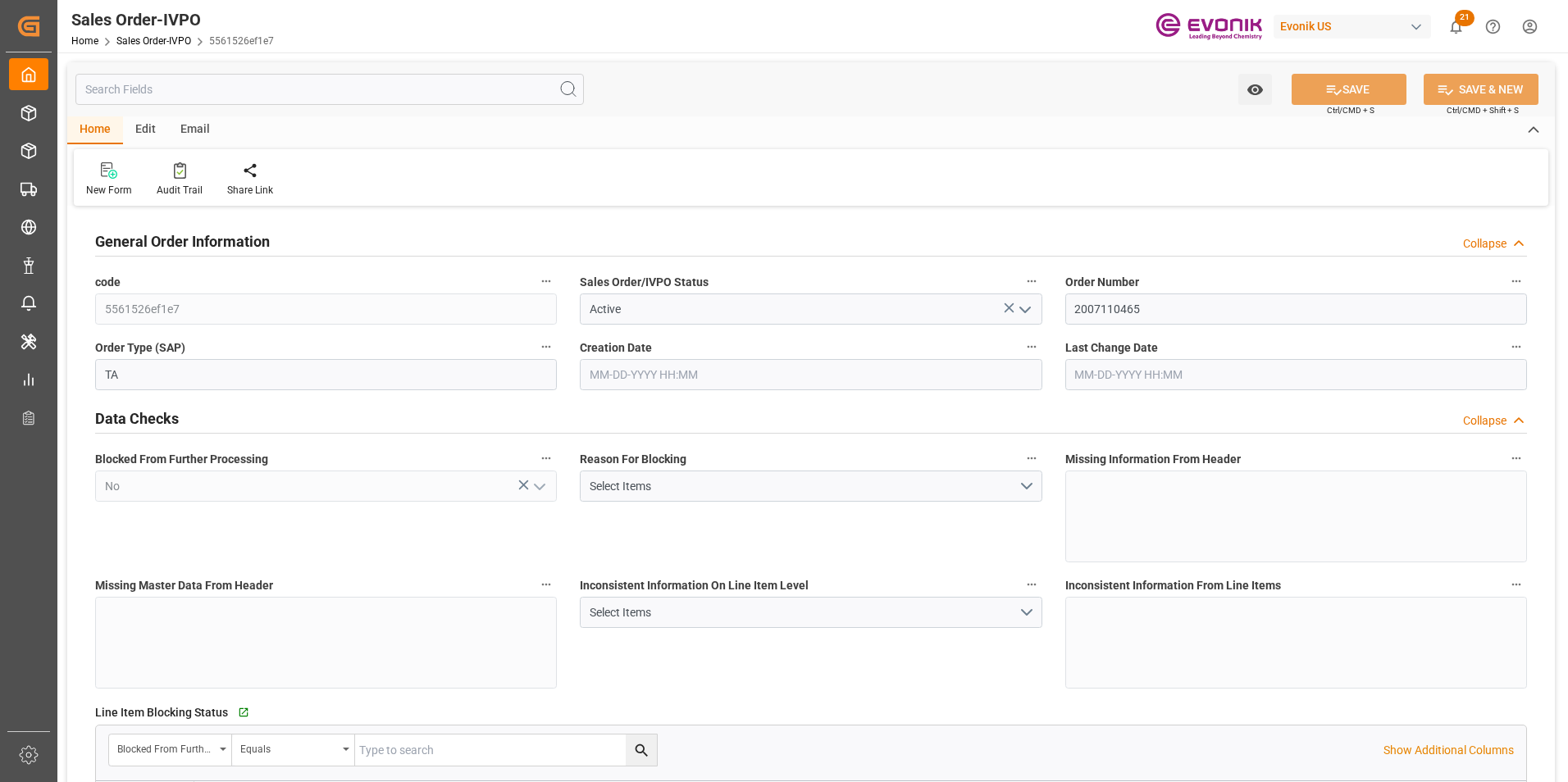
type input "08-12-2025 15:06"
click at [370, 168] on icon at bounding box center [374, 171] width 12 height 17
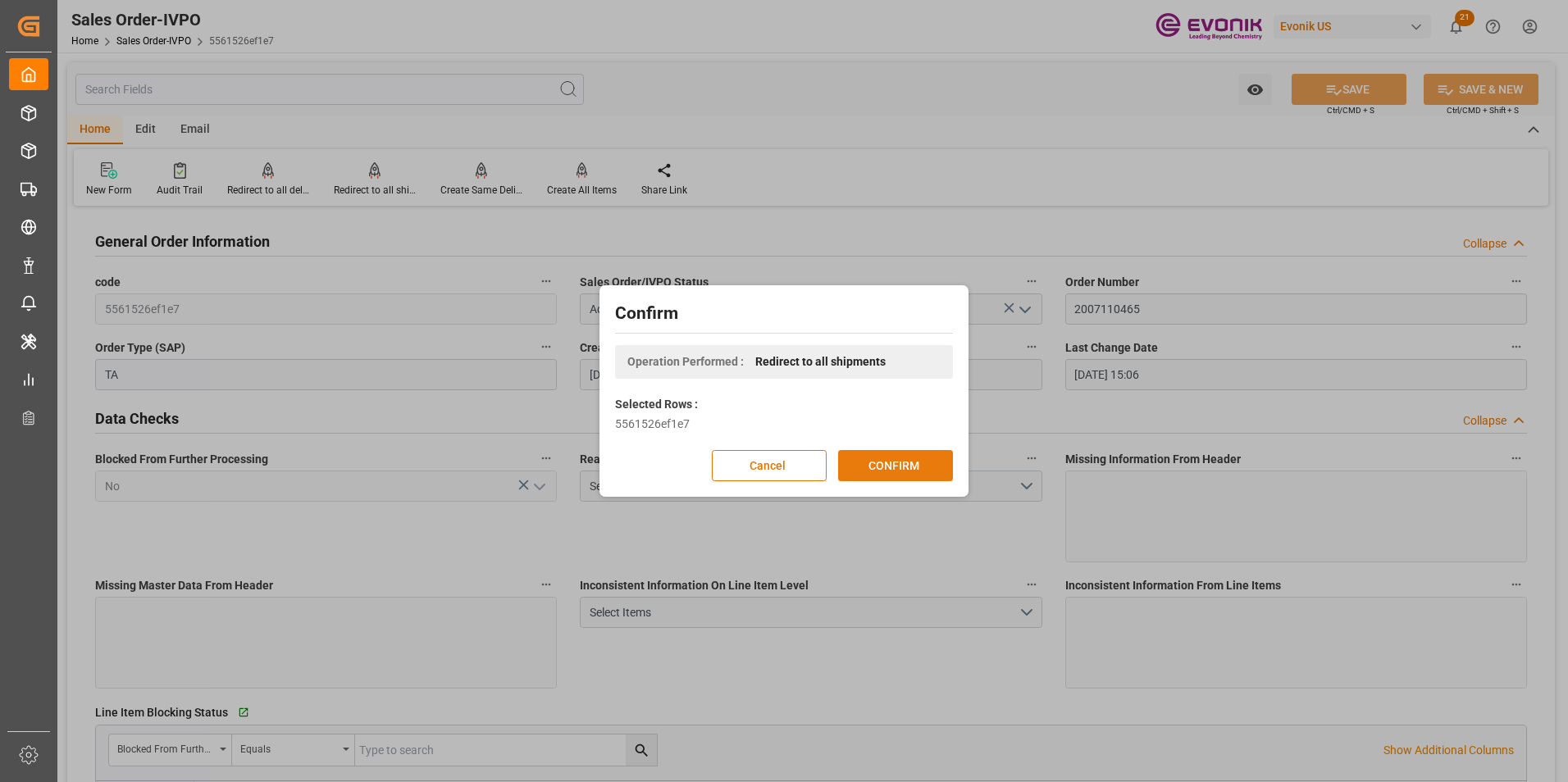
click at [903, 454] on button "CONFIRM" at bounding box center [895, 465] width 115 height 31
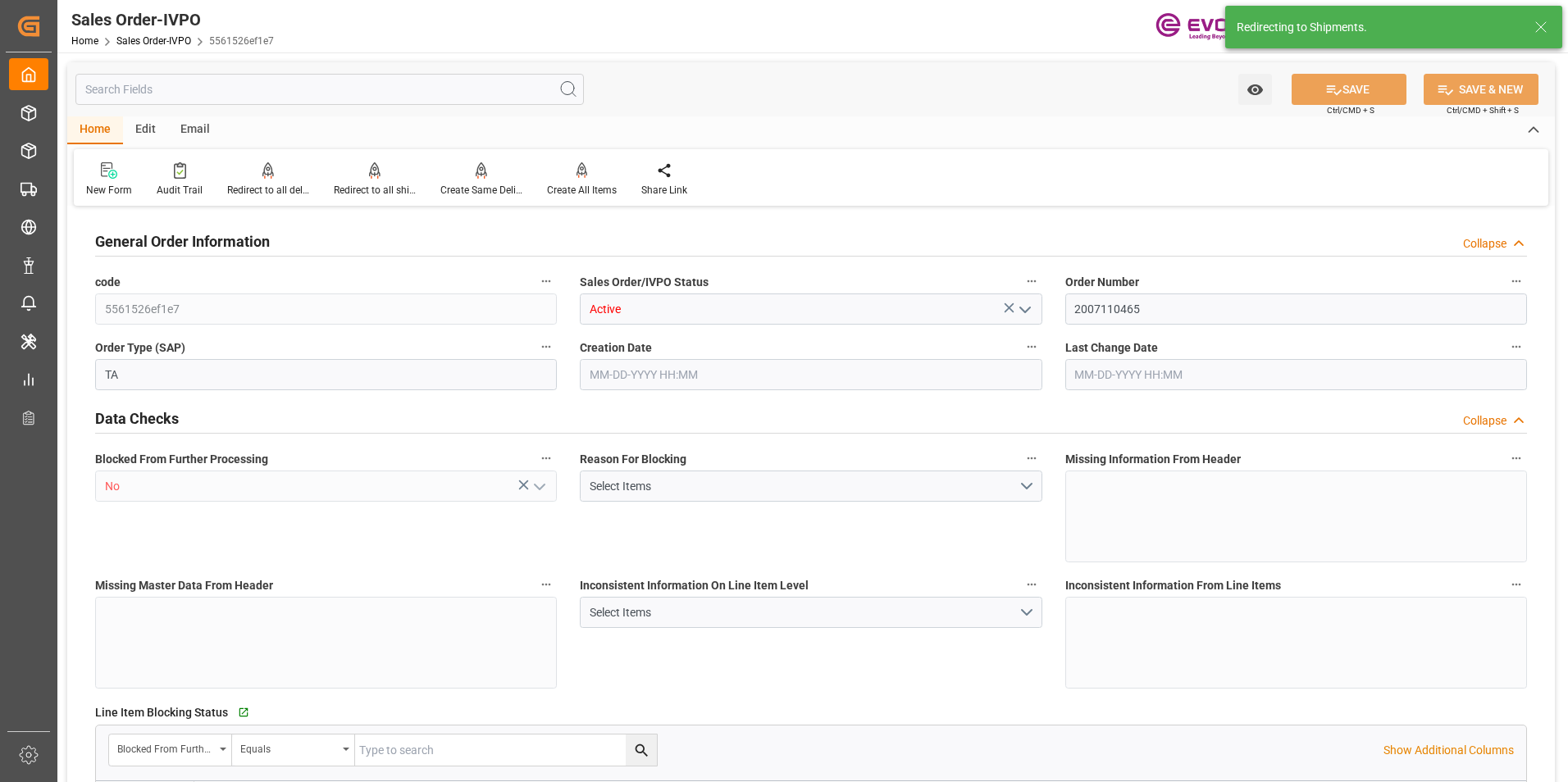
type input "DOHAI"
type input "0"
type input "1"
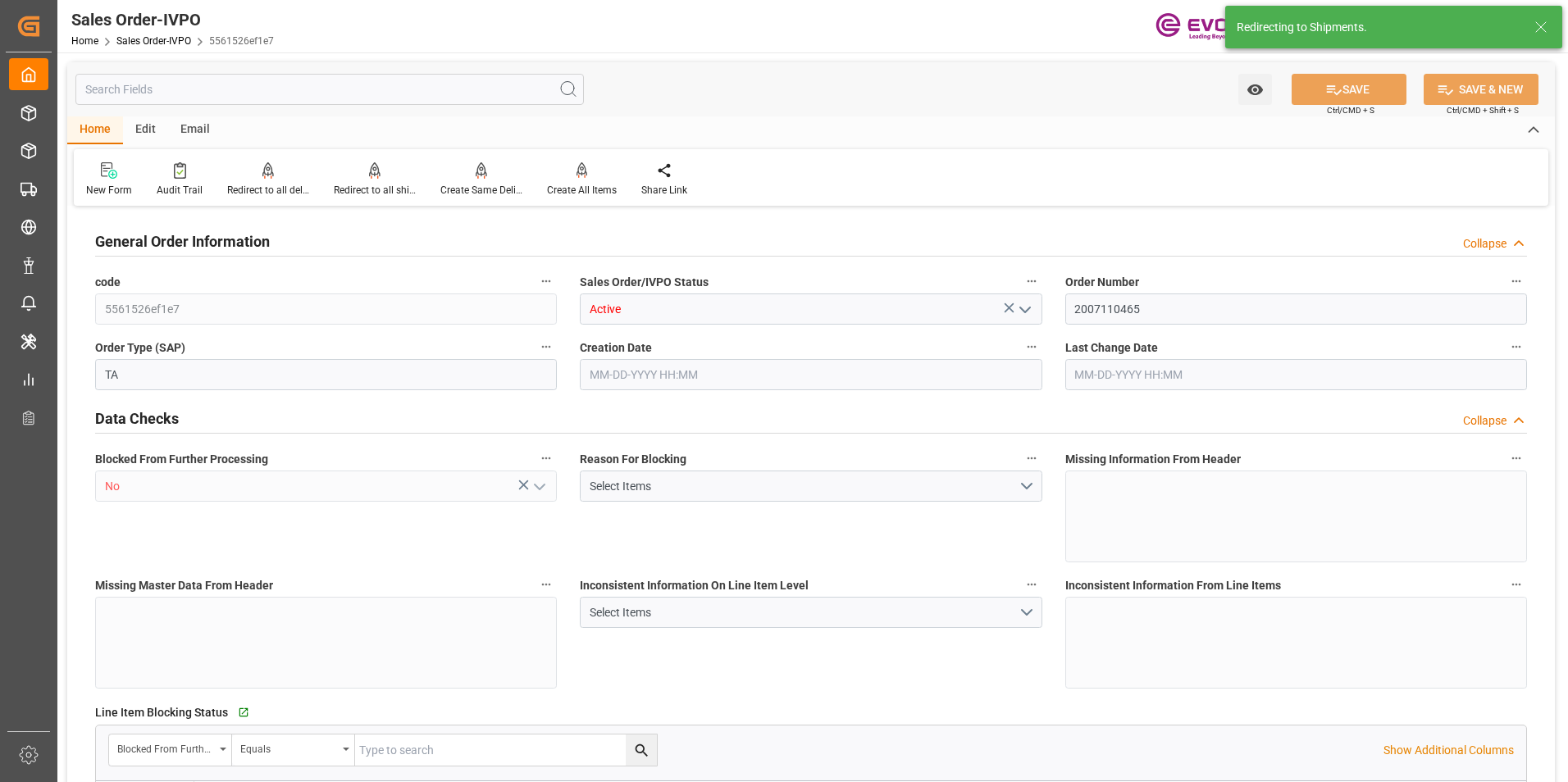
type input "5305.116"
type input "14.058"
type input "17000"
type input "30"
type input "07-25-2025 20:03"
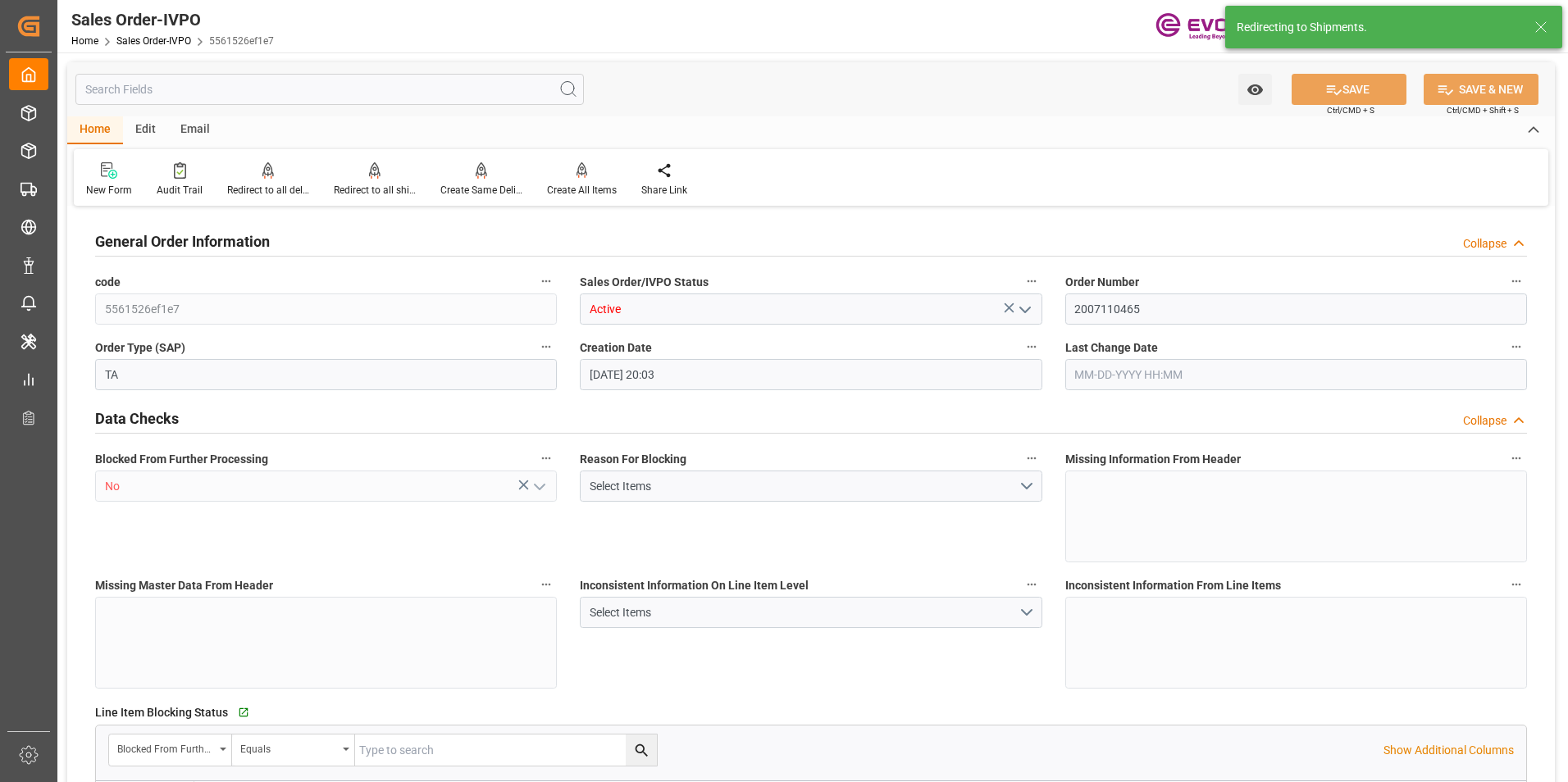
type input "08-12-2025 15:06"
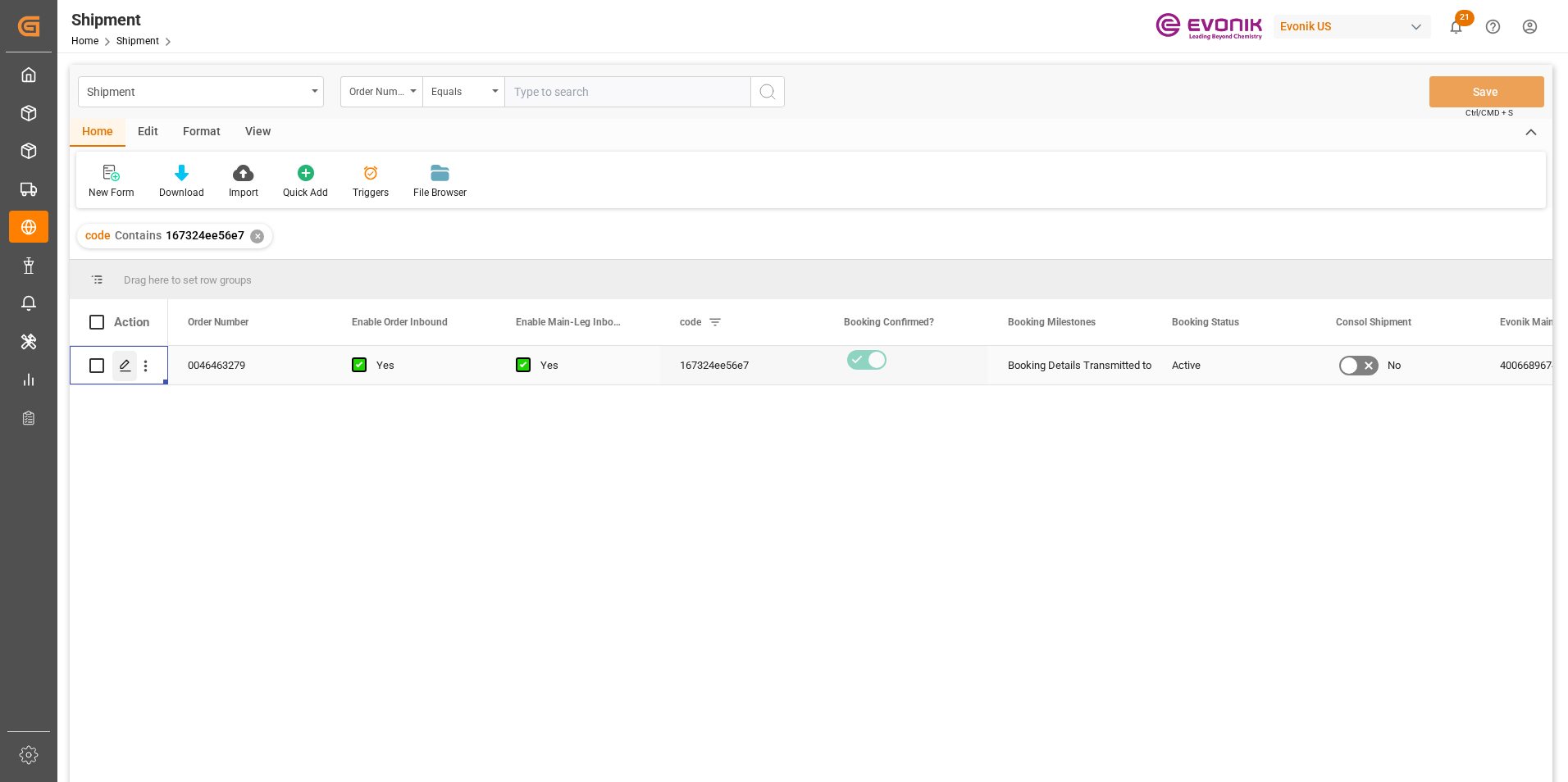
click at [122, 364] on polygon "Press SPACE to select this row." at bounding box center [124, 364] width 8 height 8
click at [120, 363] on icon "Press SPACE to select this row." at bounding box center [125, 365] width 13 height 13
click at [127, 364] on icon "Press SPACE to select this row." at bounding box center [125, 365] width 13 height 13
